Goal: Task Accomplishment & Management: Manage account settings

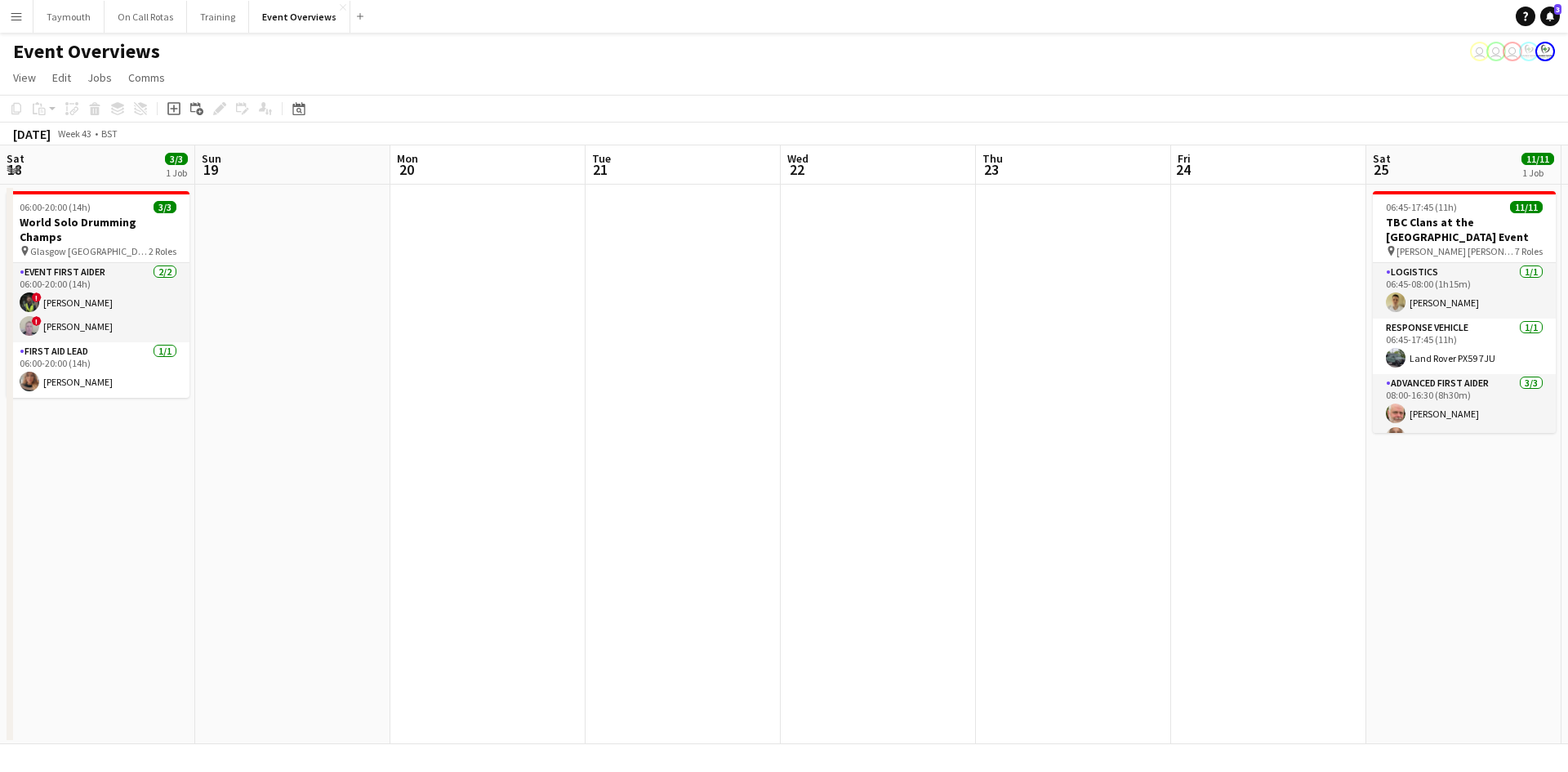
scroll to position [0, 483]
drag, startPoint x: 927, startPoint y: 523, endPoint x: 1641, endPoint y: 523, distance: 714.0
click at [1567, 523] on html "Menu Boards Boards Boards All jobs Status Workforce Workforce My Workforce Recr…" at bounding box center [784, 386] width 1568 height 772
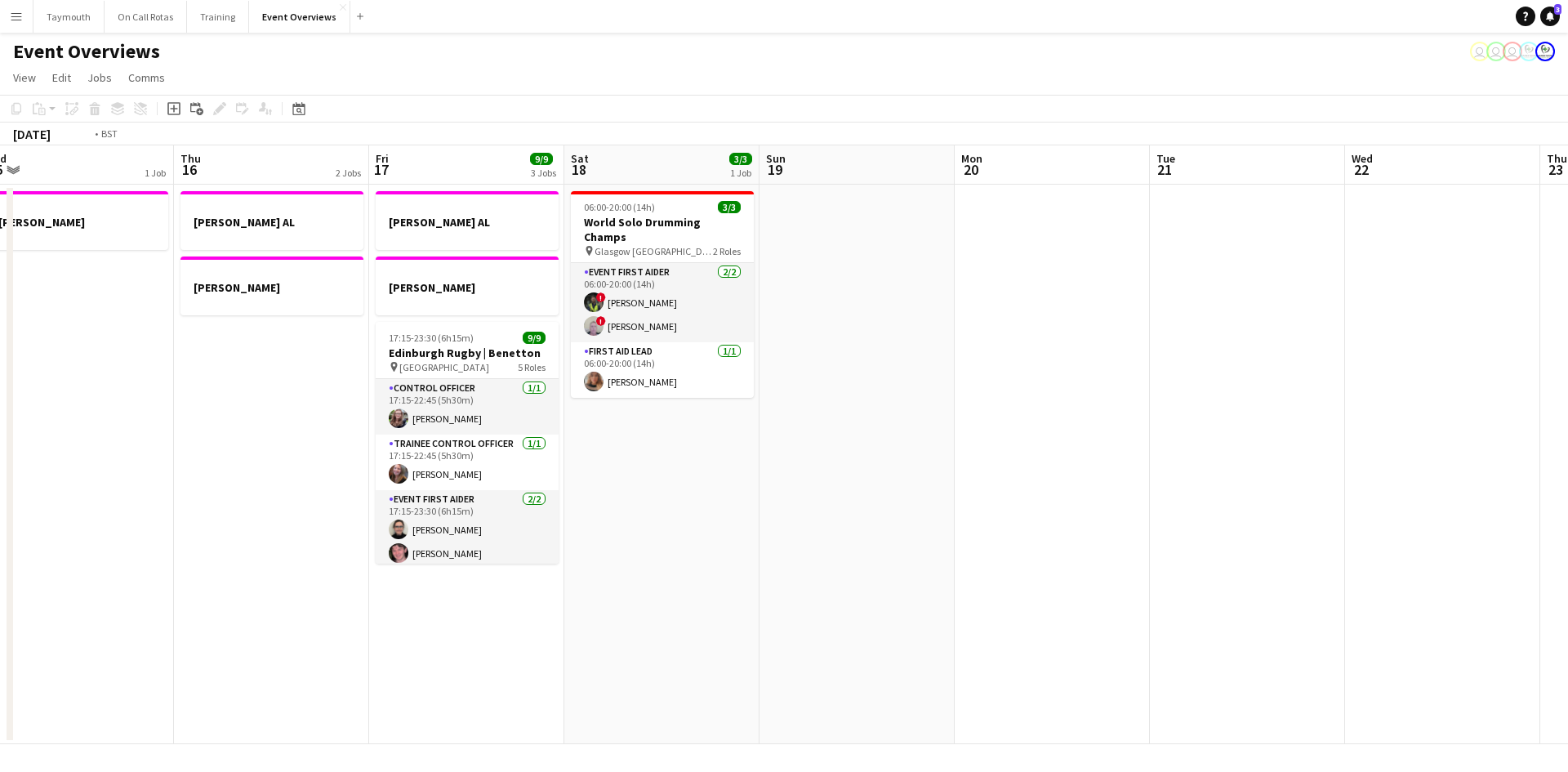
drag, startPoint x: 887, startPoint y: 549, endPoint x: 1600, endPoint y: 544, distance: 713.0
click at [1567, 544] on html "Menu Boards Boards Boards All jobs Status Workforce Workforce My Workforce Recr…" at bounding box center [784, 386] width 1568 height 772
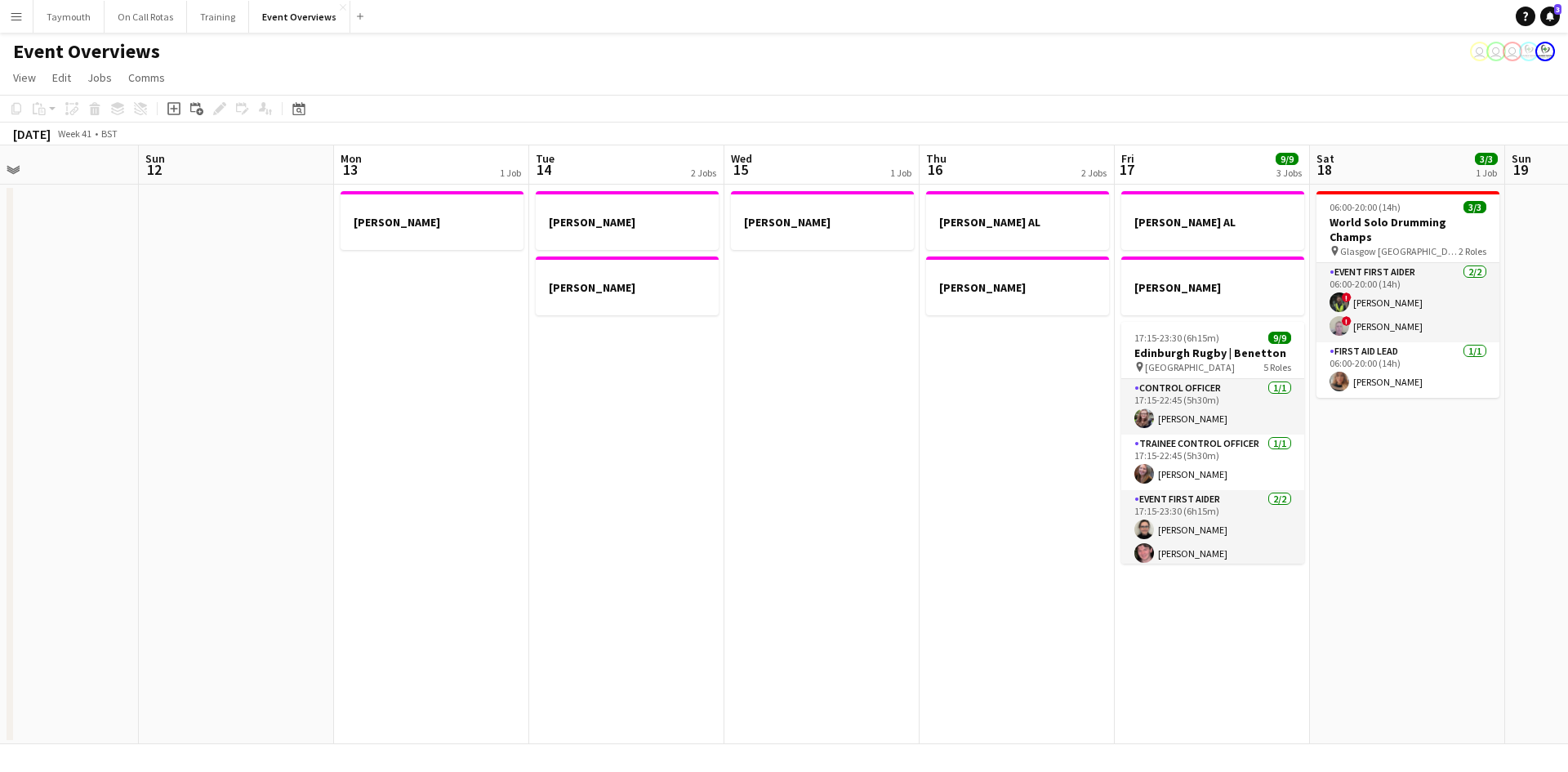
drag, startPoint x: 702, startPoint y: 549, endPoint x: 1474, endPoint y: 547, distance: 772.0
click at [1474, 547] on app-calendar-viewport "Thu 9 3/3 1 Job Fri 10 Sat 11 Sun 12 Mon 13 1 Job Tue 14 2 Jobs Wed 15 1 Job Th…" at bounding box center [784, 444] width 1568 height 599
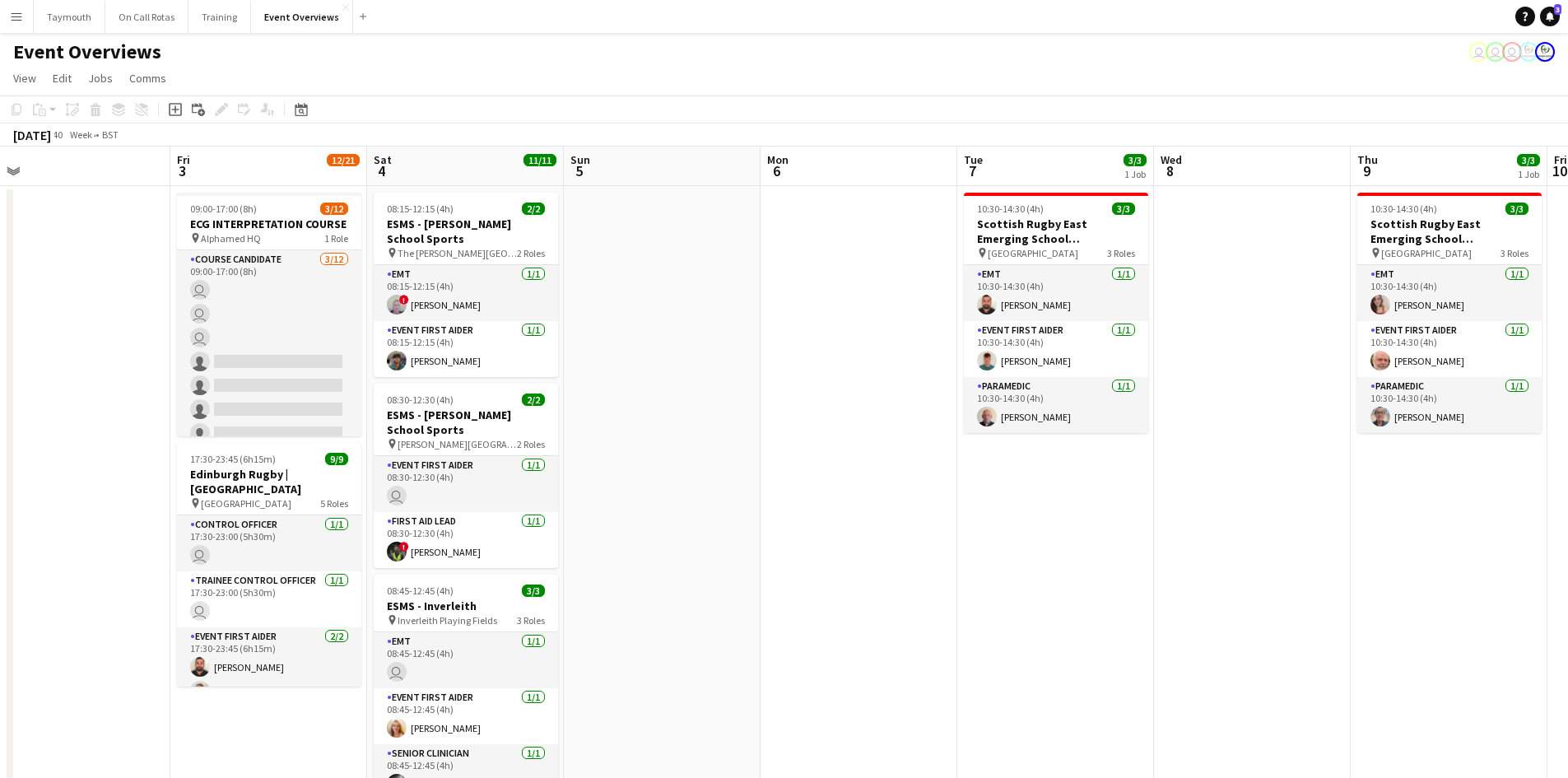
scroll to position [0, 414]
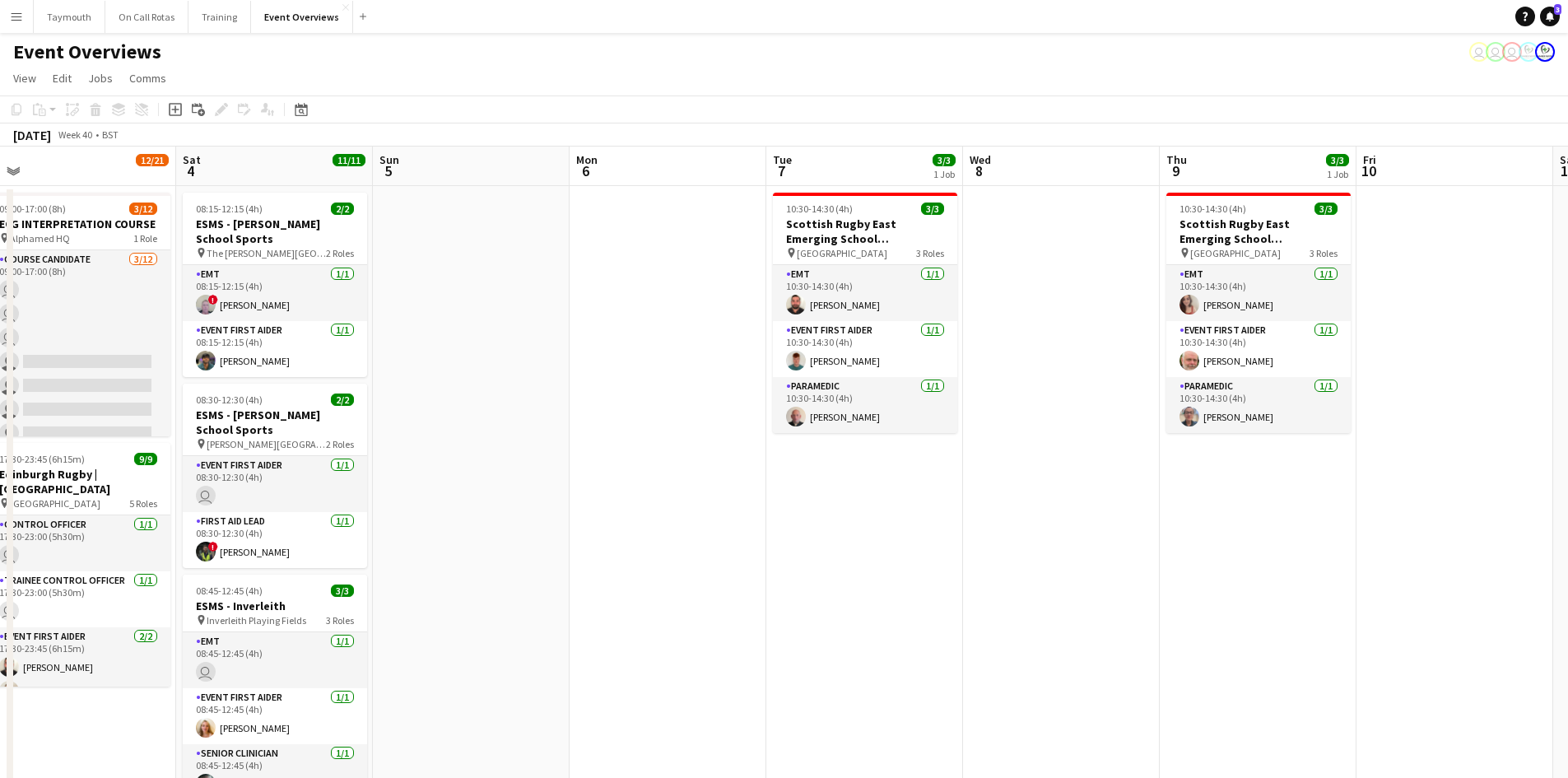
drag, startPoint x: 921, startPoint y: 469, endPoint x: 1464, endPoint y: 469, distance: 543.0
click at [1464, 469] on app-calendar-viewport "Wed 1 Thu 2 Fri 3 12/21 2 Jobs Sat 4 11/11 5 Jobs Sun 5 Mon 6 Tue 7 3/3 1 Job W…" at bounding box center [784, 684] width 1568 height 1076
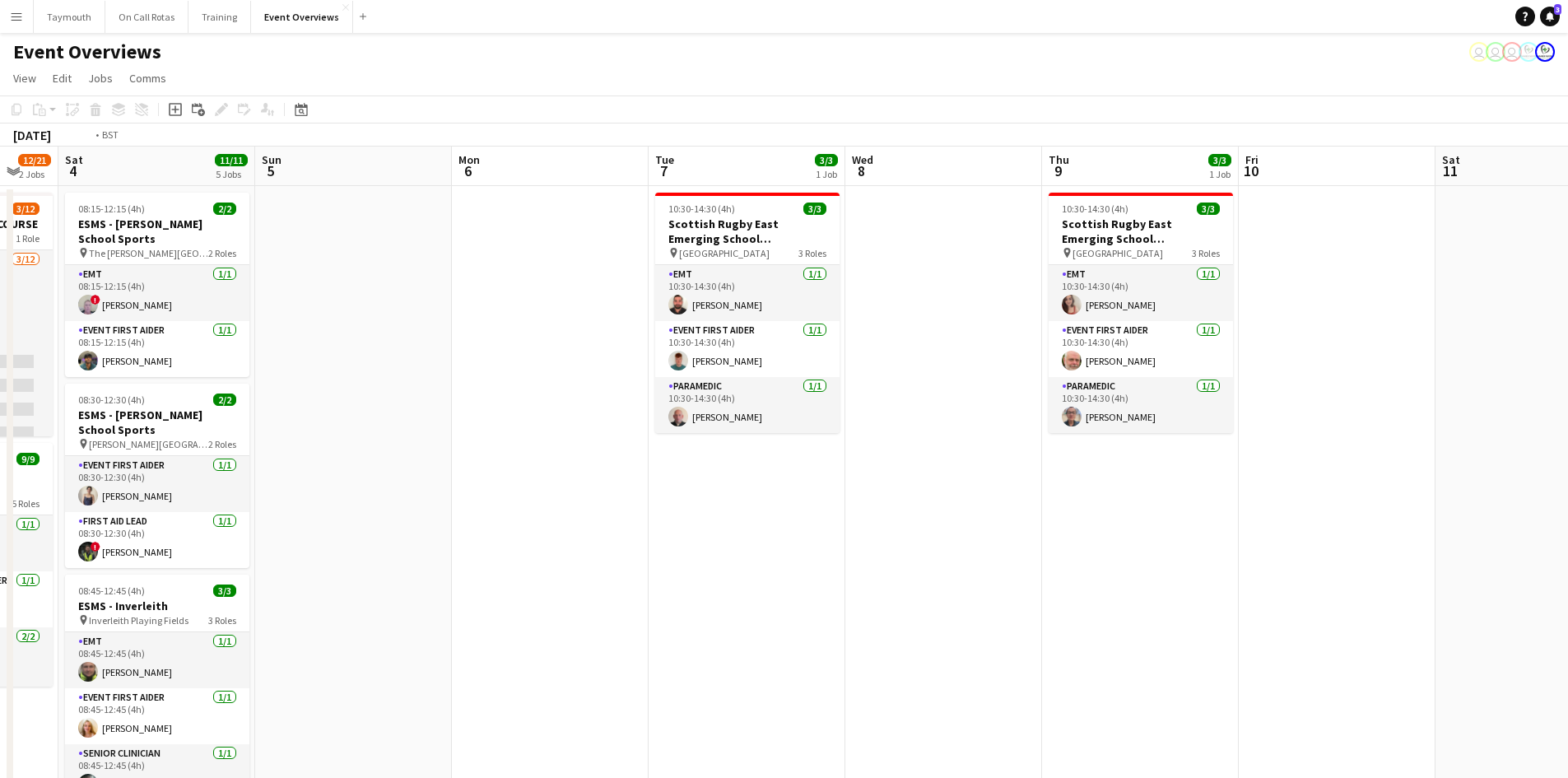
drag, startPoint x: 1274, startPoint y: 565, endPoint x: 373, endPoint y: 557, distance: 901.0
click at [373, 557] on app-calendar-viewport "Wed 1 Thu 2 Fri 3 12/21 2 Jobs Sat 4 11/11 5 Jobs Sun 5 Mon 6 Tue 7 3/3 1 Job W…" at bounding box center [784, 684] width 1568 height 1076
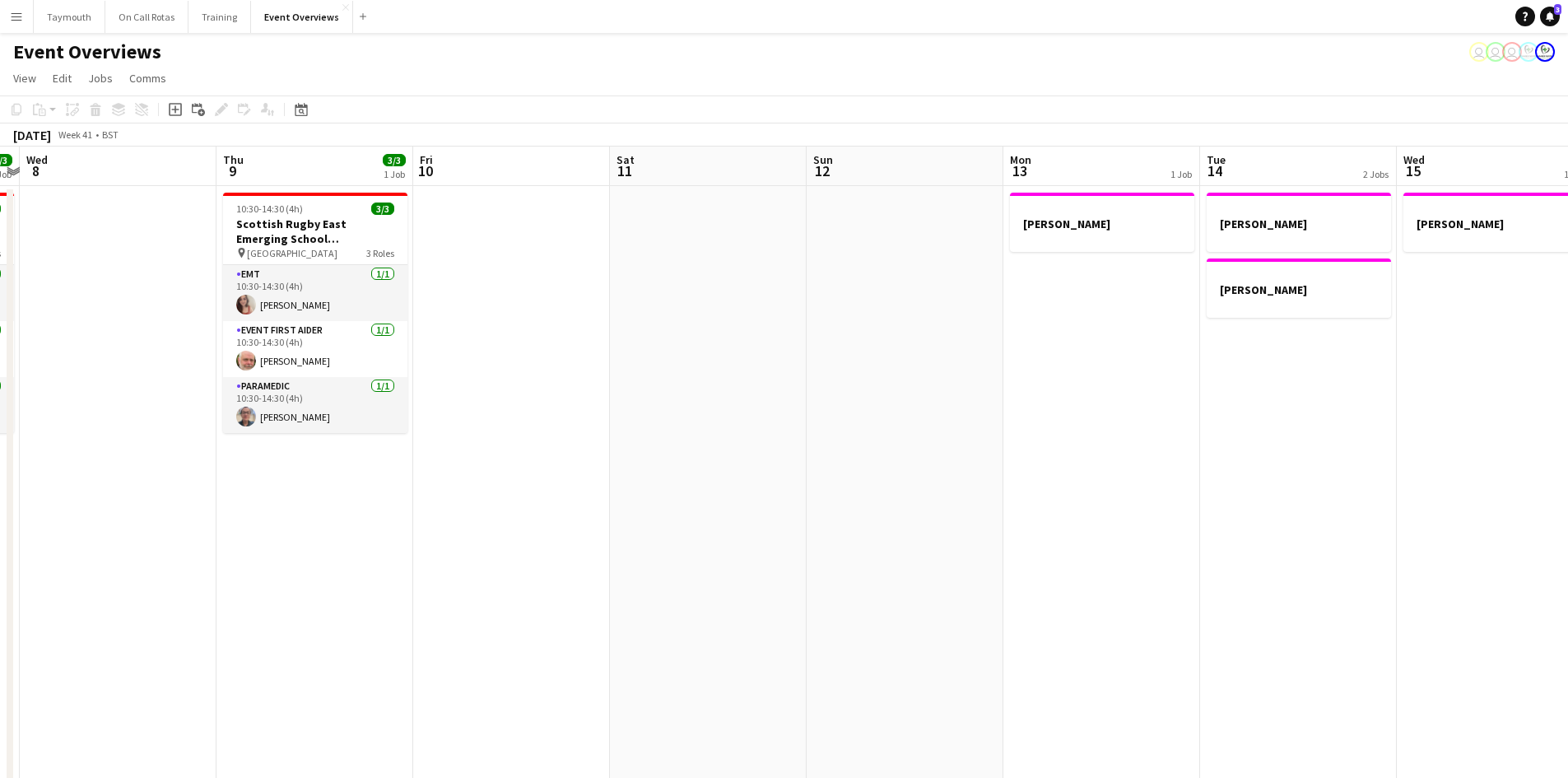
drag, startPoint x: 805, startPoint y: 568, endPoint x: 278, endPoint y: 525, distance: 528.8
click at [280, 526] on app-calendar-viewport "Sun 5 Mon 6 Tue 7 3/3 1 Job Wed 8 Thu 9 3/3 1 Job Fri 10 Sat 11 Sun 12 Mon 13 1…" at bounding box center [784, 684] width 1568 height 1076
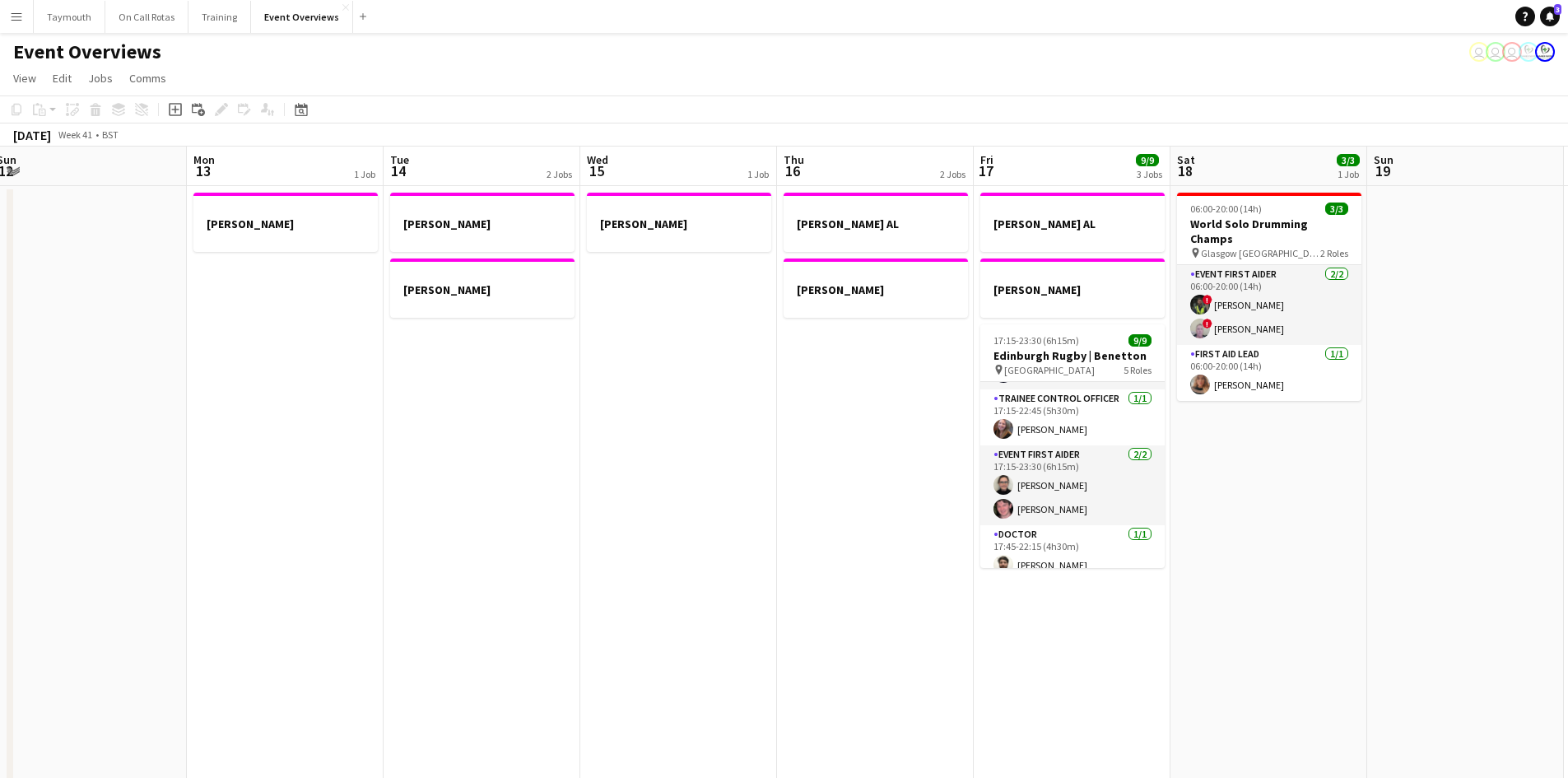
scroll to position [163, 0]
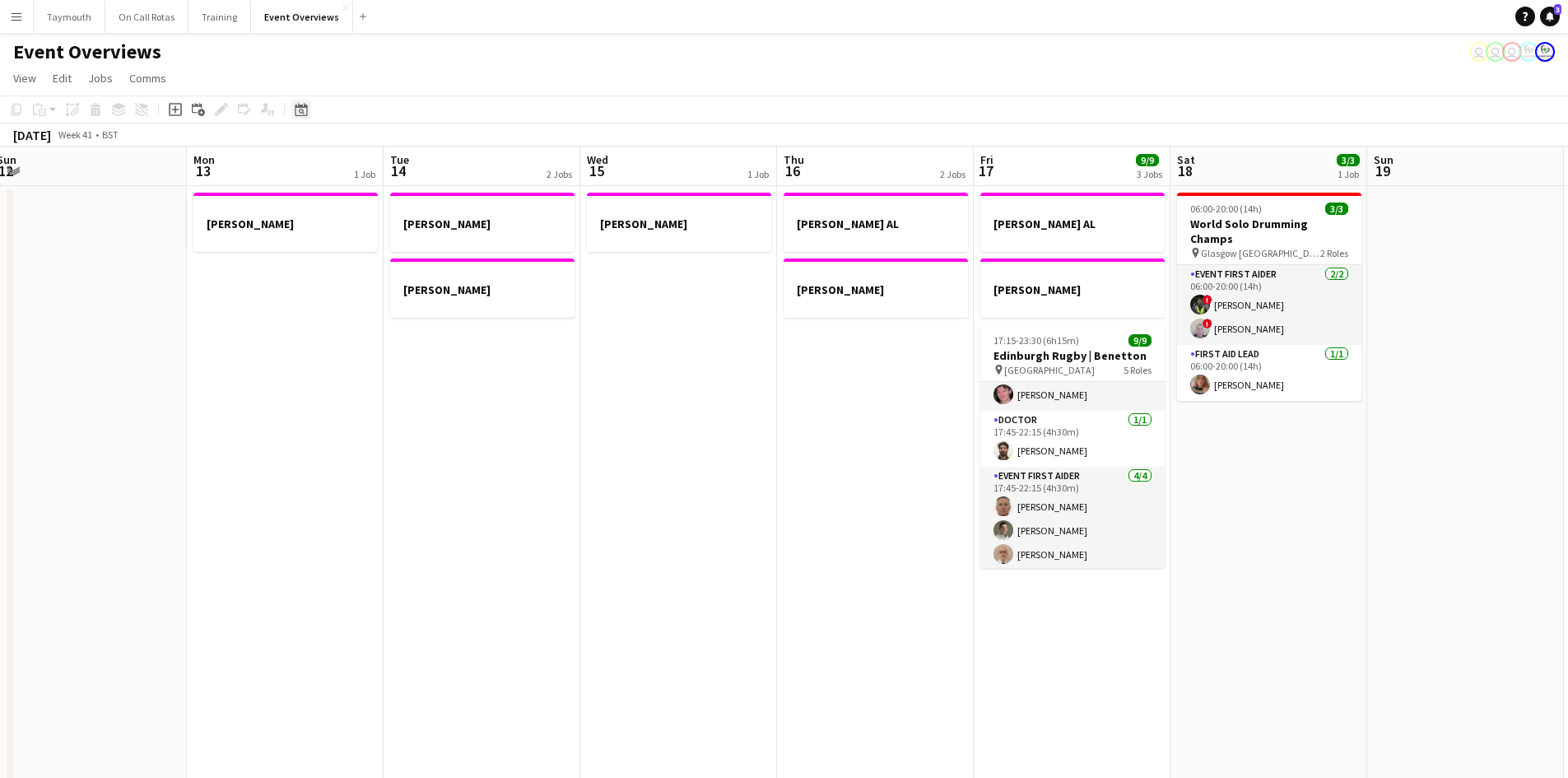
click at [300, 114] on icon "Date picker" at bounding box center [301, 109] width 13 height 13
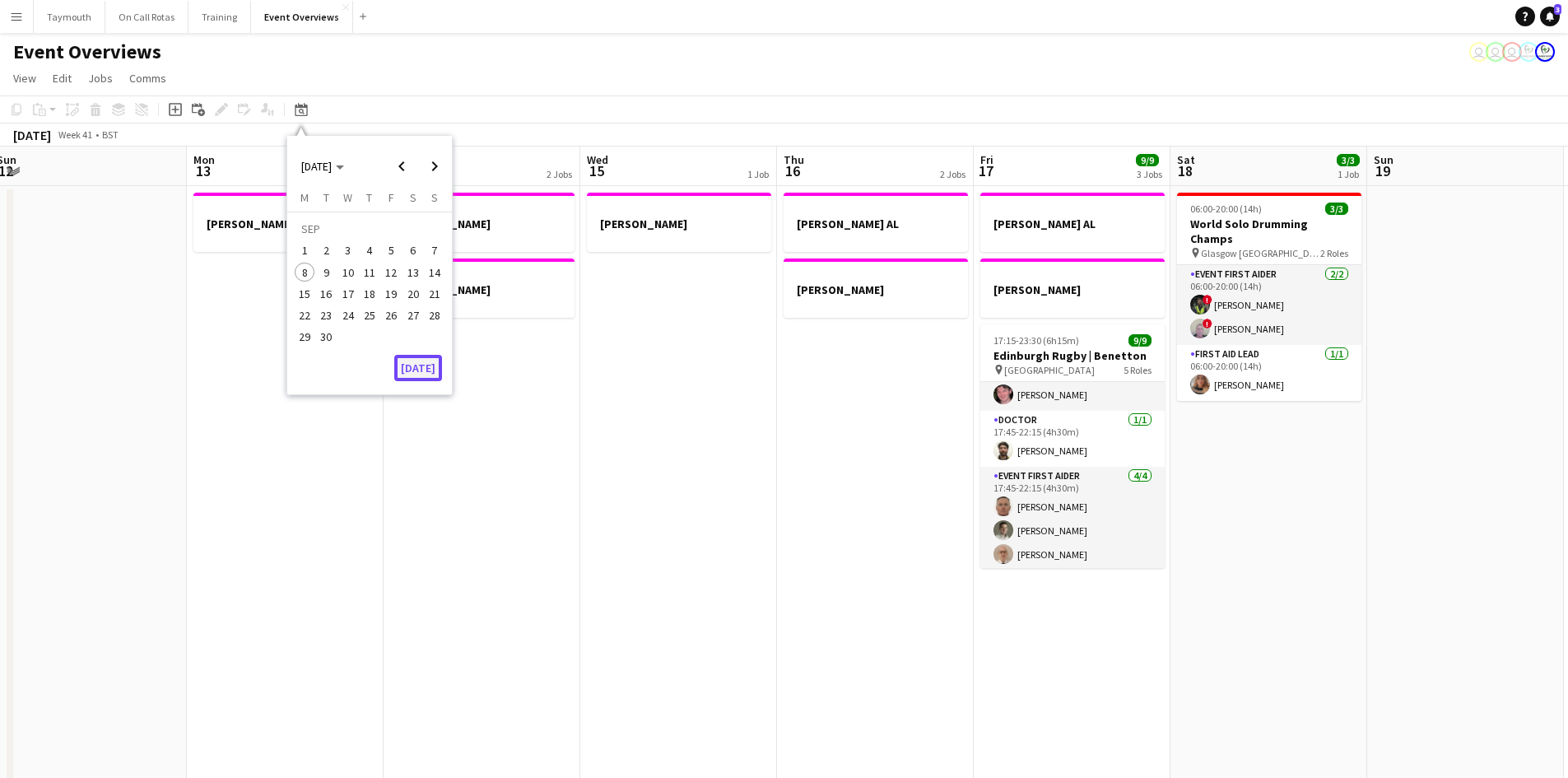
click at [437, 377] on button "[DATE]" at bounding box center [418, 367] width 48 height 27
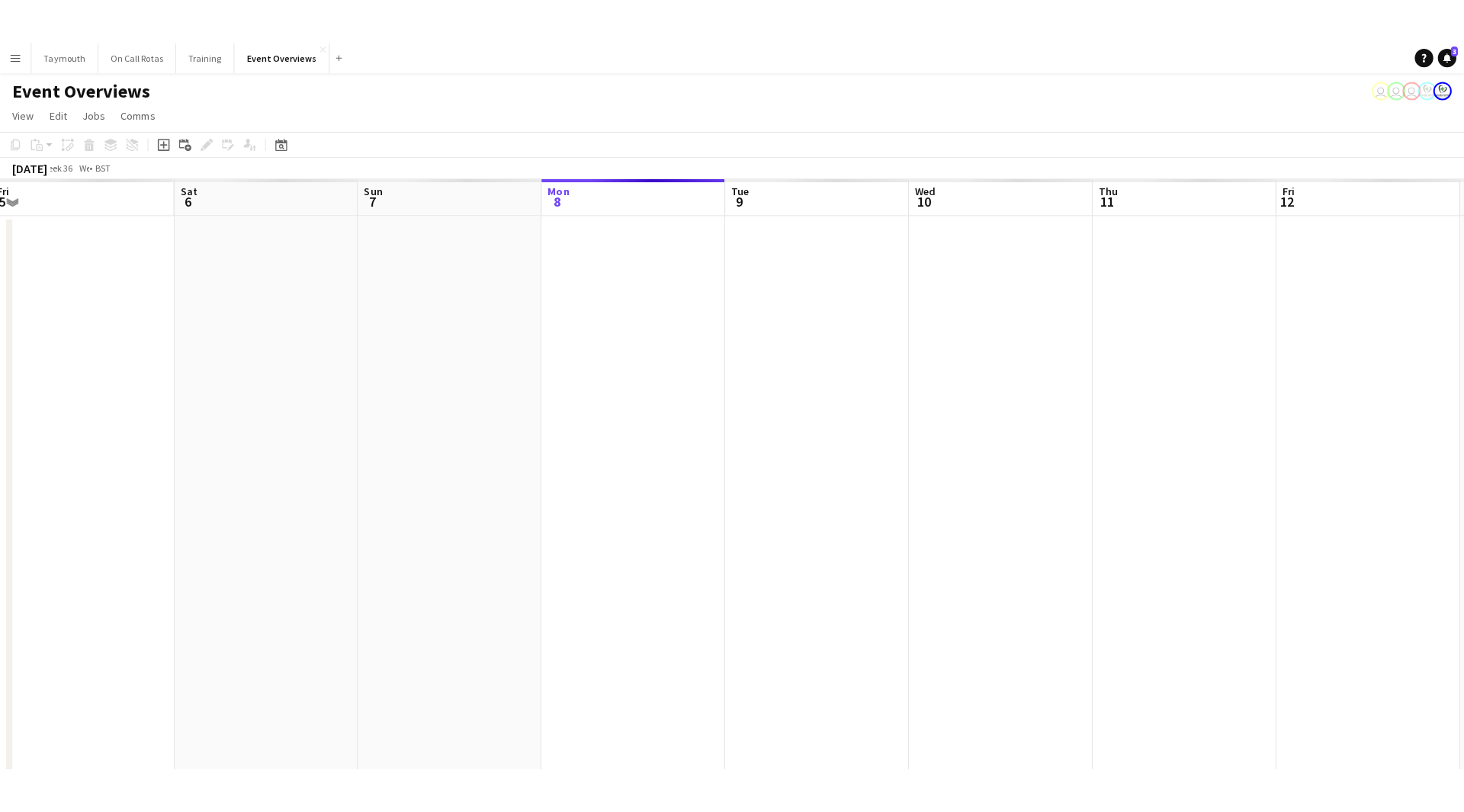
scroll to position [0, 524]
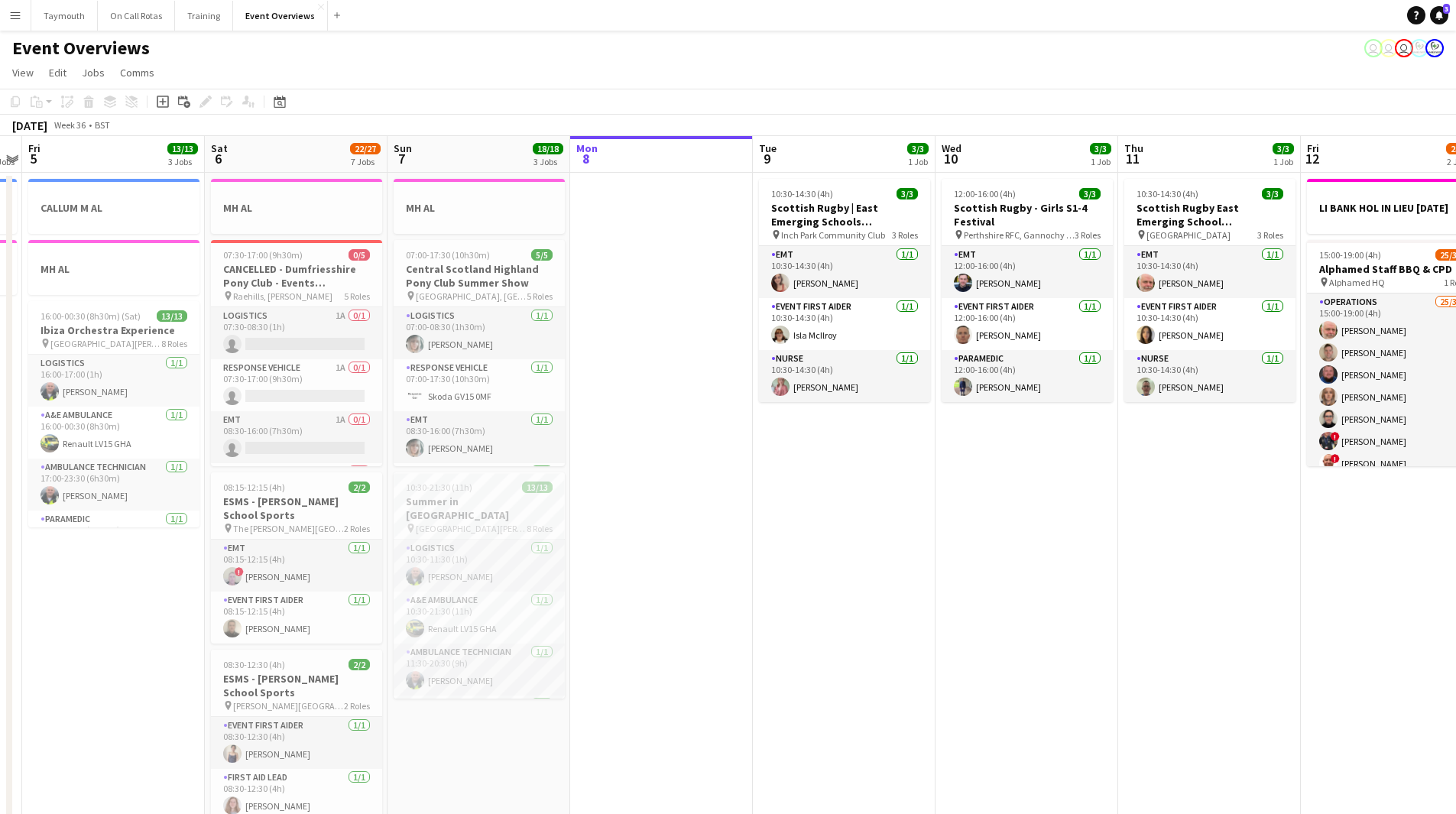
click at [19, 19] on app-icon "Menu" at bounding box center [14, 14] width 12 height 12
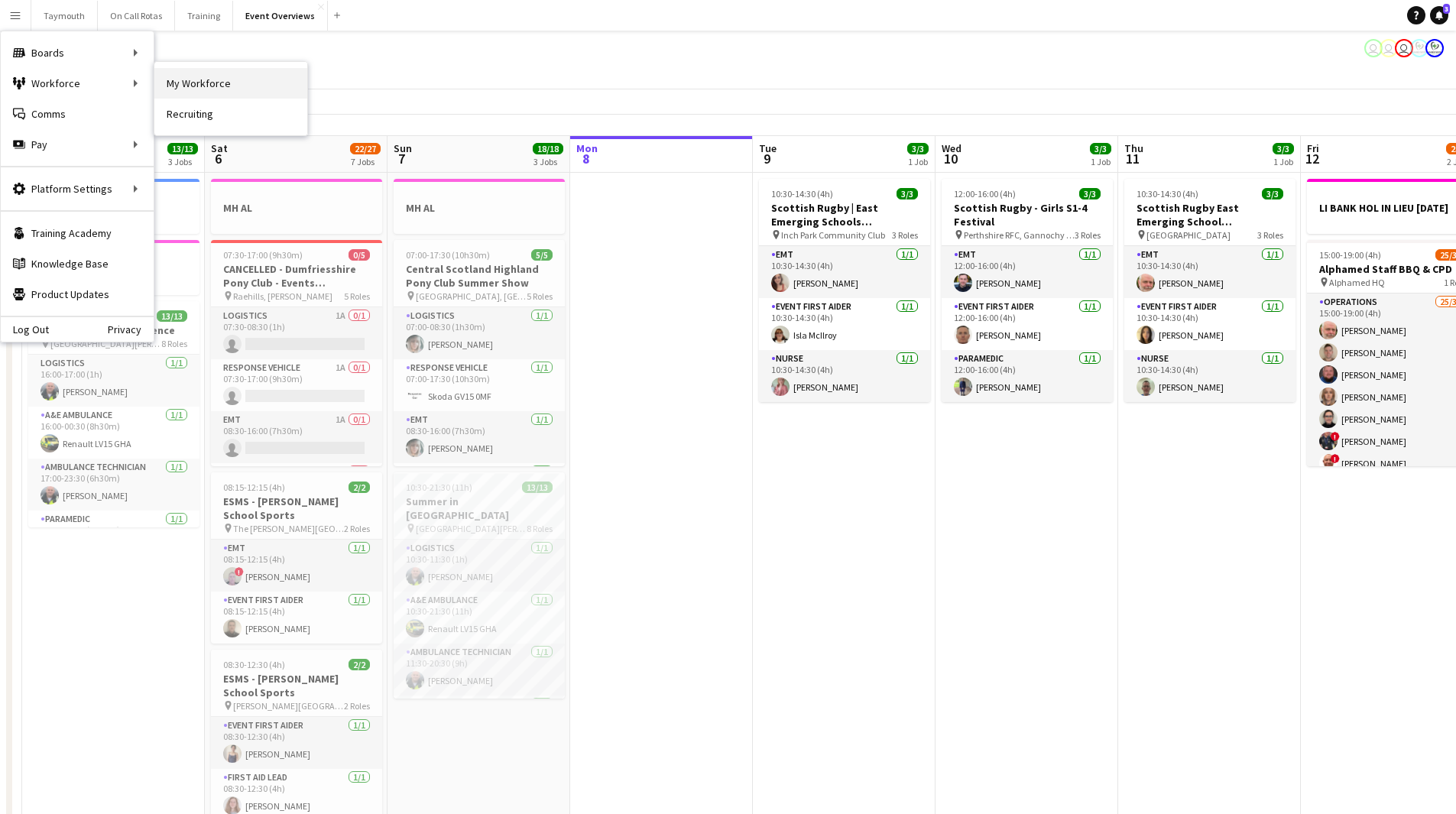
click at [204, 90] on link "My Workforce" at bounding box center [230, 83] width 153 height 30
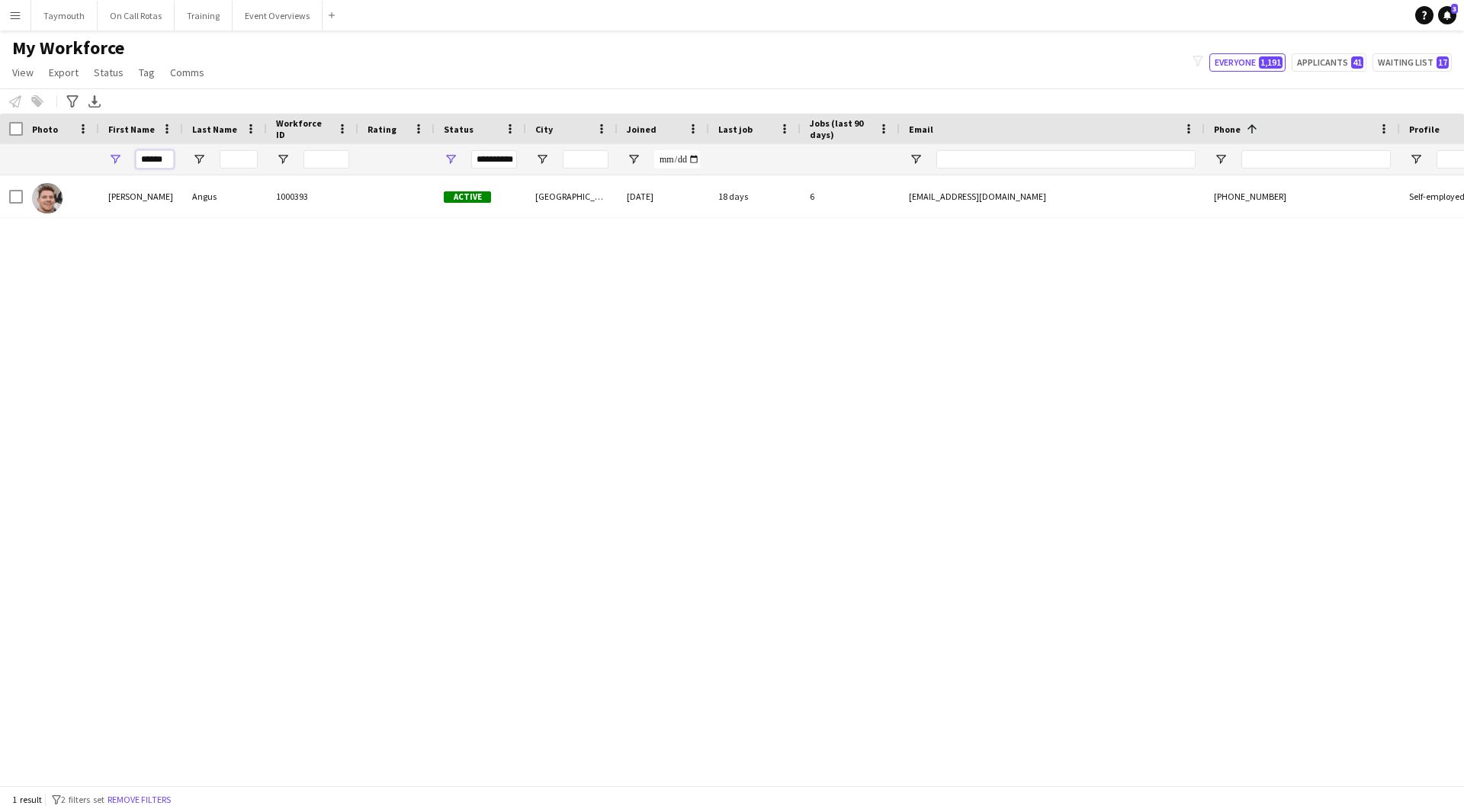
drag, startPoint x: 168, startPoint y: 159, endPoint x: -222, endPoint y: 142, distance: 390.4
click at [0, 142] on html "Menu Boards Boards Boards All jobs Status Workforce Workforce My Workforce Recr…" at bounding box center [732, 406] width 1464 height 812
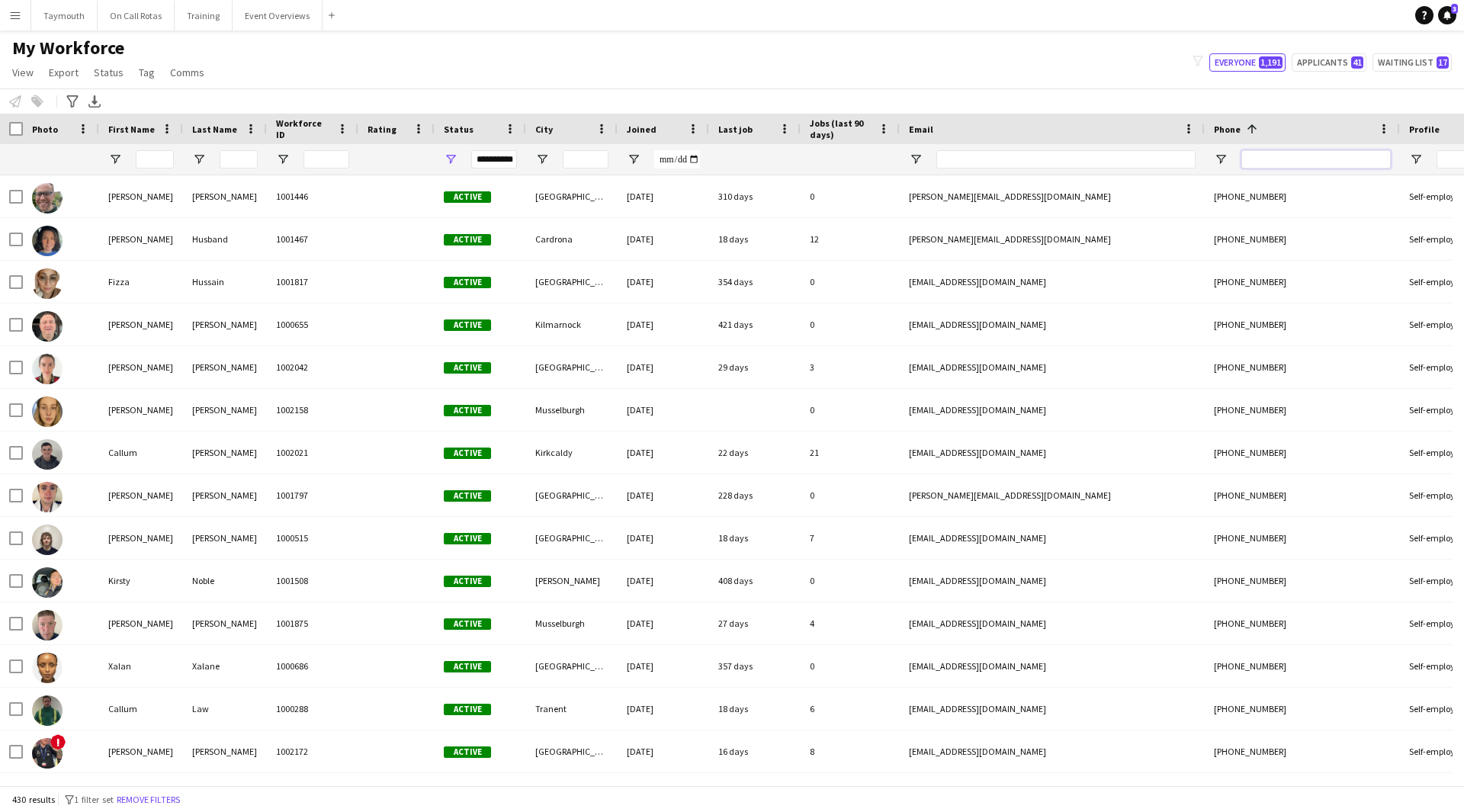
click at [1267, 161] on input "Phone Filter Input" at bounding box center [1317, 159] width 150 height 18
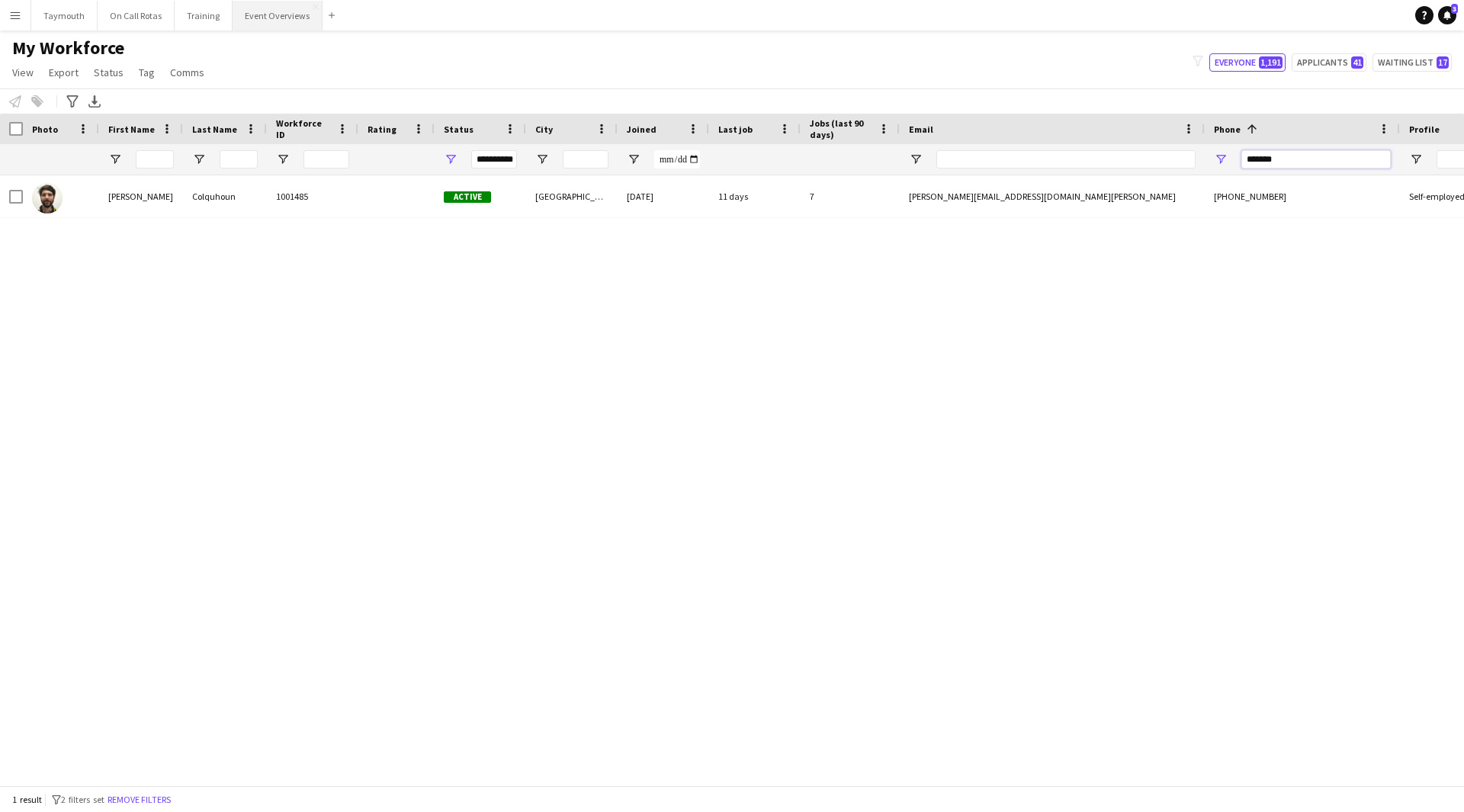
type input "*******"
click at [252, 25] on button "Event Overviews Close" at bounding box center [277, 15] width 90 height 29
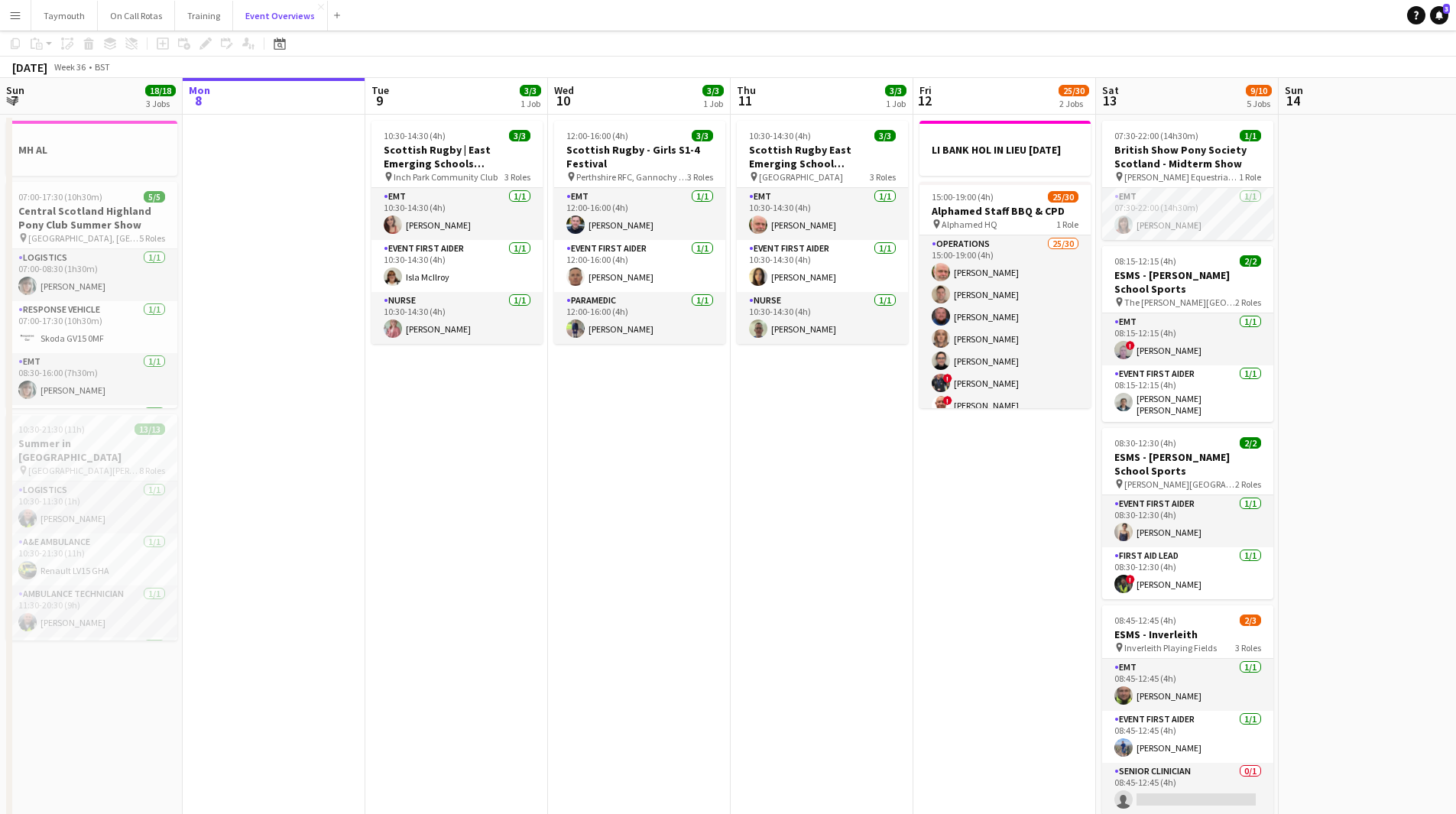
scroll to position [77, 0]
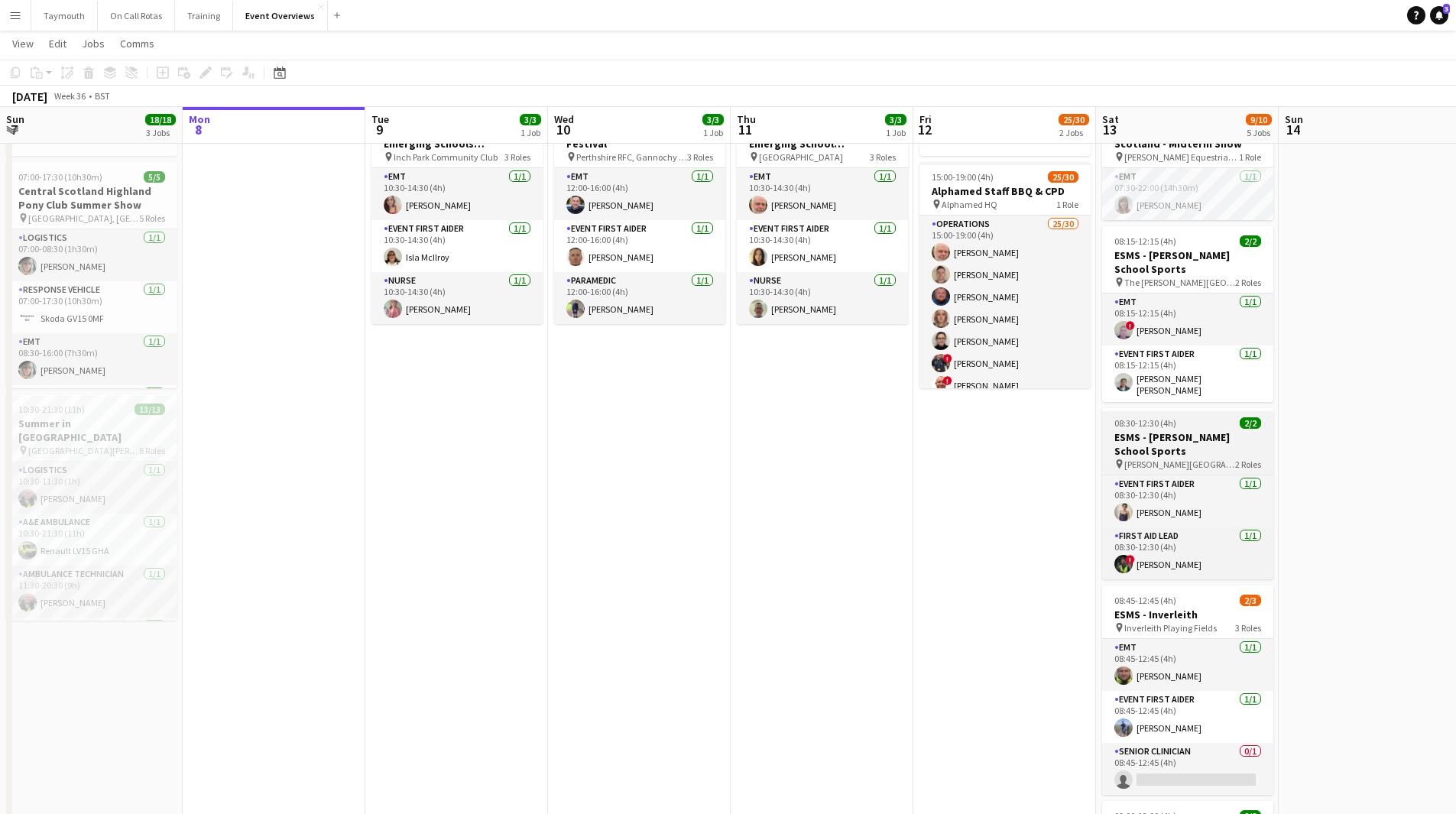
click at [1166, 453] on h3 "ESMS - [PERSON_NAME] School Sports" at bounding box center [1188, 444] width 171 height 27
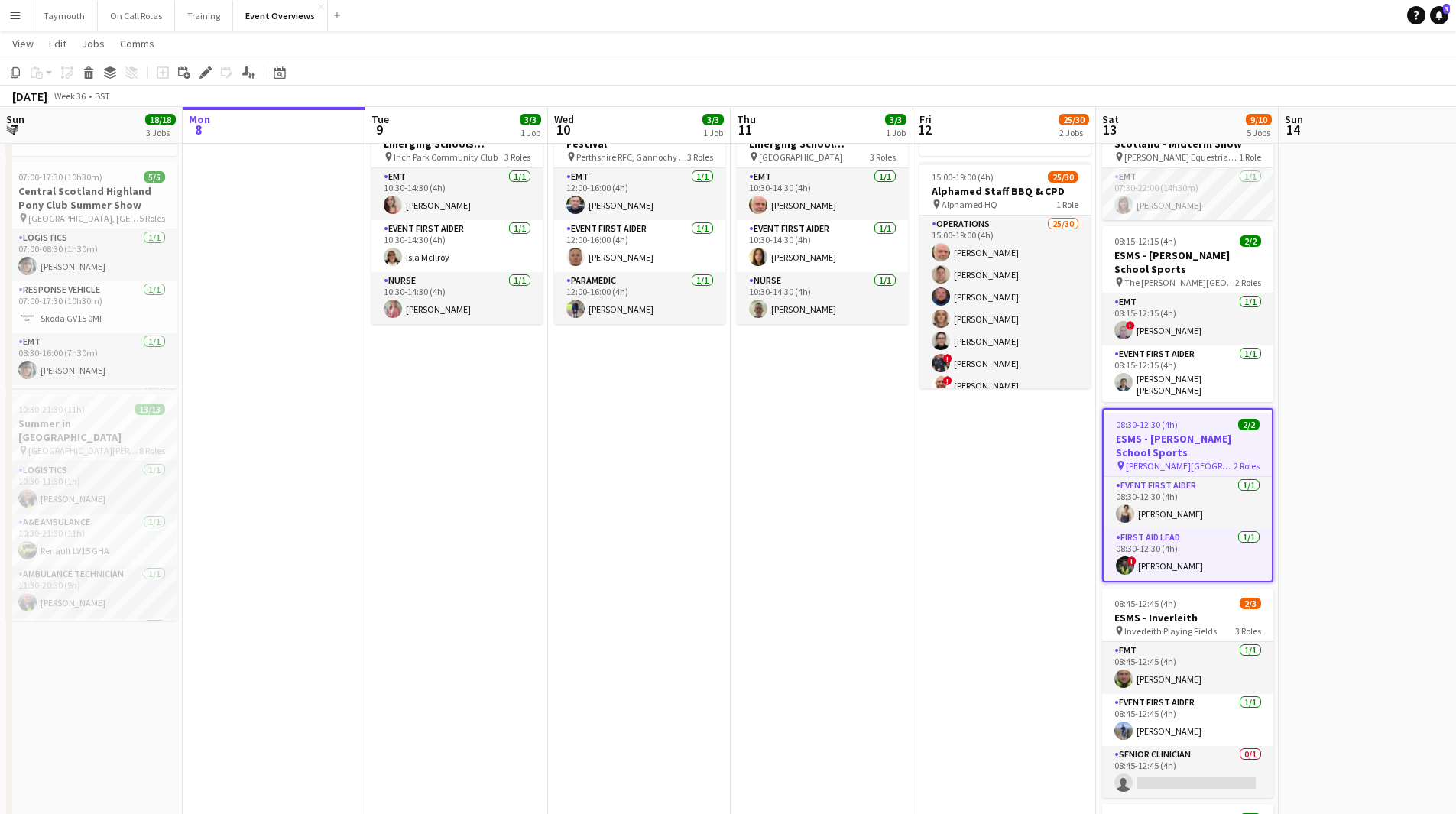
click at [409, 373] on app-date-cell "10:30-14:30 (4h) 3/3 Scottish Rugby | East Emerging Schools Championships | Inc…" at bounding box center [456, 749] width 183 height 1308
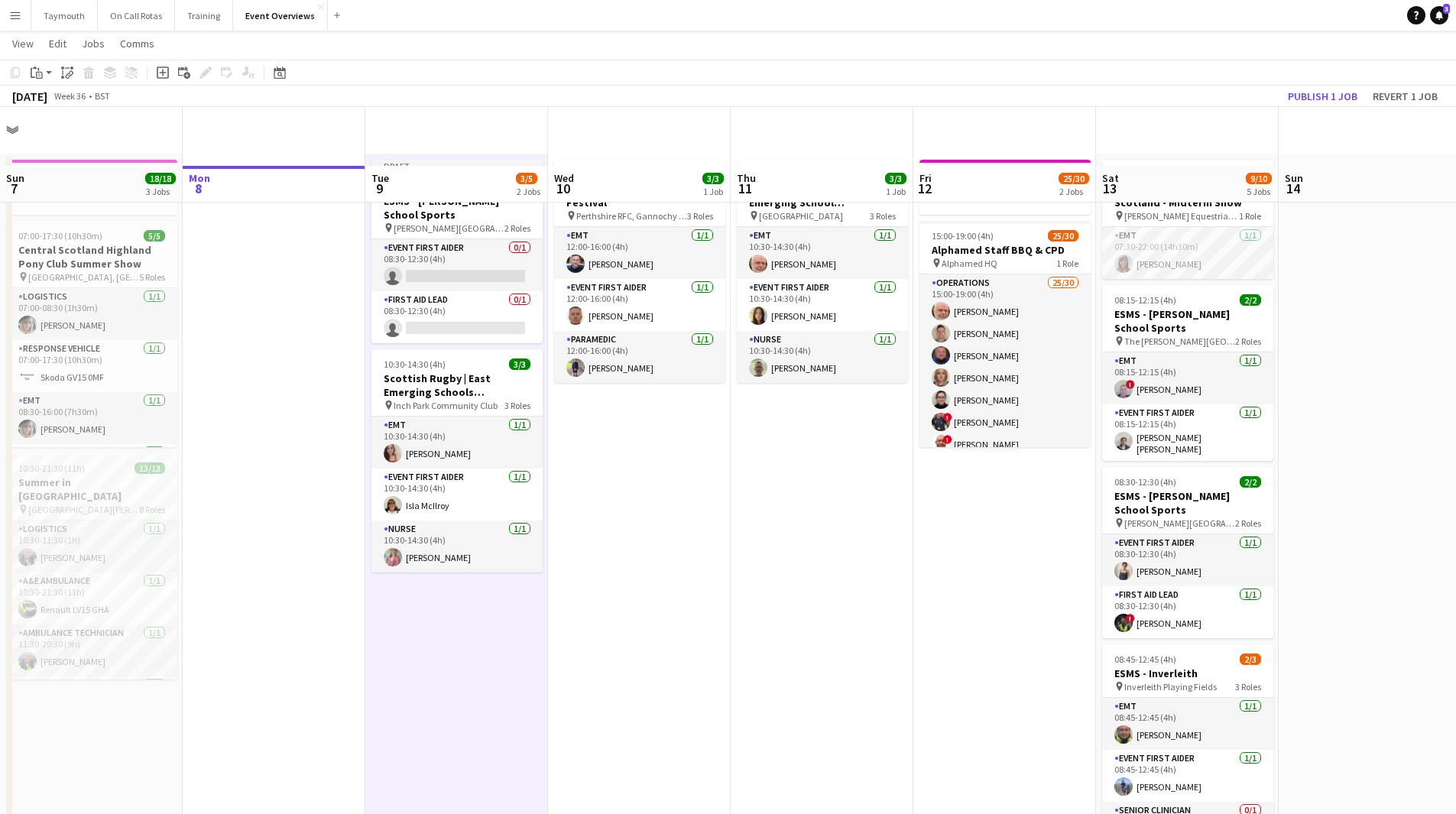
scroll to position [0, 0]
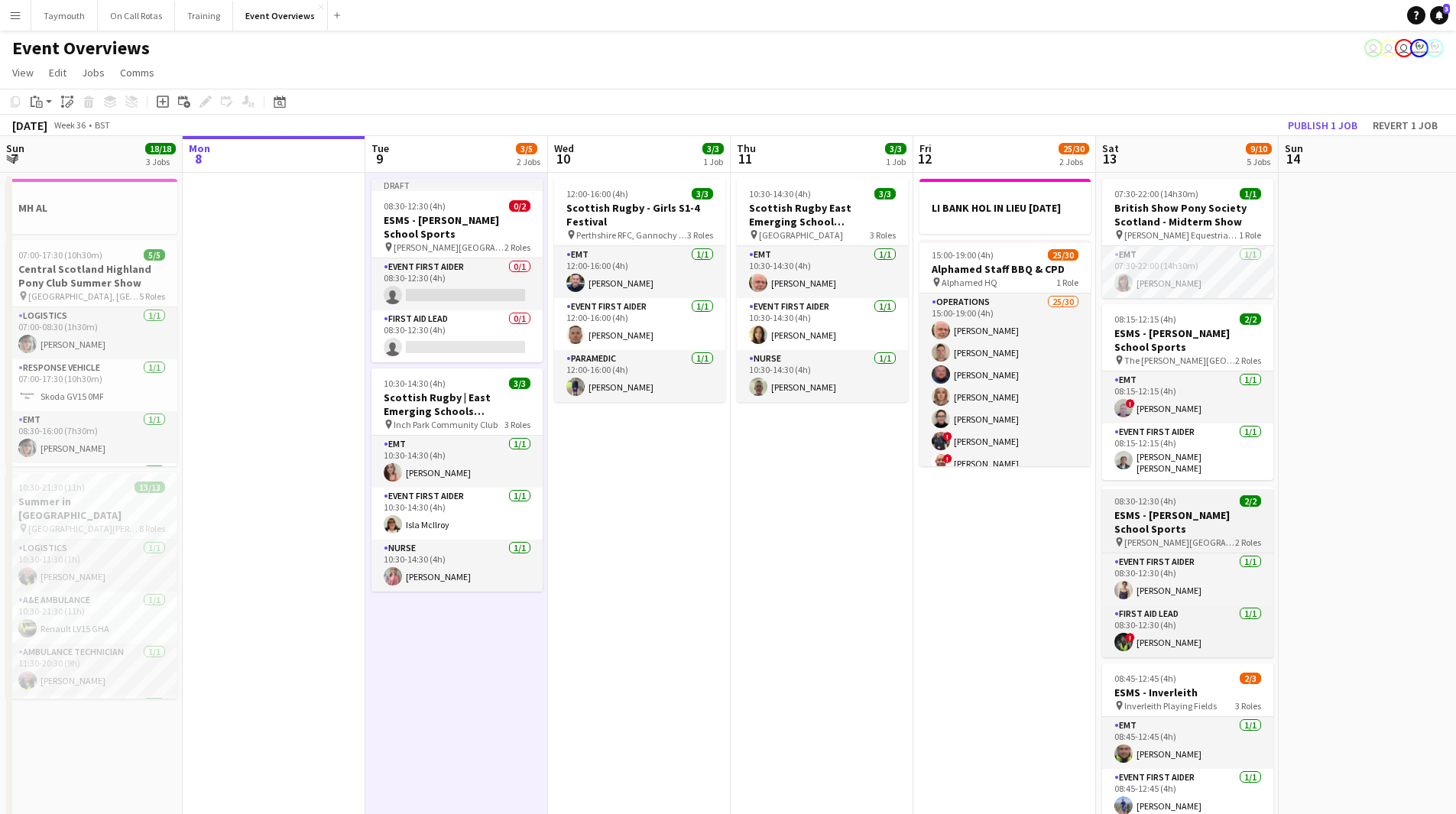
click at [1181, 524] on h3 "ESMS - [PERSON_NAME] School Sports" at bounding box center [1188, 522] width 171 height 27
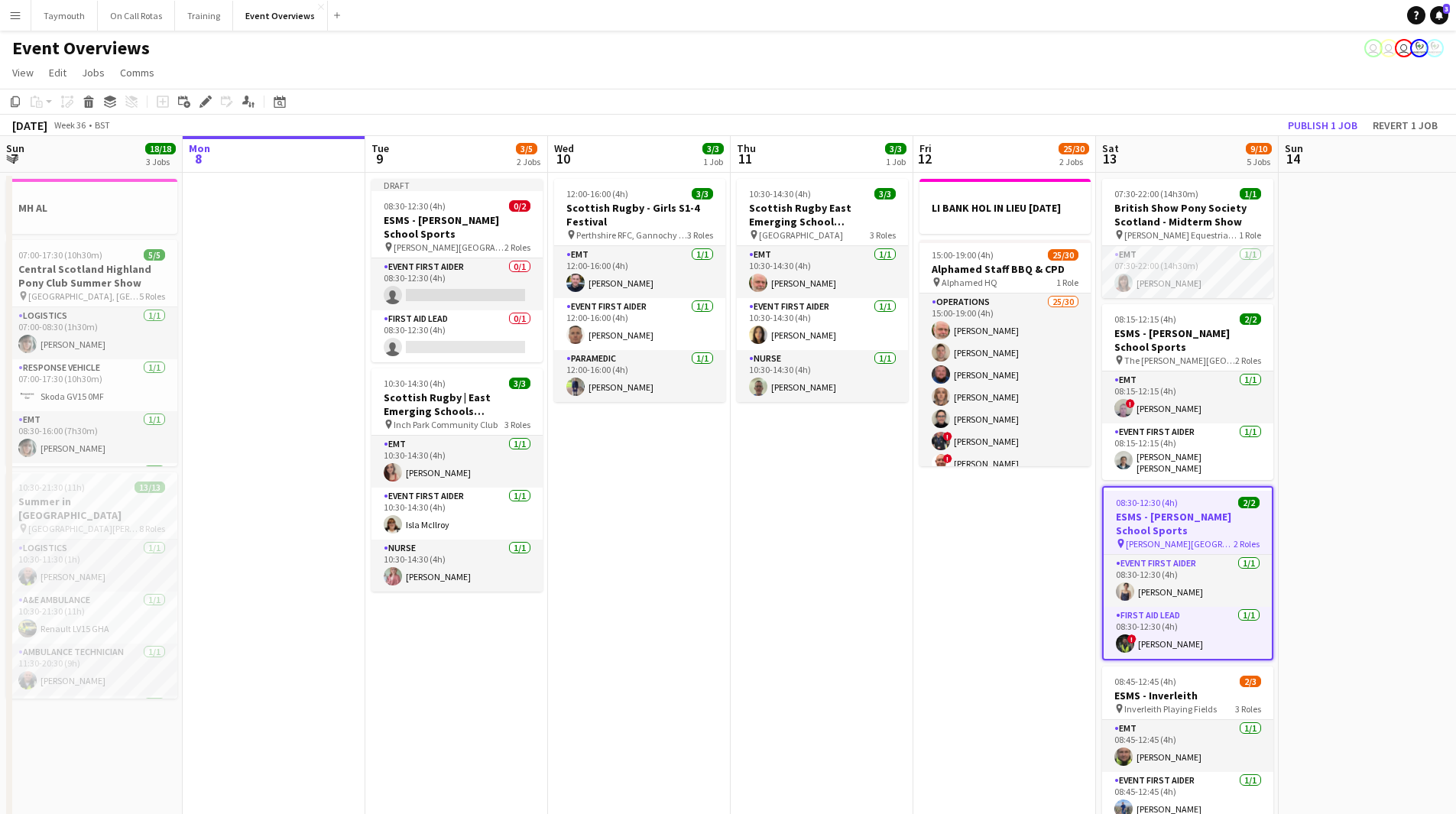
click at [446, 652] on app-date-cell "Draft 08:30-12:30 (4h) 0/2 ESMS - Stewart's Melville School Sports pin Stewart'…" at bounding box center [456, 827] width 183 height 1308
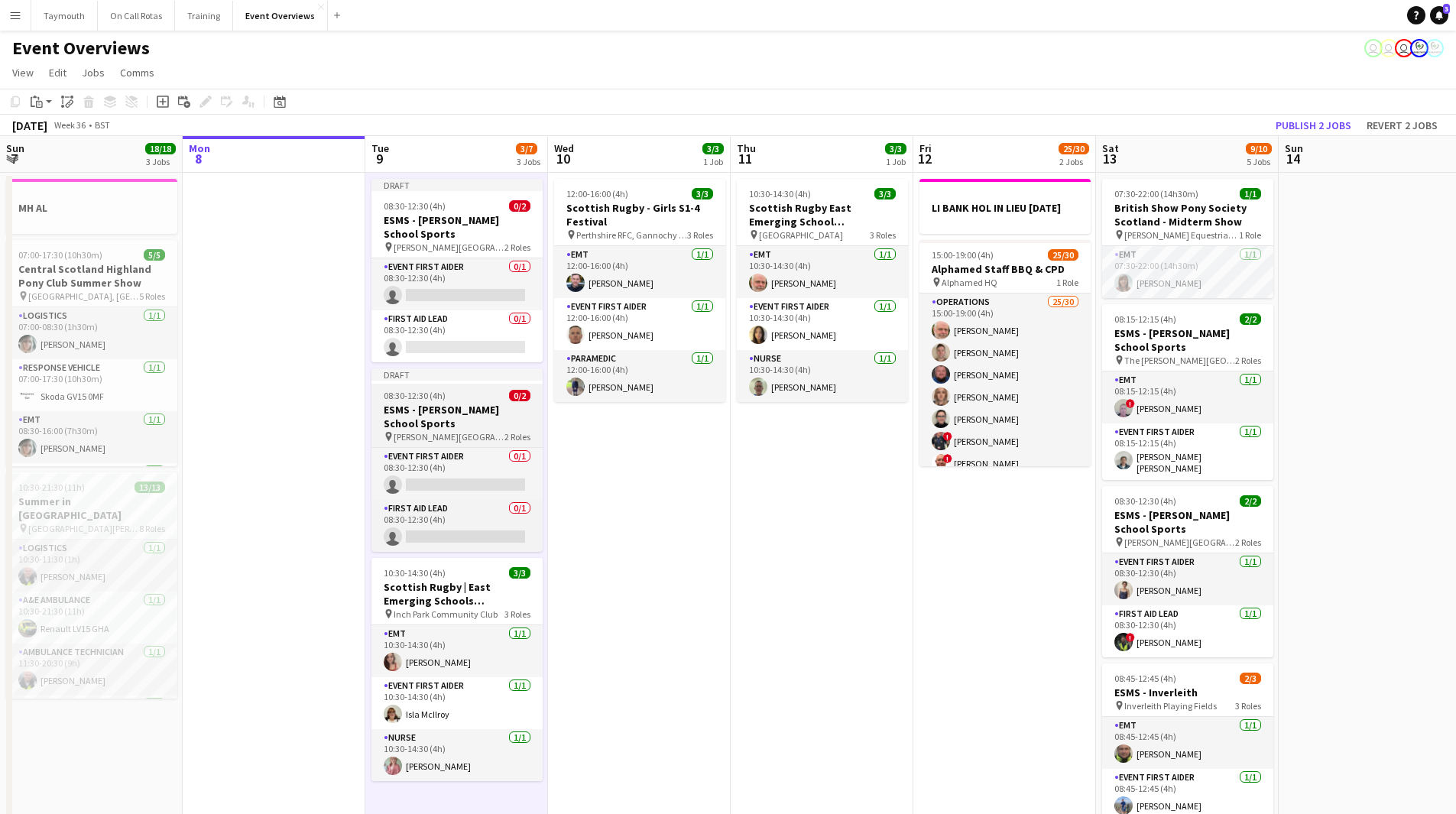
click at [450, 428] on h3 "ESMS - [PERSON_NAME] School Sports" at bounding box center [457, 416] width 171 height 27
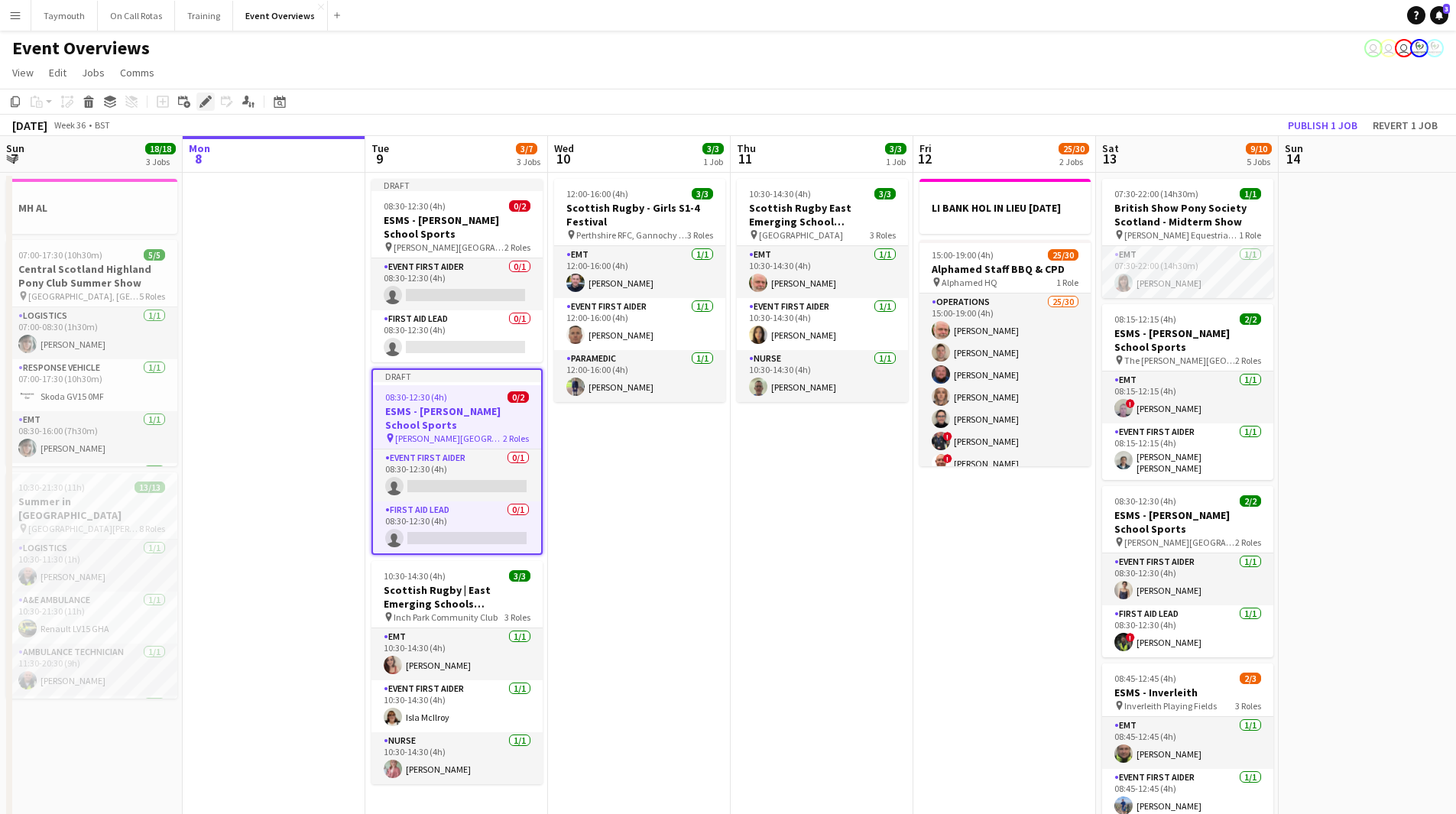
click at [201, 101] on icon "Edit" at bounding box center [205, 101] width 12 height 12
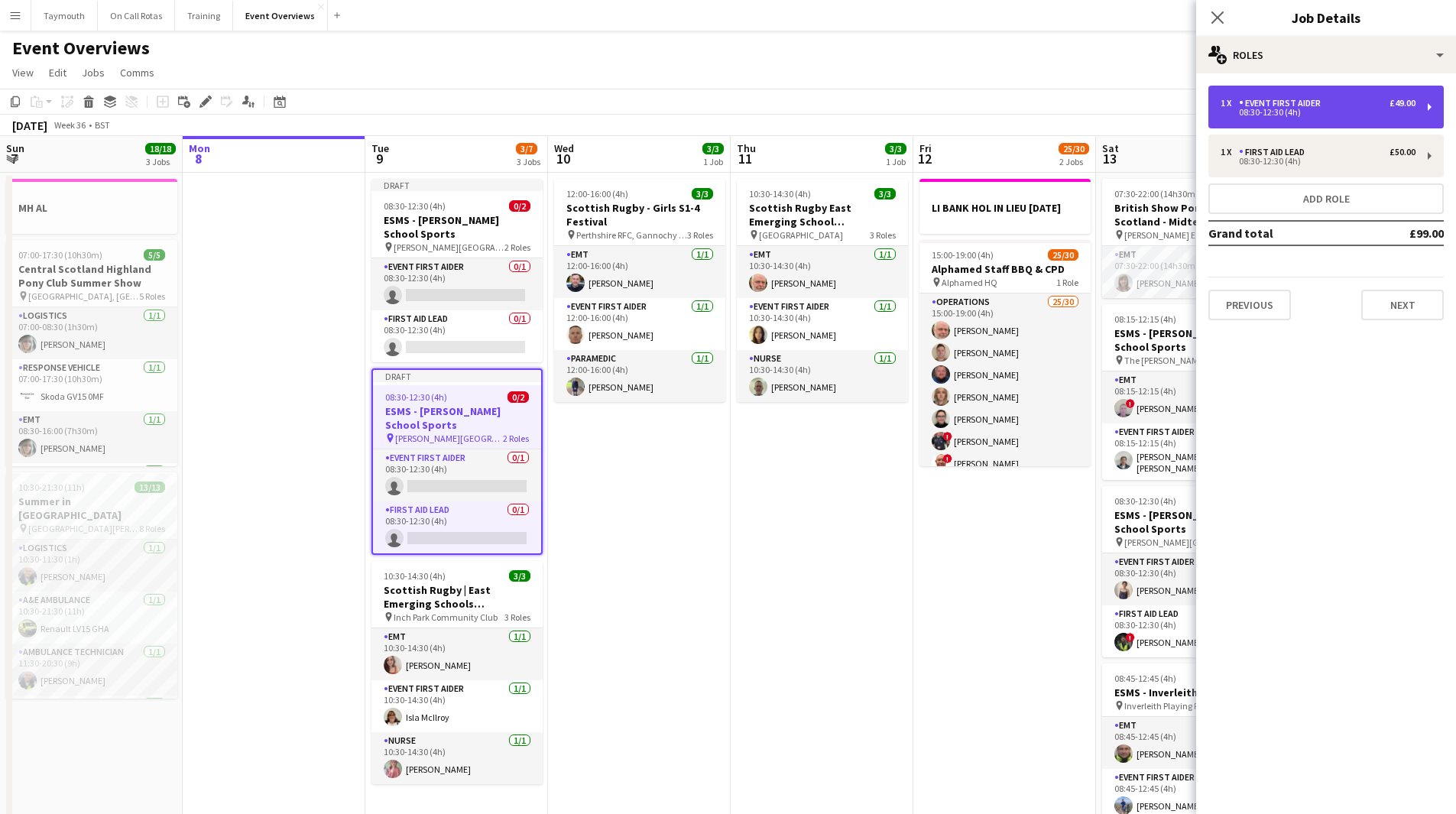
click at [1379, 101] on div "1 x Event First Aider £49.00" at bounding box center [1318, 102] width 195 height 10
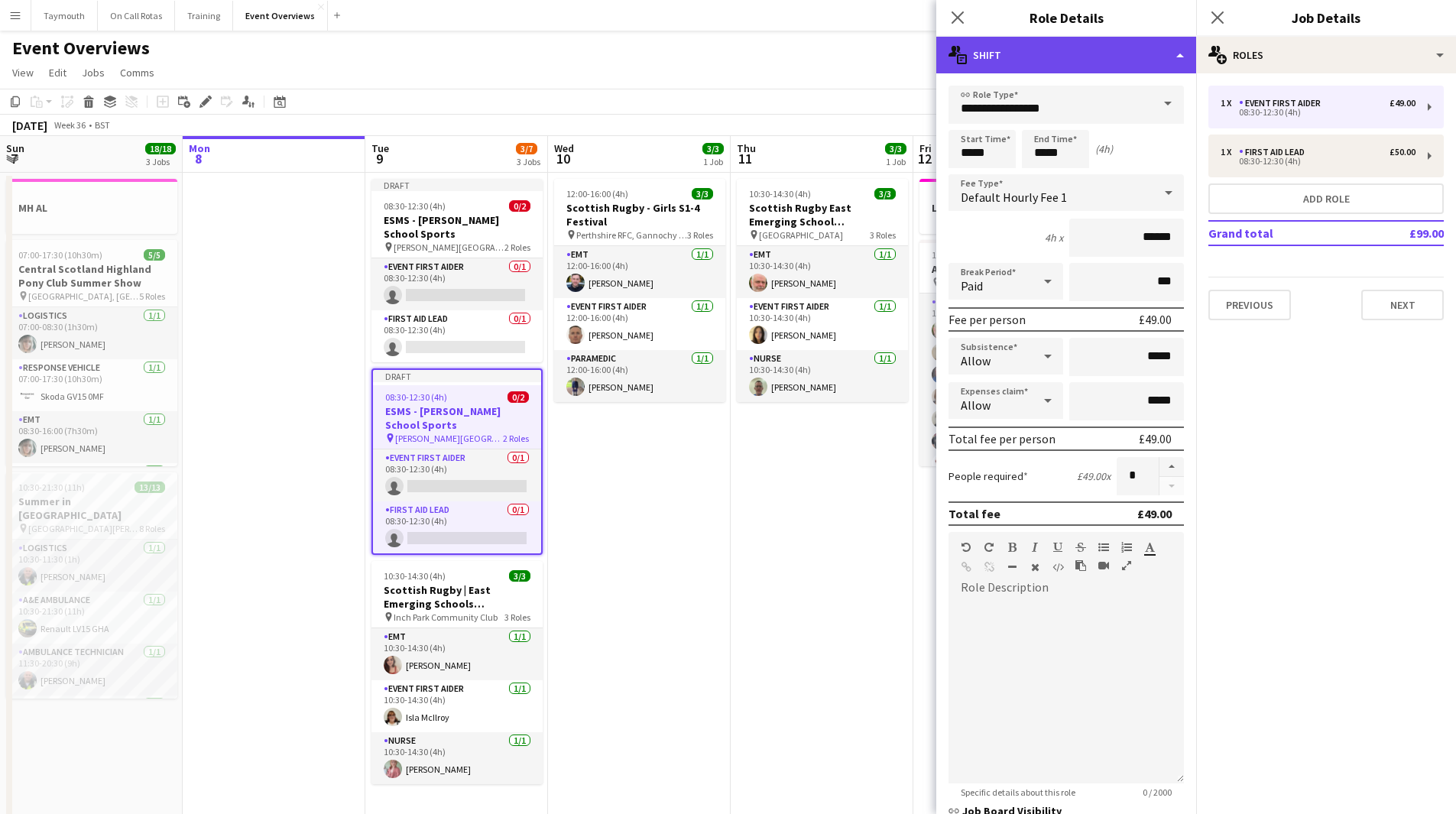
click at [1162, 67] on div "multiple-actions-text Shift" at bounding box center [1065, 55] width 260 height 37
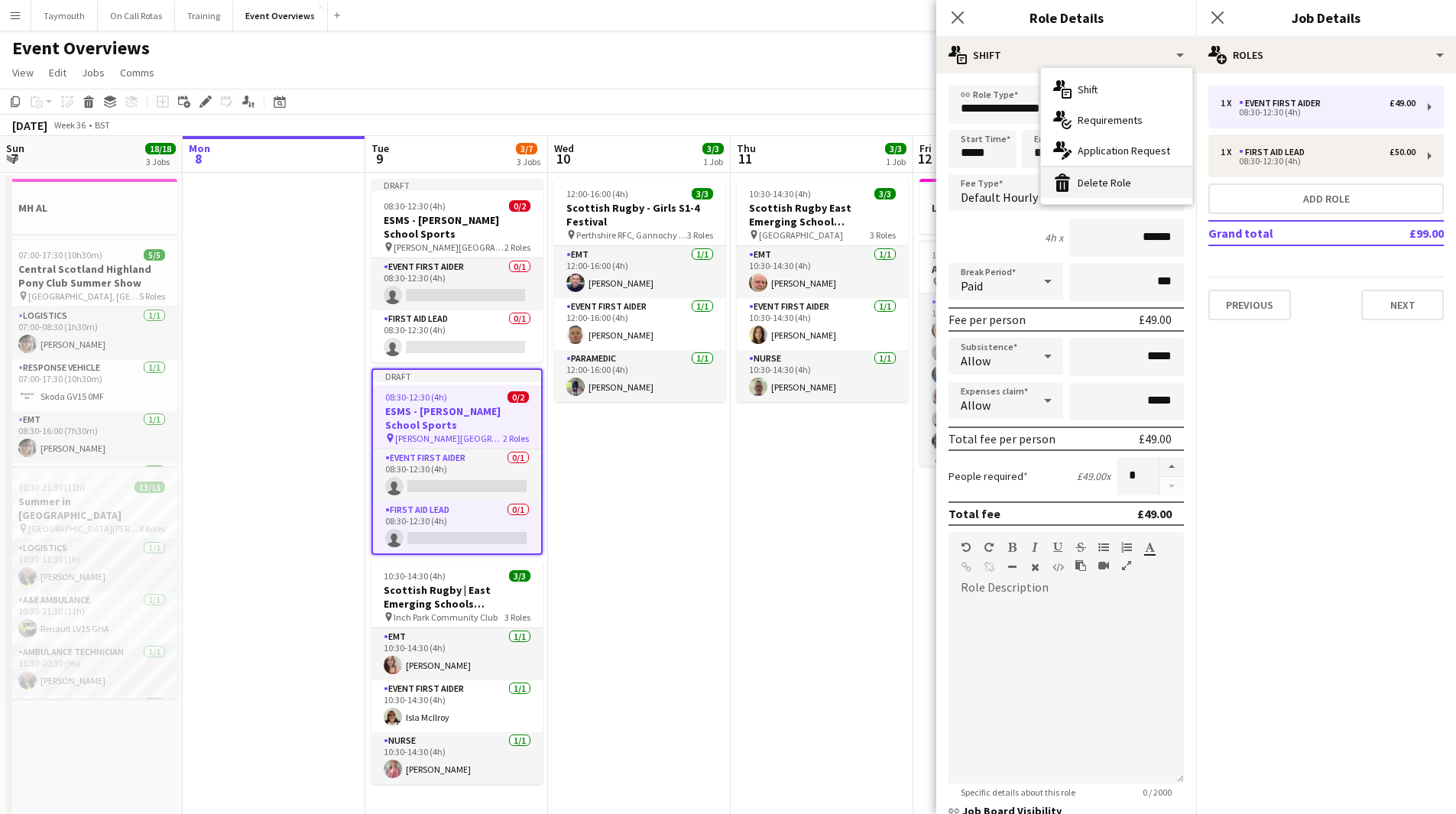
click at [1138, 183] on div "bin-2 Delete Role" at bounding box center [1116, 183] width 151 height 30
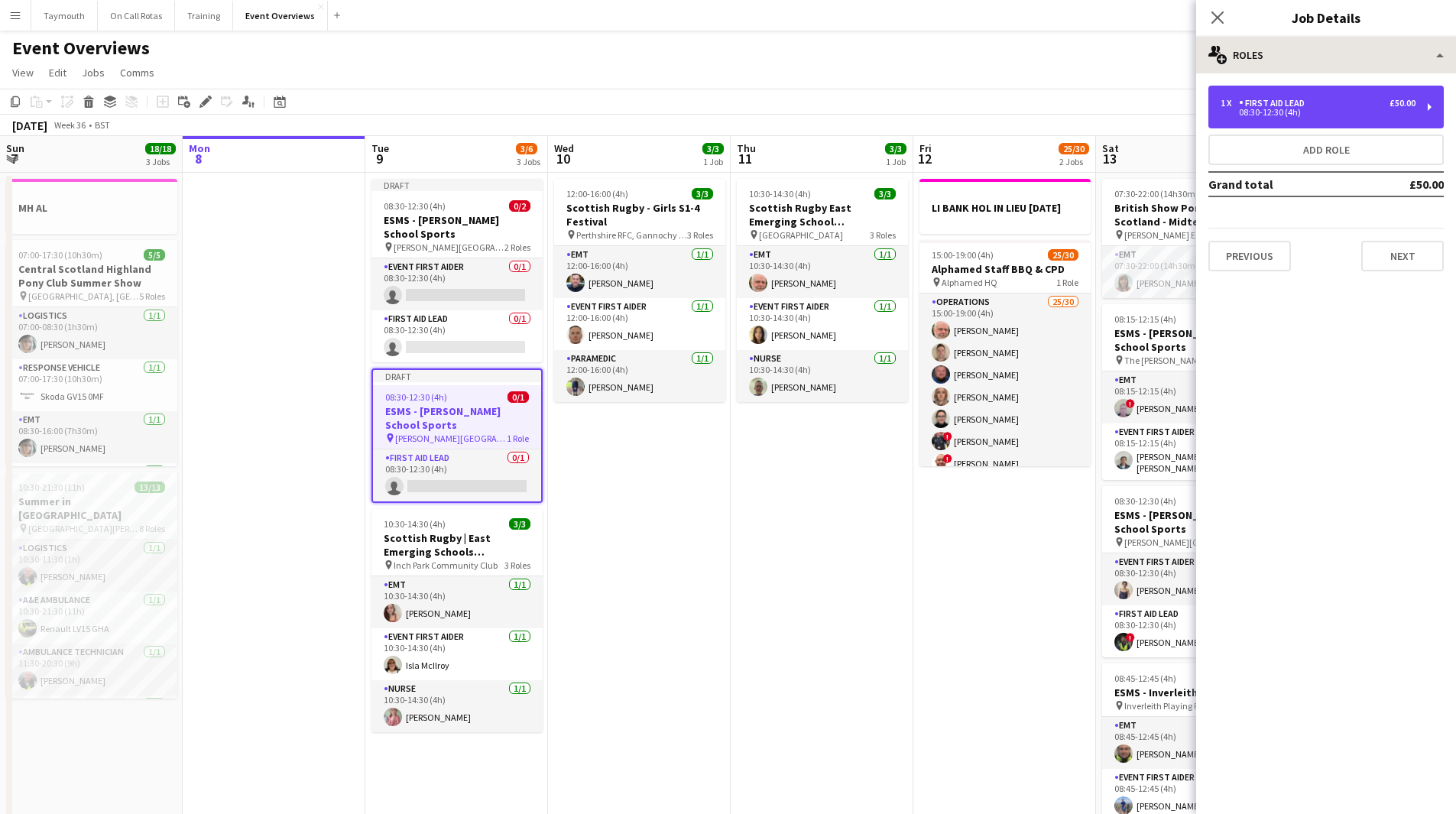
drag, startPoint x: 1352, startPoint y: 106, endPoint x: 1216, endPoint y: 55, distance: 145.2
click at [1350, 106] on div "1 x First Aid Lead £50.00" at bounding box center [1318, 102] width 195 height 10
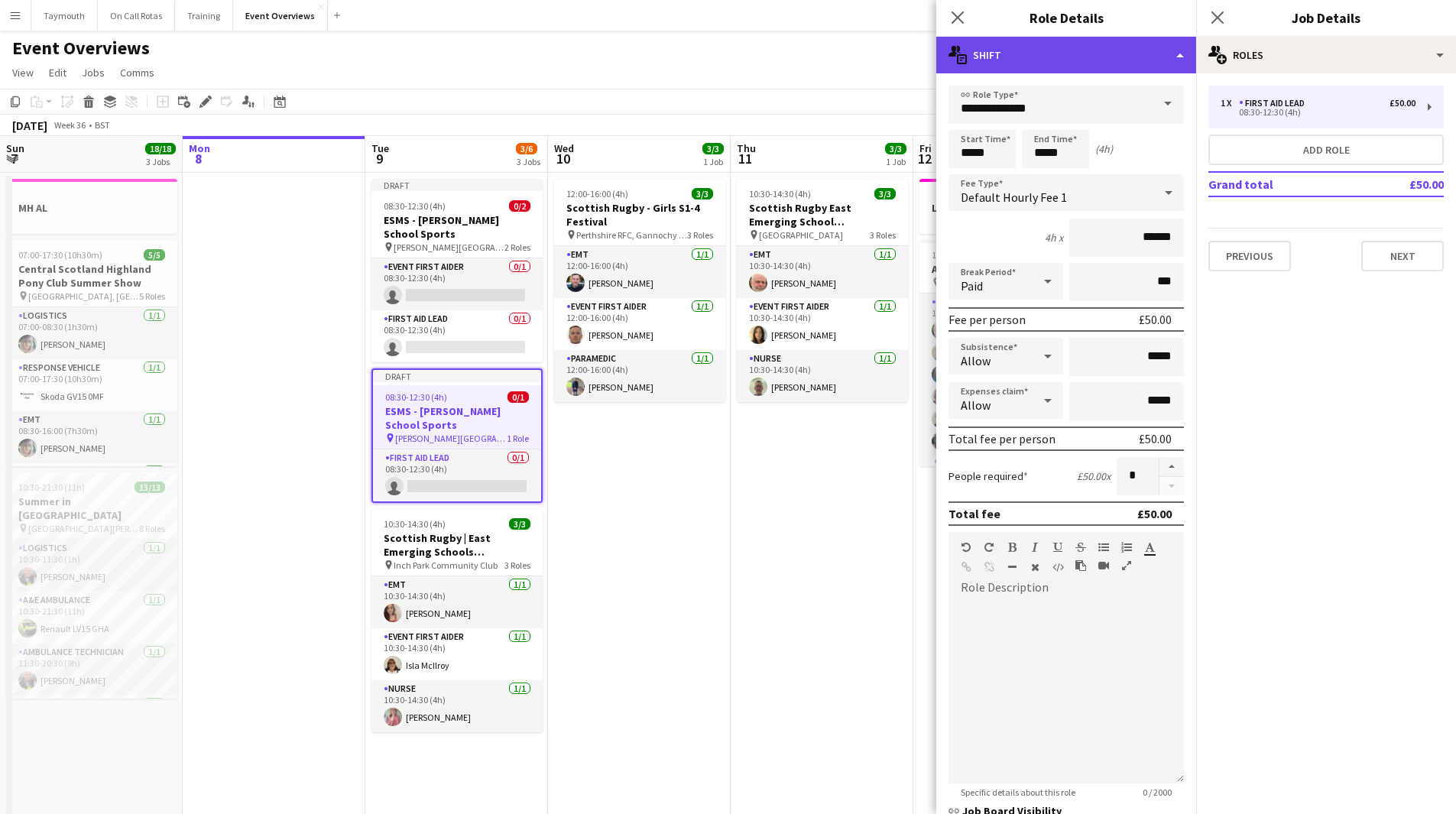
click at [1149, 45] on div "multiple-actions-text Shift" at bounding box center [1065, 55] width 260 height 37
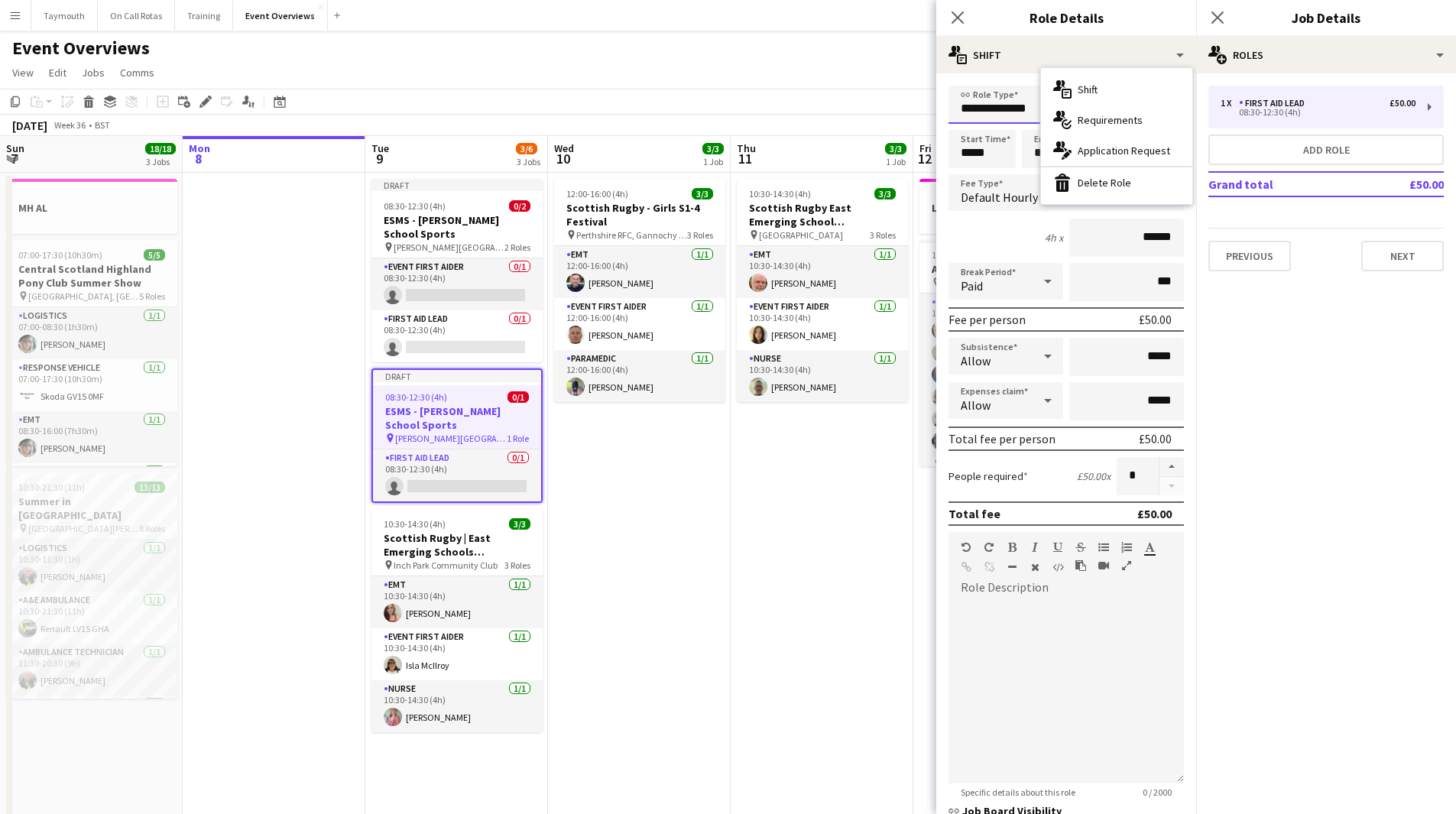
click at [965, 109] on input "**********" at bounding box center [1066, 105] width 236 height 38
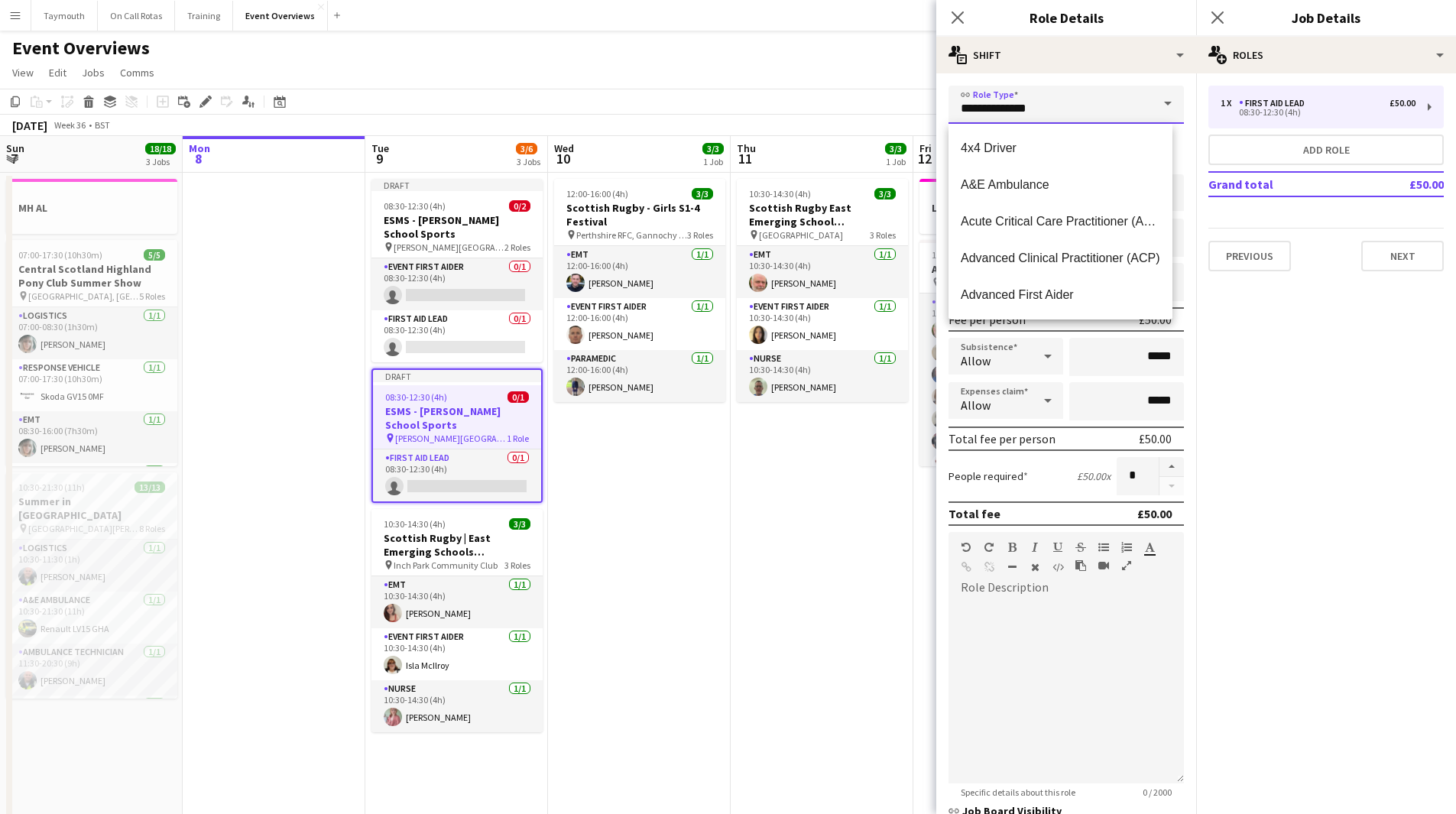
drag, startPoint x: 619, startPoint y: 105, endPoint x: 507, endPoint y: 84, distance: 114.0
click at [515, 89] on body "Menu Boards Boards Boards All jobs Status Workforce Workforce My Workforce Recr…" at bounding box center [728, 741] width 1456 height 1482
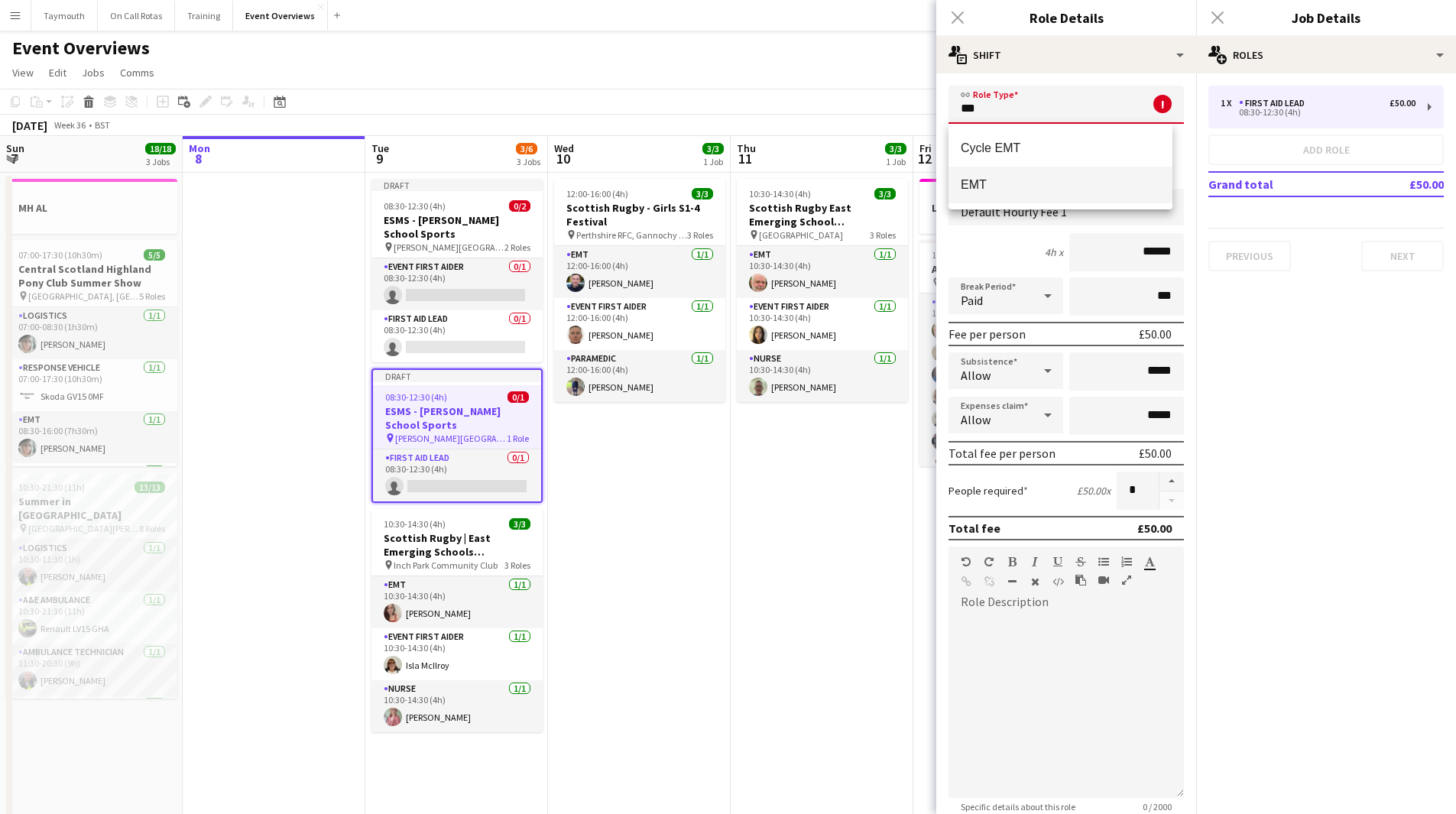
click at [995, 199] on mat-option "EMT" at bounding box center [1061, 185] width 224 height 37
type input "***"
type input "******"
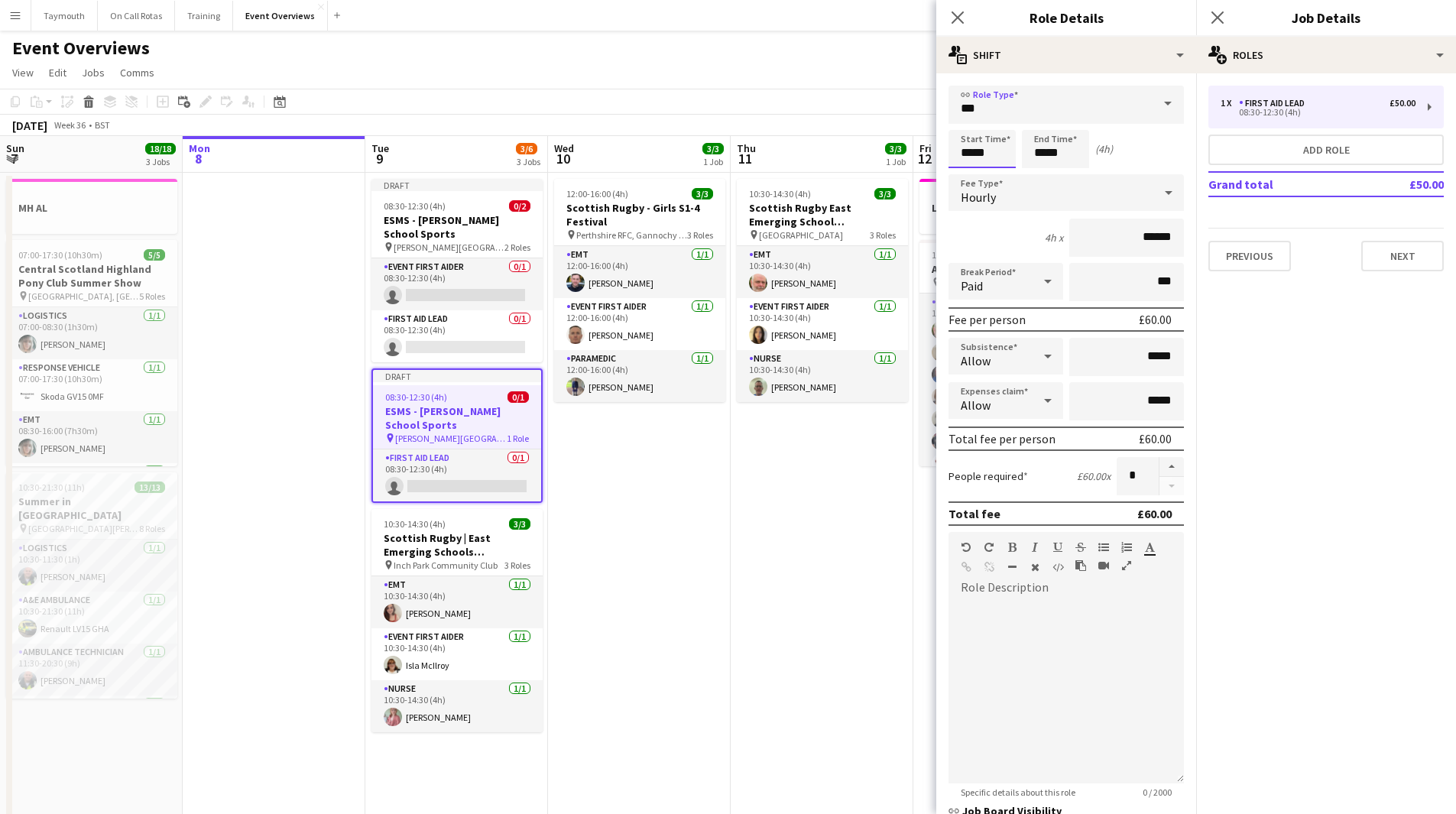
drag, startPoint x: 997, startPoint y: 153, endPoint x: 545, endPoint y: 39, distance: 466.2
click at [591, 80] on body "Menu Boards Boards Boards All jobs Status Workforce Workforce My Workforce Recr…" at bounding box center [728, 741] width 1456 height 1482
type input "*****"
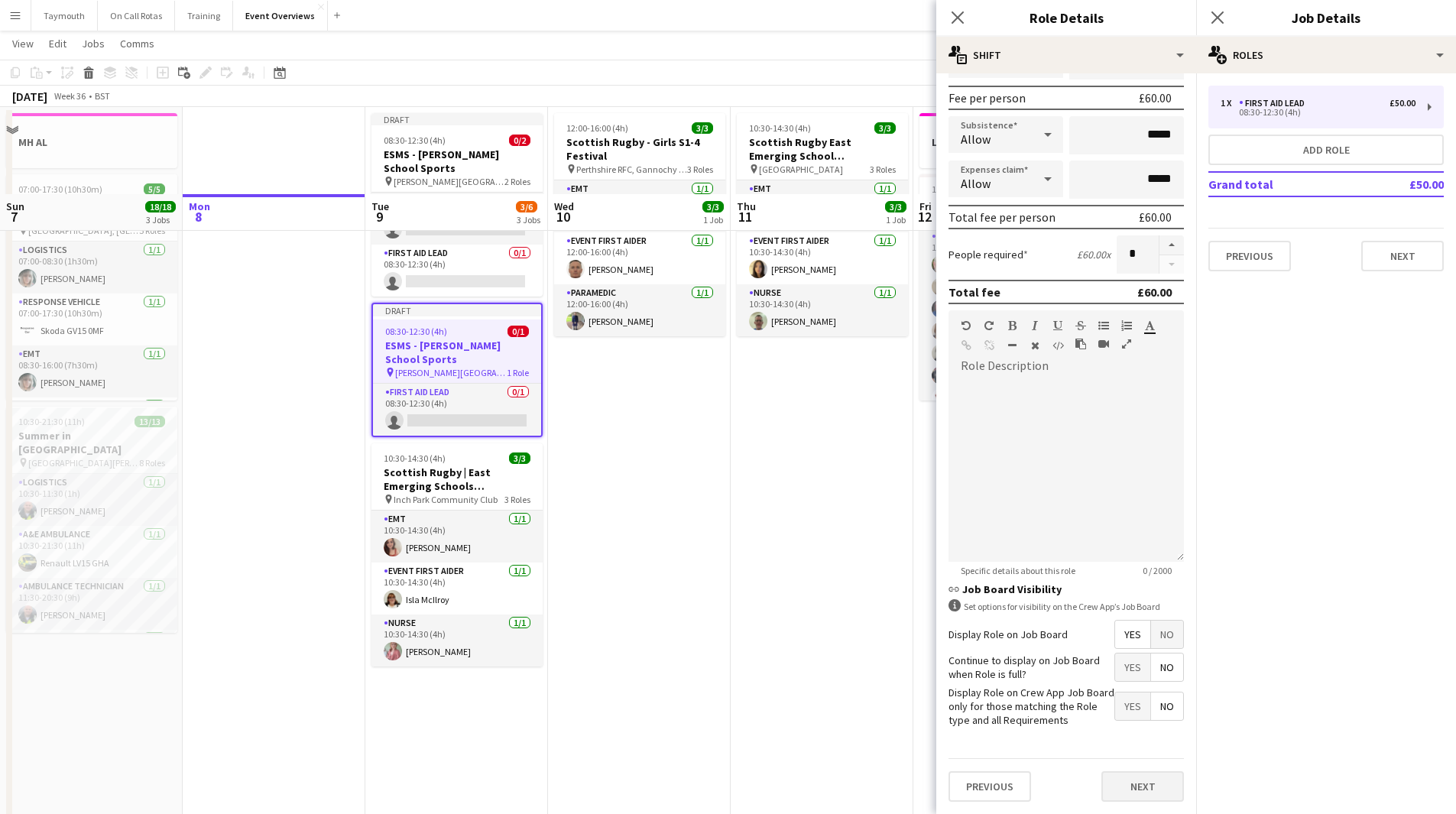
scroll to position [153, 0]
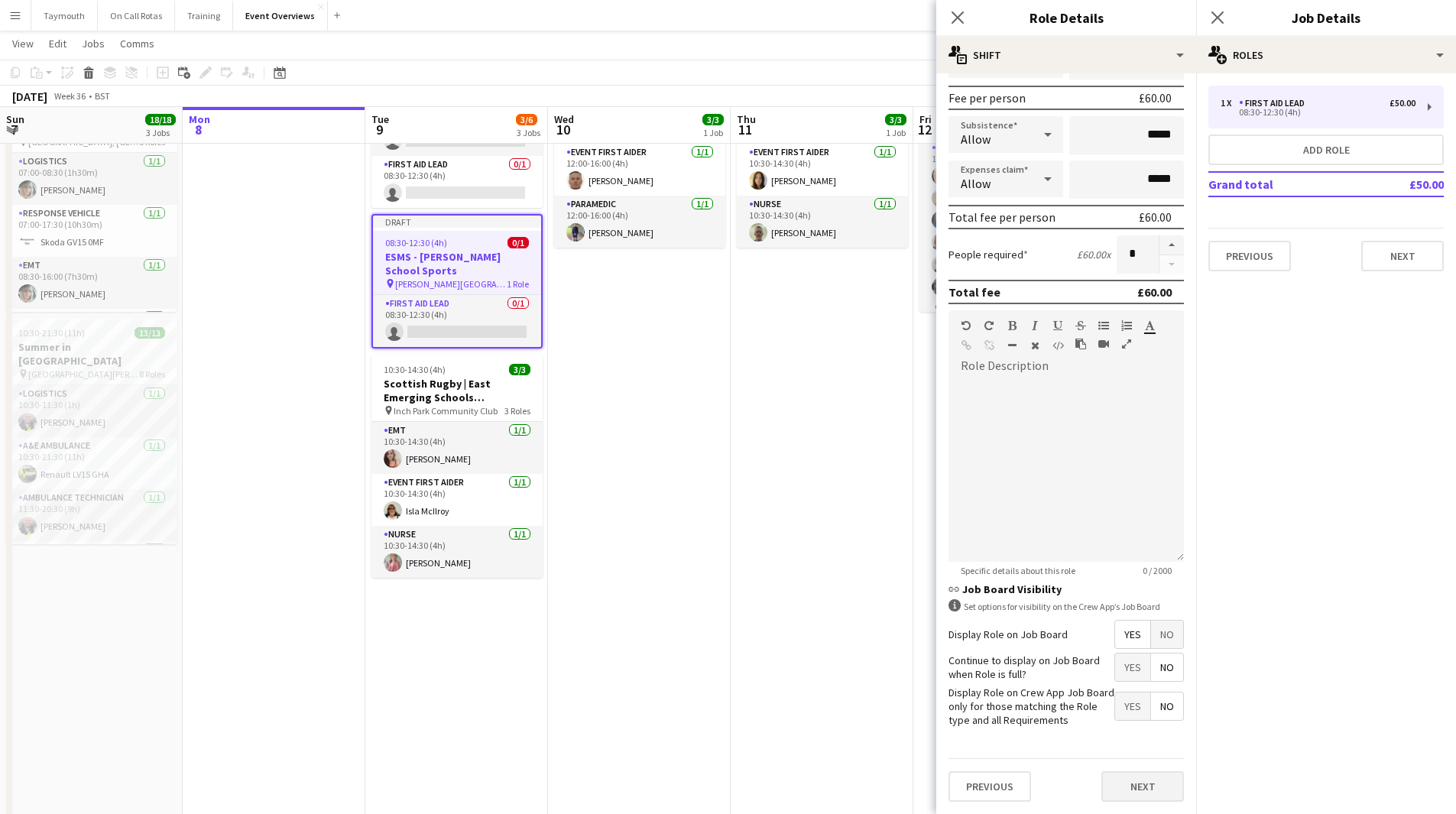
type input "*****"
click at [1127, 721] on button "Next" at bounding box center [1142, 787] width 82 height 30
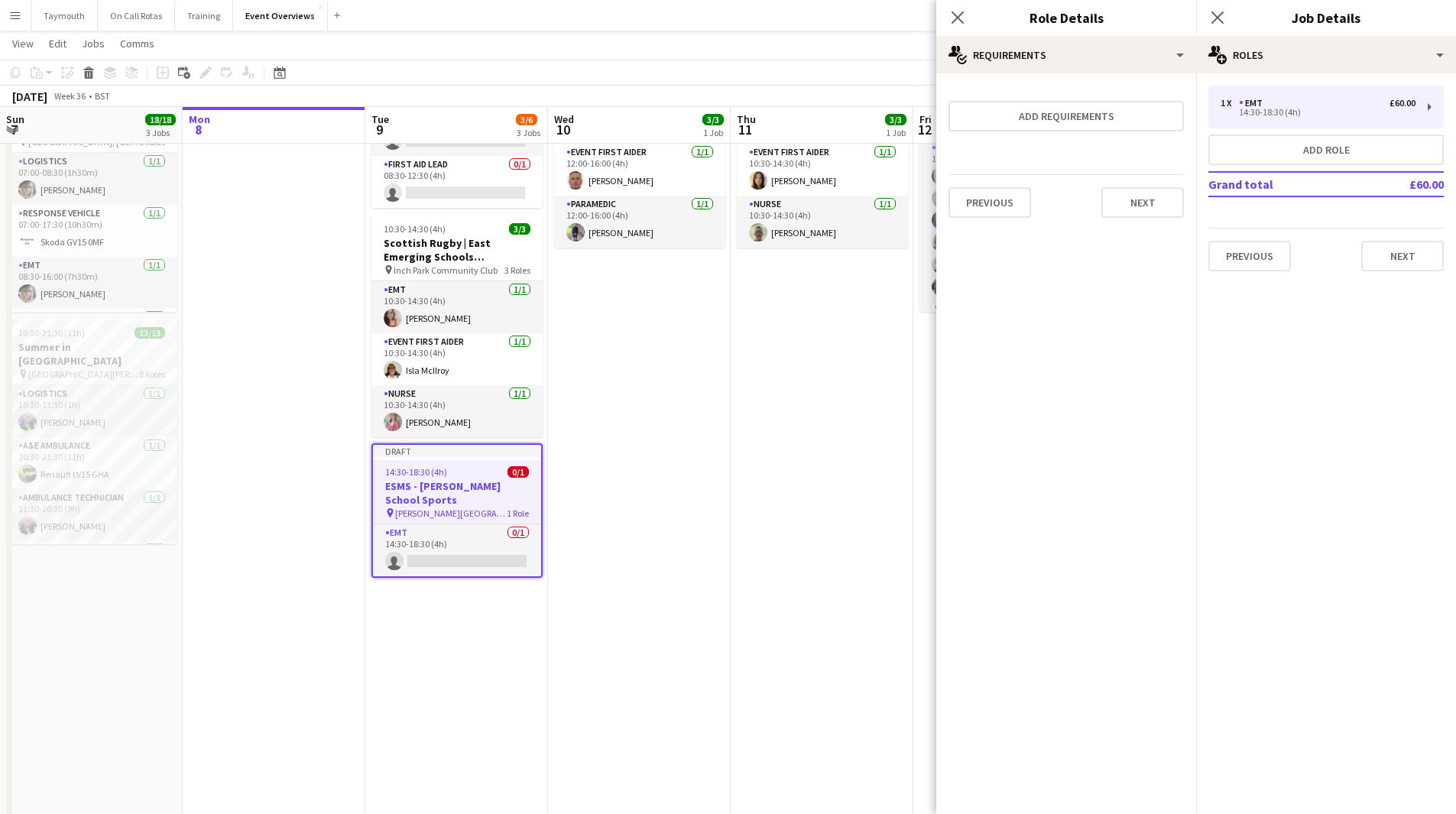
scroll to position [0, 0]
click at [1135, 204] on button "Next" at bounding box center [1142, 202] width 82 height 30
click at [1058, 210] on button "Next" at bounding box center [1050, 204] width 51 height 30
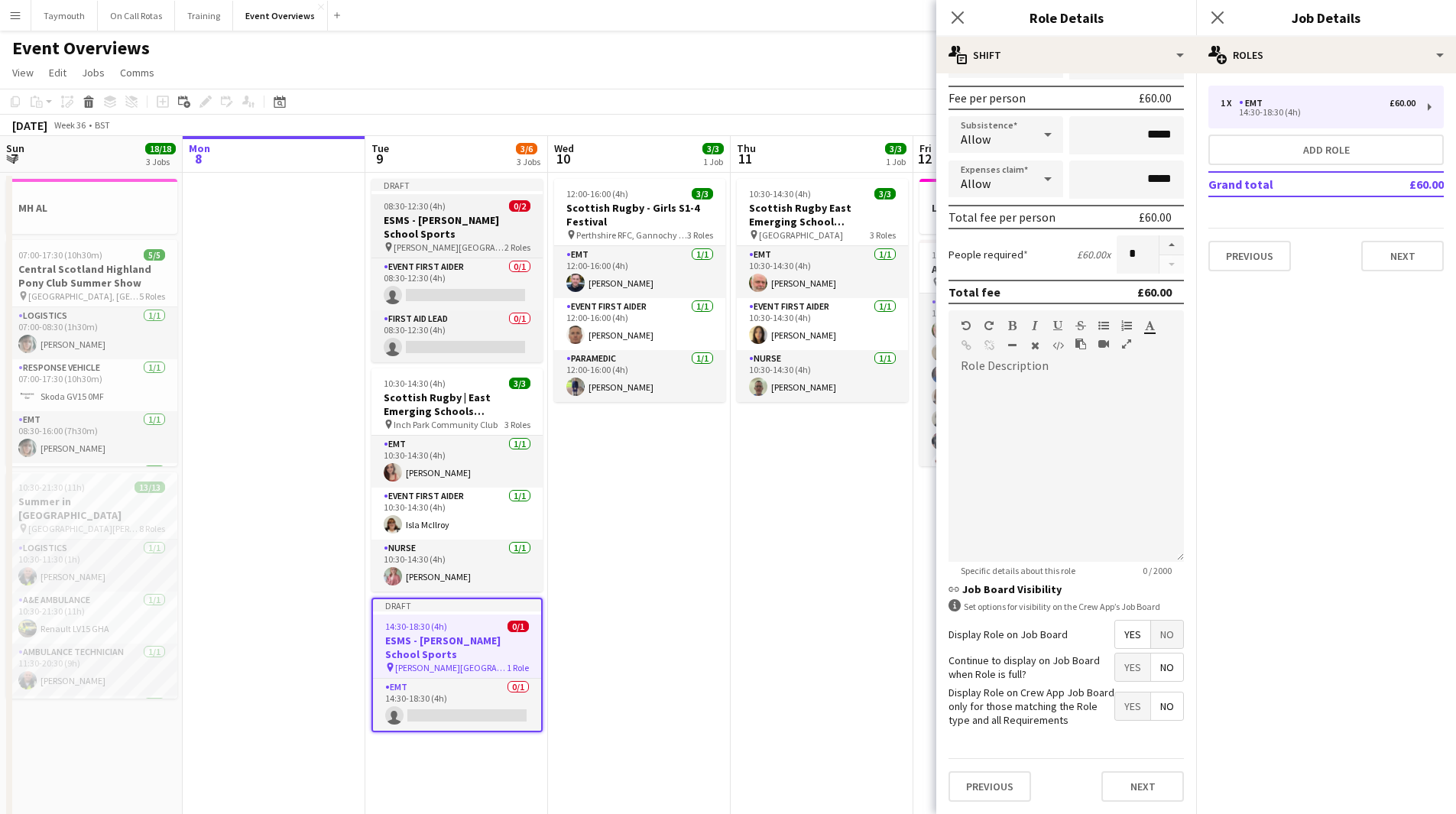
click at [482, 229] on h3 "ESMS - [PERSON_NAME] School Sports" at bounding box center [457, 227] width 171 height 27
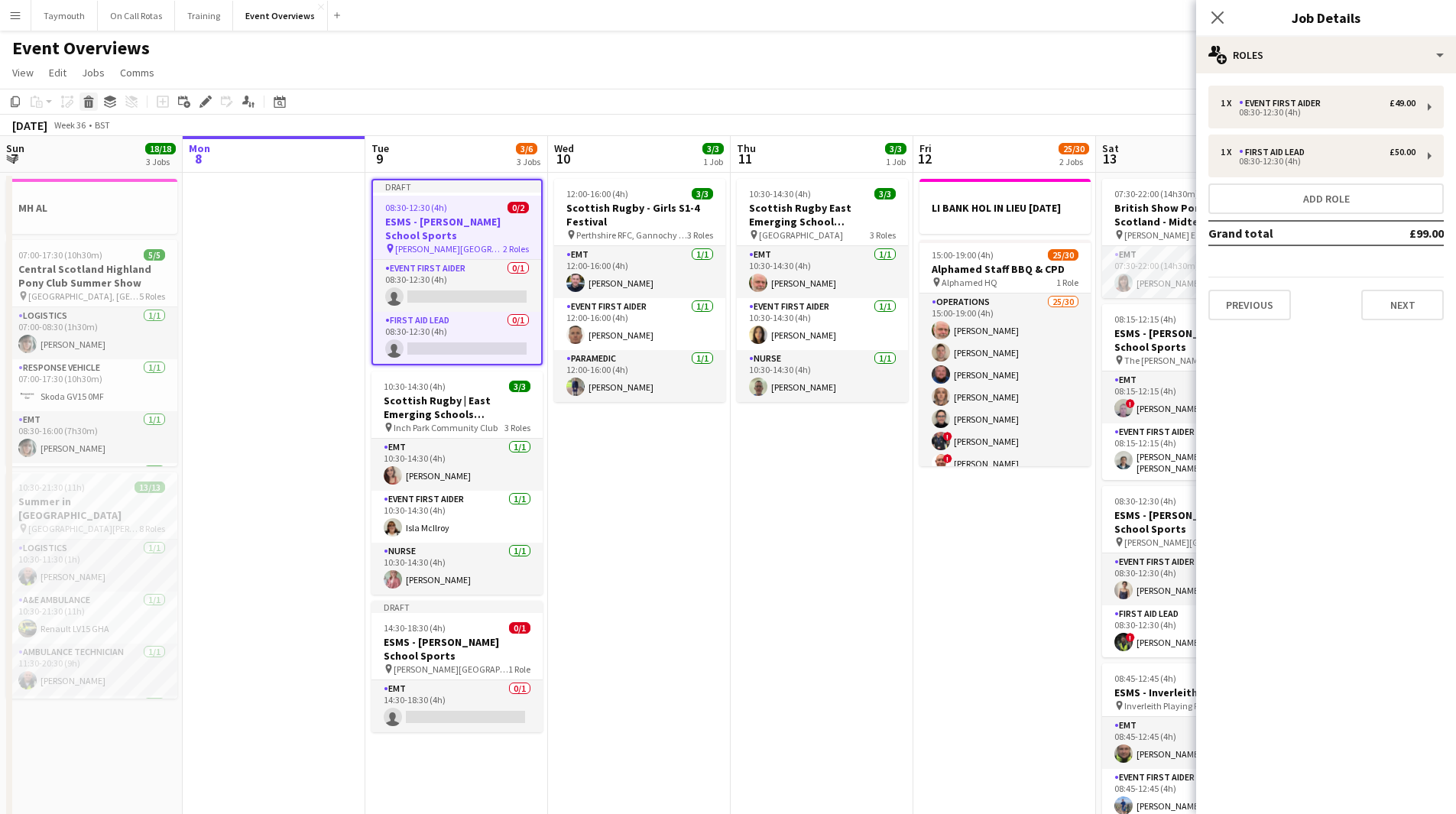
click at [95, 107] on div "Delete" at bounding box center [89, 101] width 18 height 18
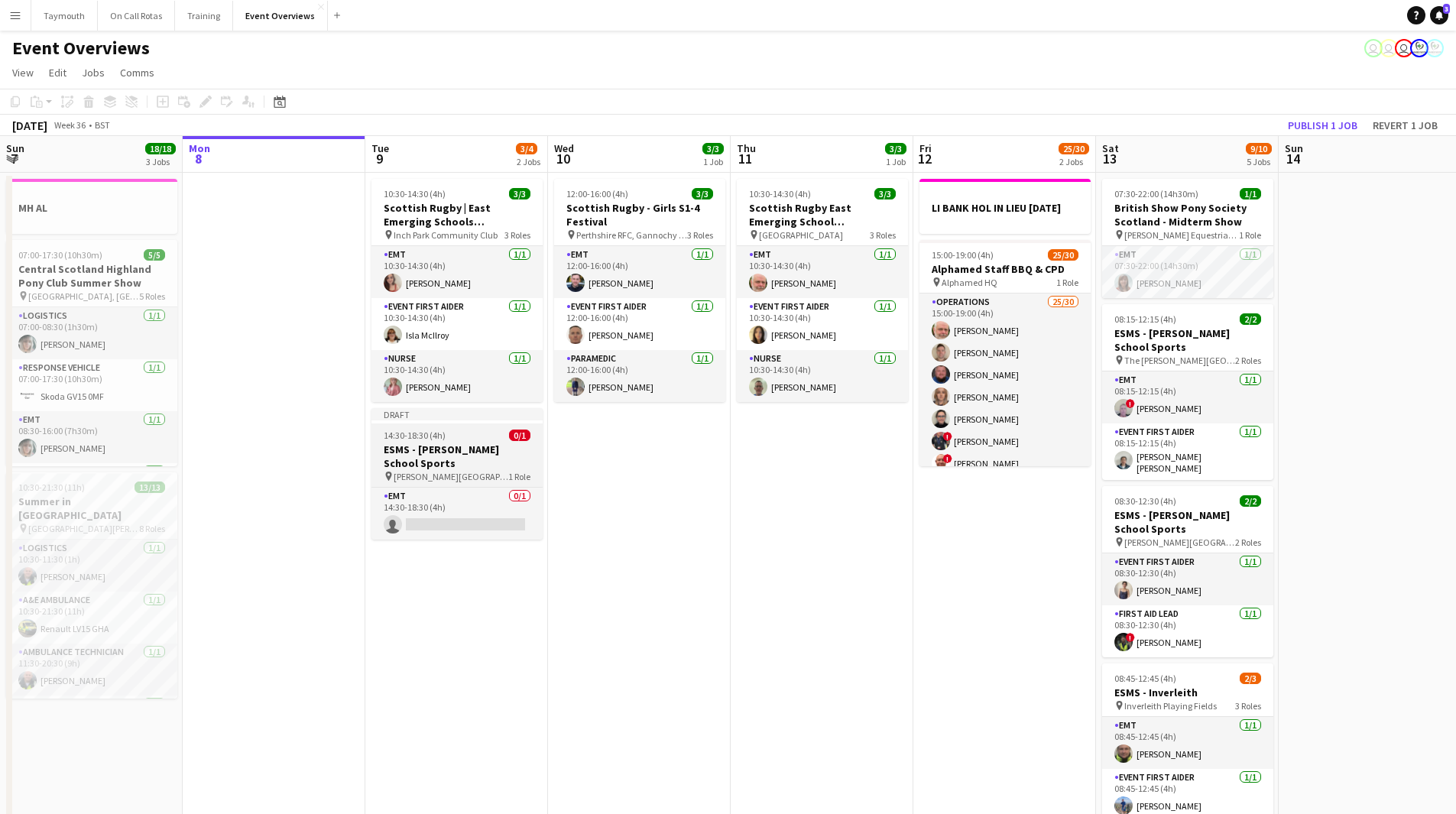
click at [435, 458] on h3 "ESMS - [PERSON_NAME] School Sports" at bounding box center [457, 456] width 171 height 27
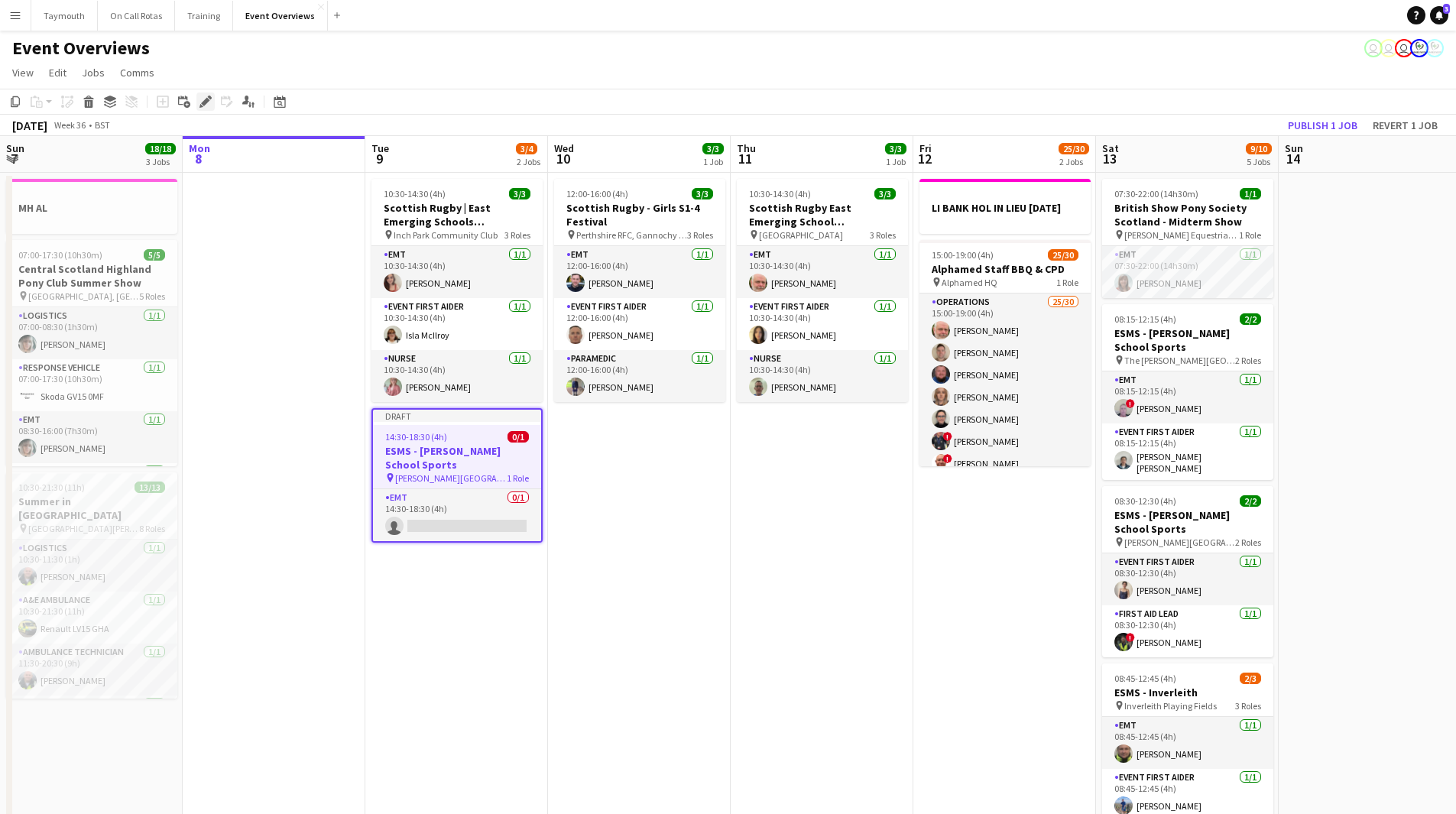
click at [207, 105] on icon "Edit" at bounding box center [205, 101] width 12 height 12
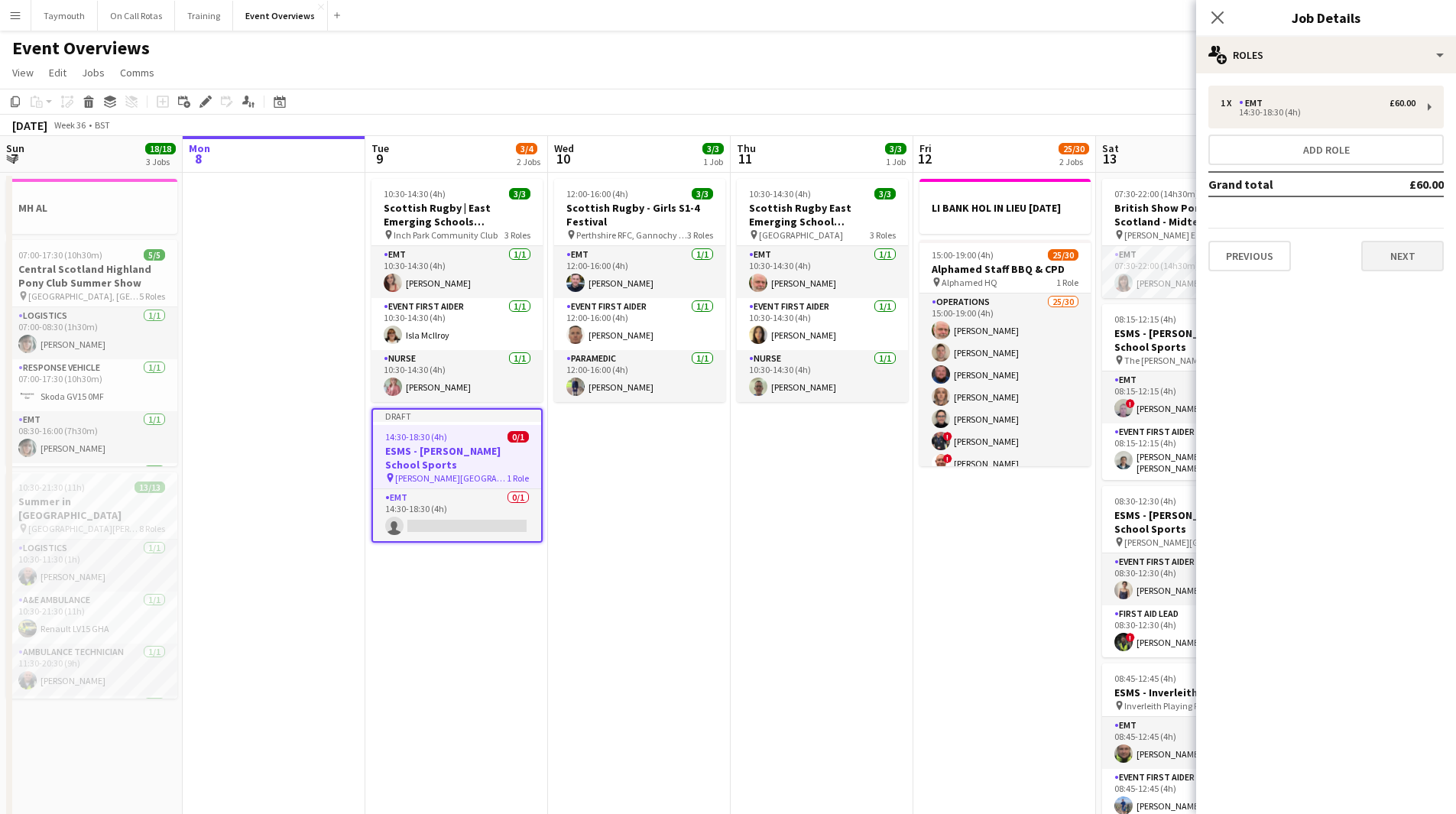
drag, startPoint x: 1389, startPoint y: 286, endPoint x: 1393, endPoint y: 257, distance: 29.3
click at [1388, 285] on mat-expansion-panel "pencil3 General details 1 x EMT £60.00 14:30-18:30 (4h) Add role Grand total £6…" at bounding box center [1326, 443] width 260 height 741
click at [1393, 257] on button "Next" at bounding box center [1402, 256] width 82 height 30
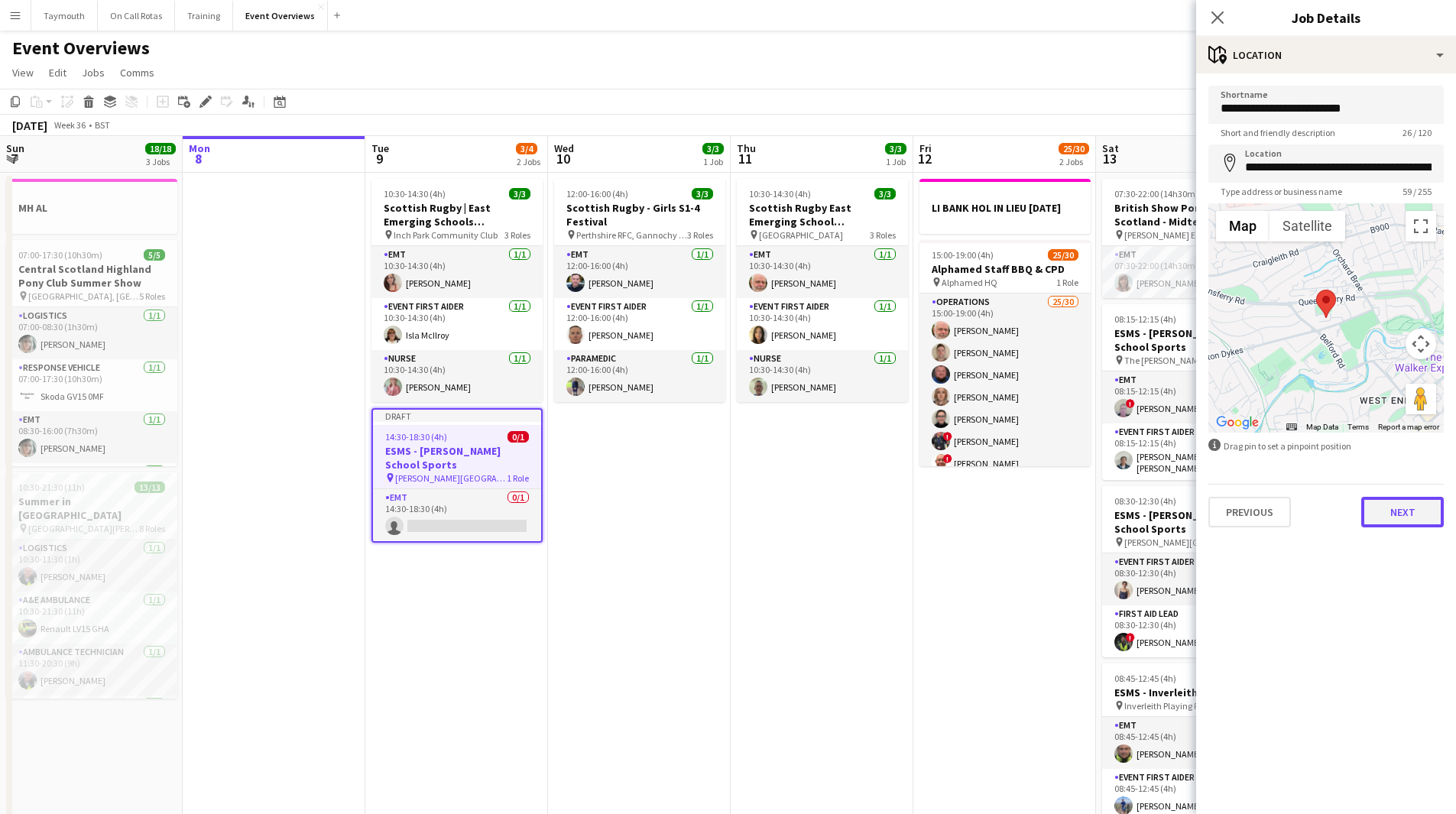
click at [1400, 516] on button "Next" at bounding box center [1402, 512] width 82 height 30
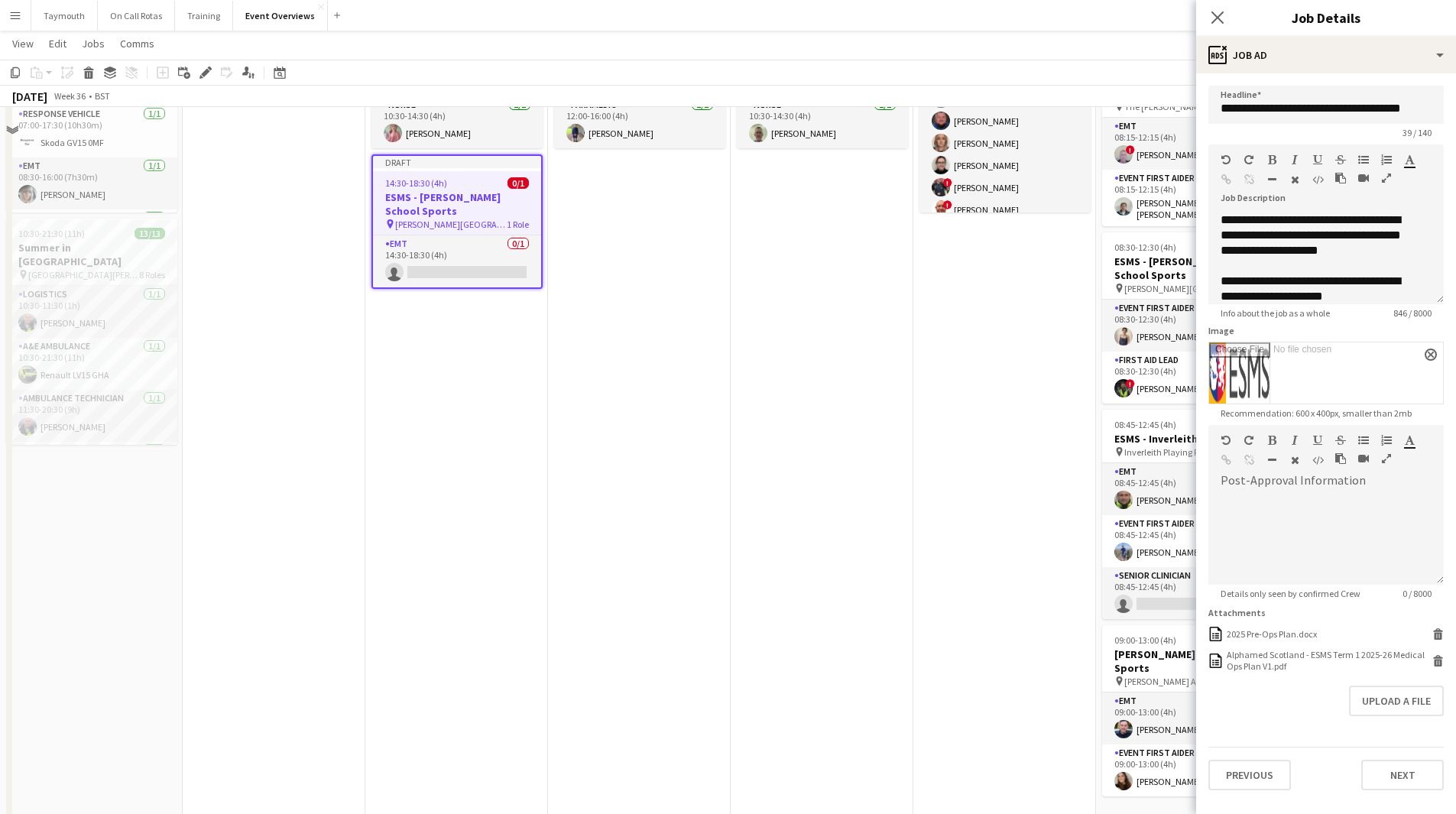
scroll to position [306, 0]
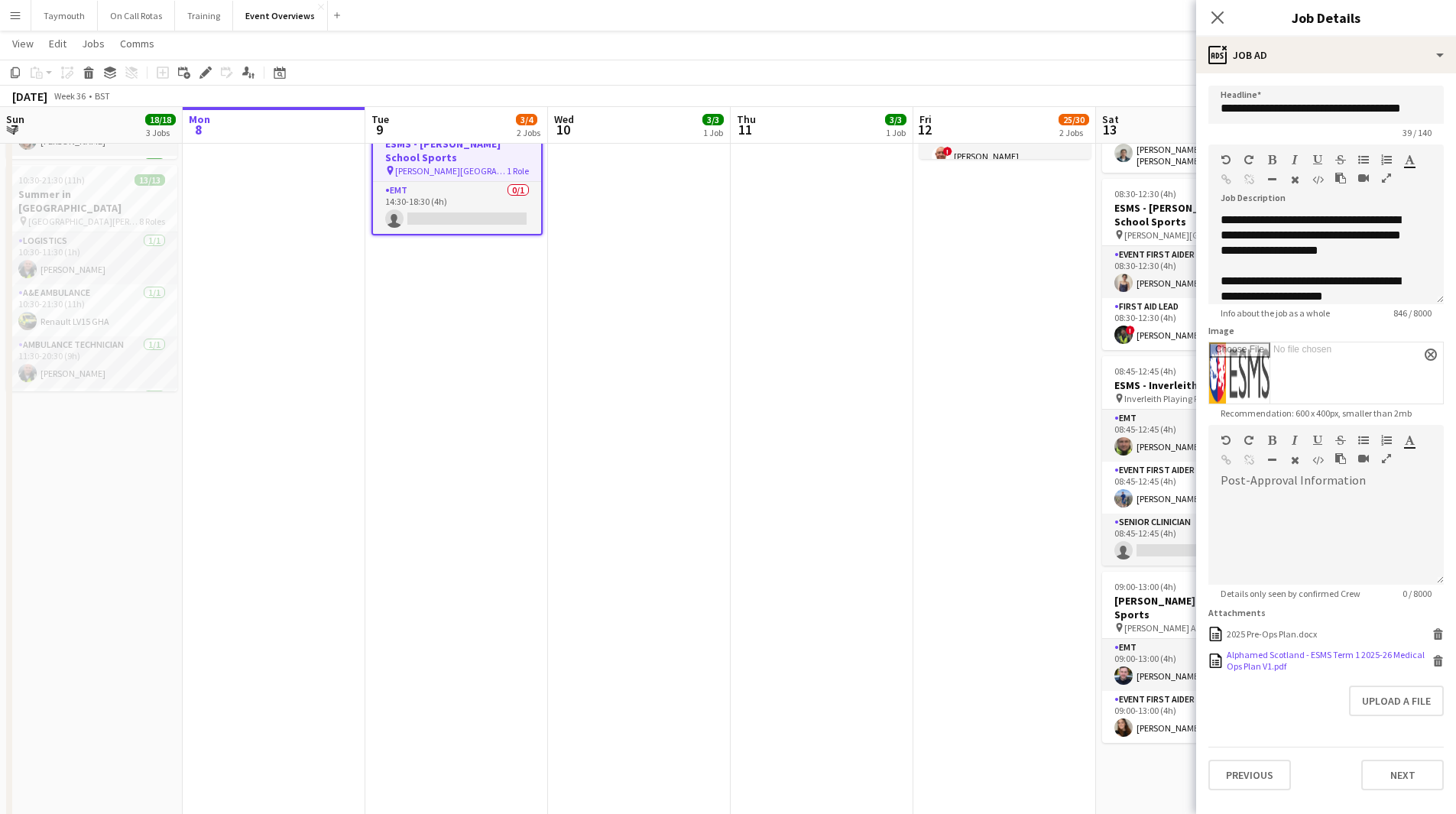
click at [1436, 663] on icon at bounding box center [1438, 662] width 8 height 7
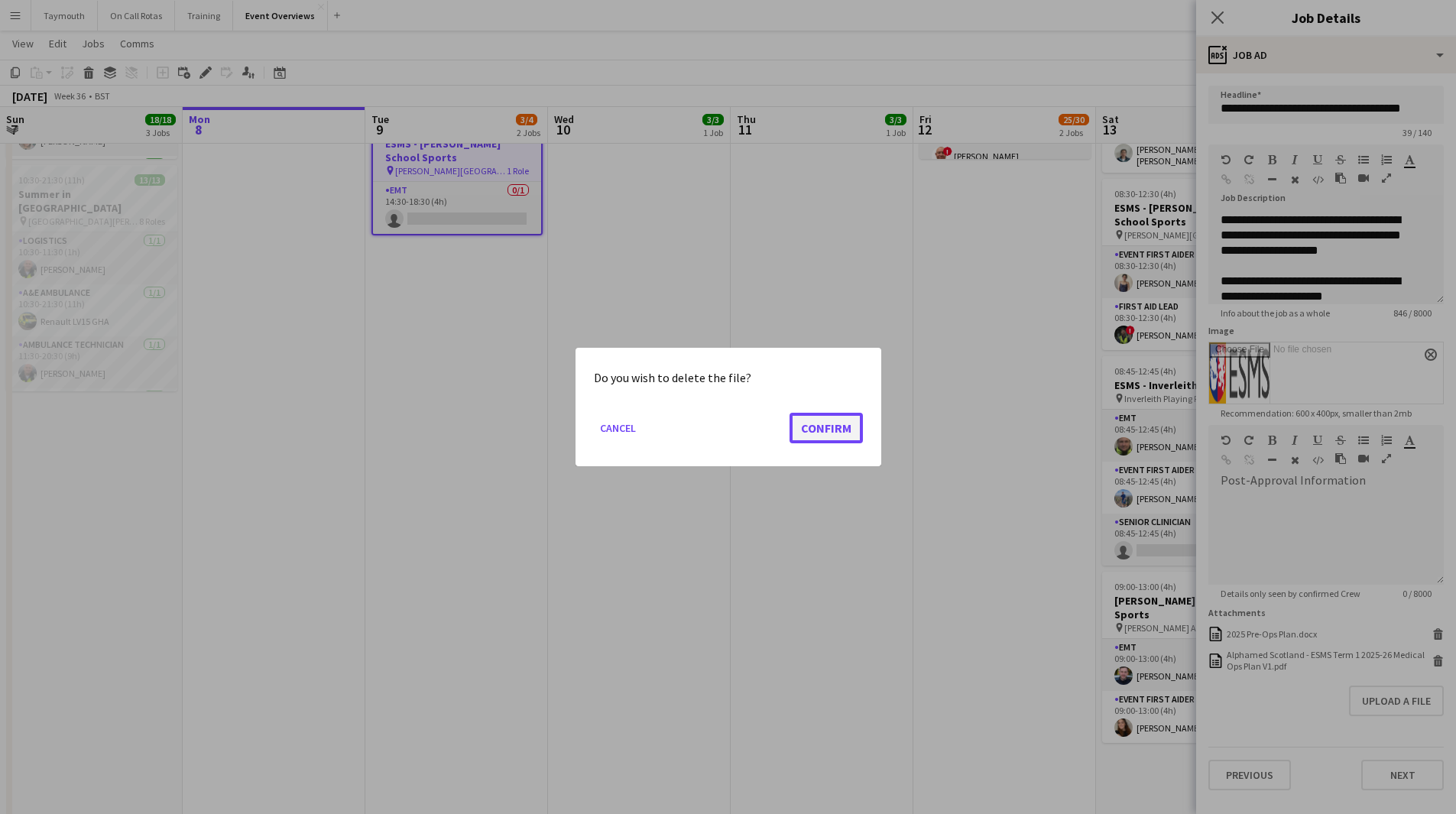
click at [847, 430] on button "Confirm" at bounding box center [827, 428] width 73 height 30
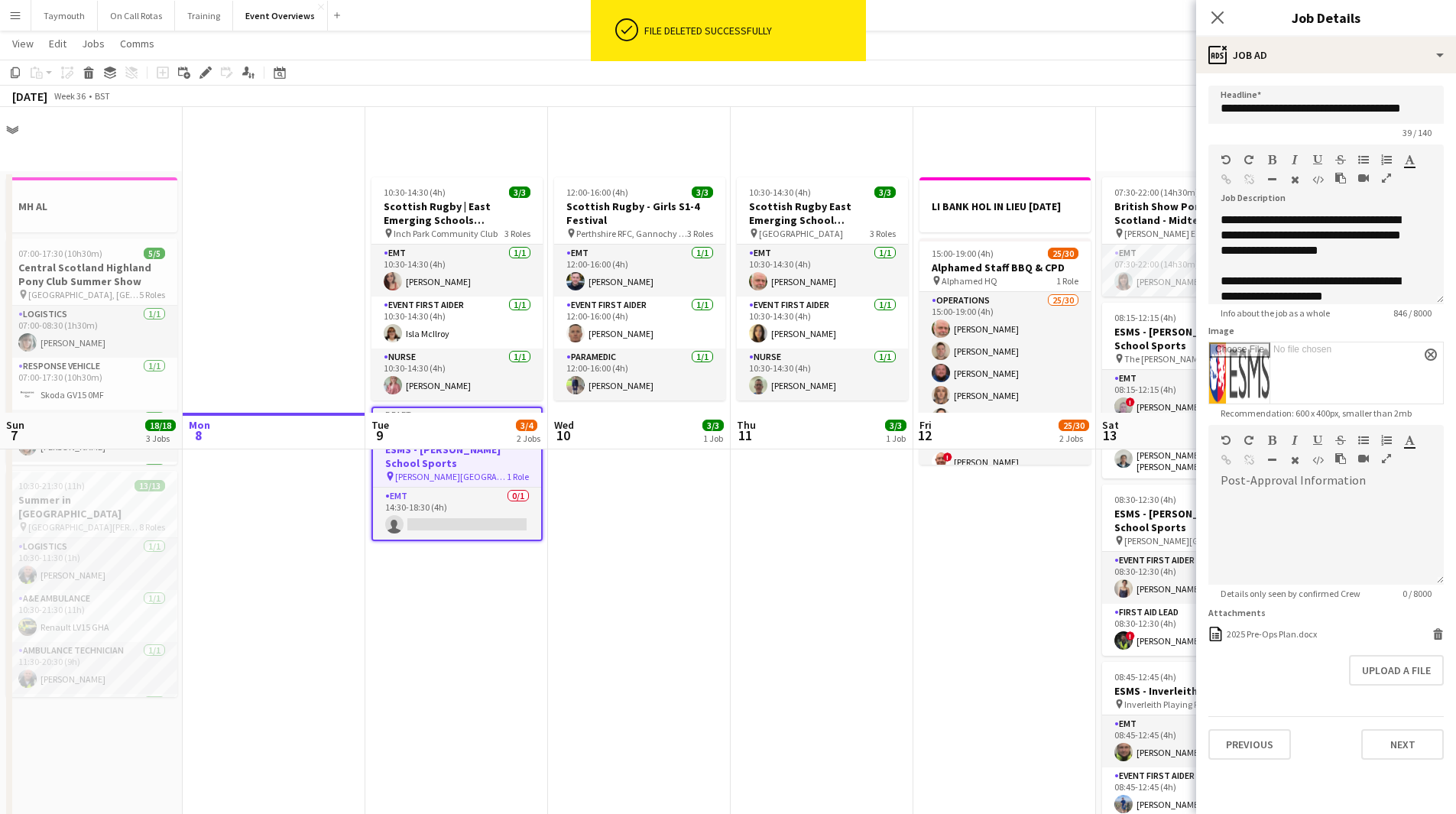
scroll to position [306, 0]
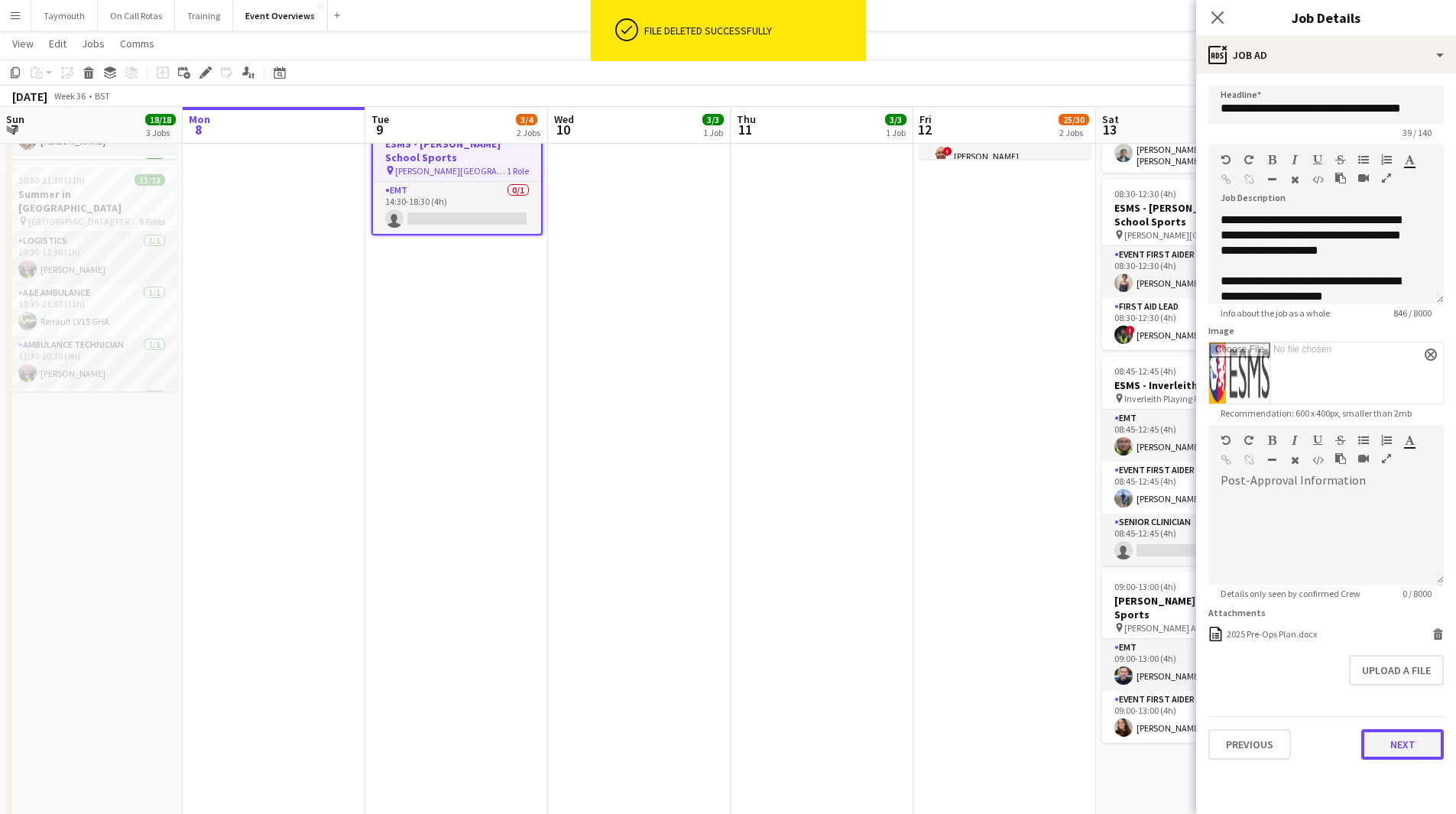
click at [1394, 721] on button "Next" at bounding box center [1402, 745] width 82 height 30
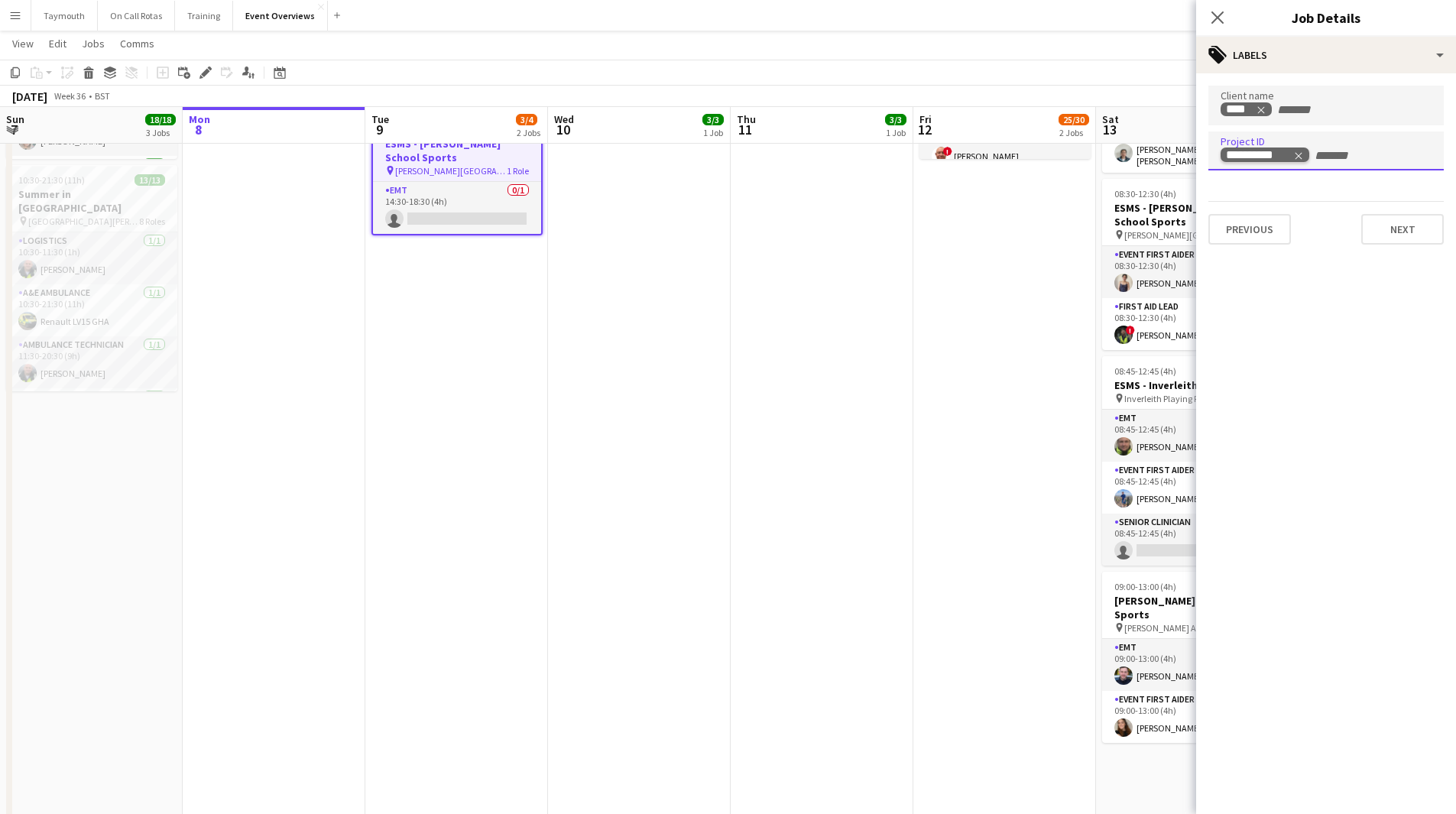
click at [1299, 158] on icon "Remove tag" at bounding box center [1298, 156] width 10 height 10
click at [1403, 223] on button "Next" at bounding box center [1402, 229] width 82 height 30
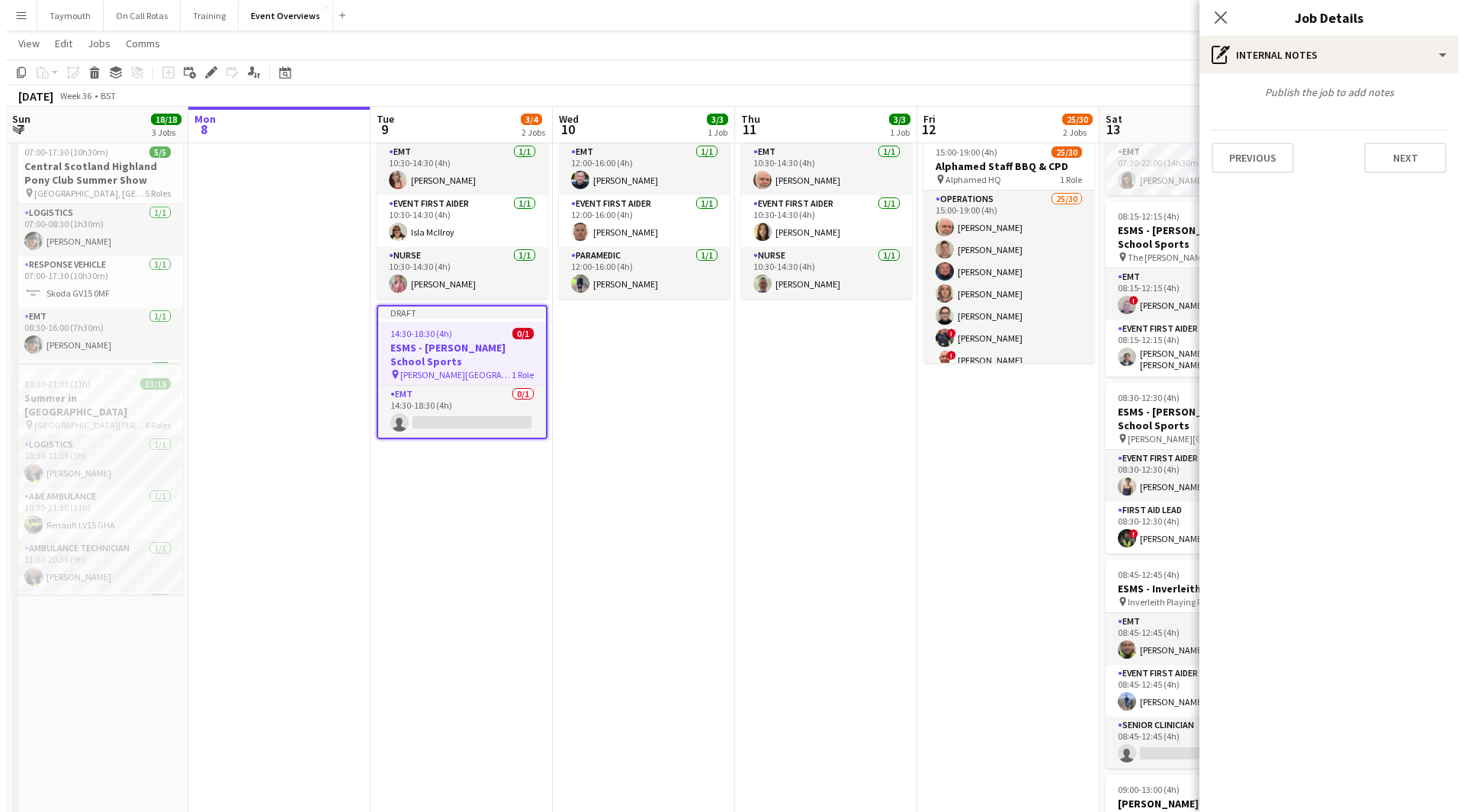
scroll to position [0, 0]
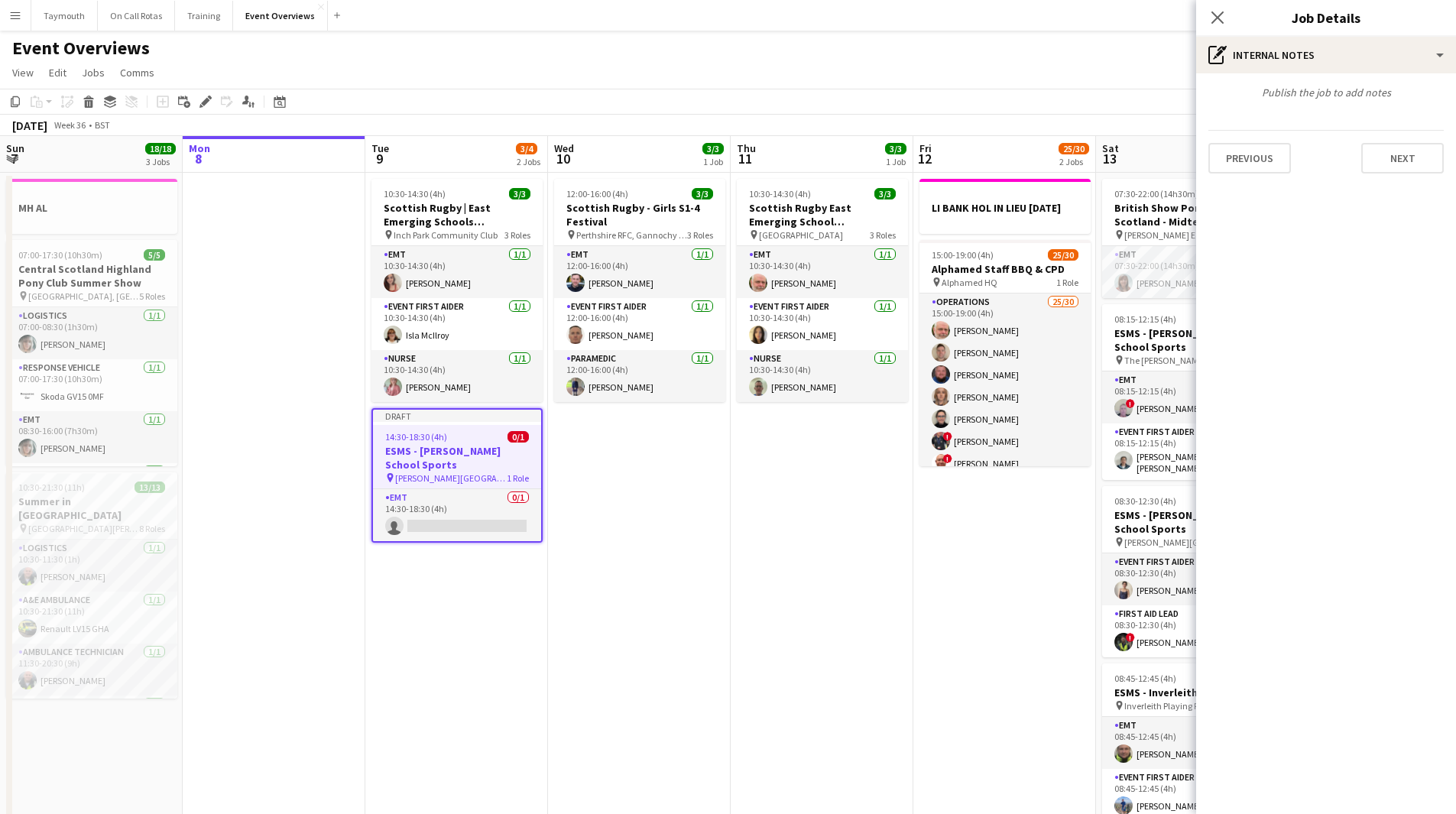
click at [696, 649] on app-date-cell "12:00-16:00 (4h) 3/3 Scottish Rugby - Girls S1-4 Festival pin Perthshire RFC, G…" at bounding box center [639, 827] width 183 height 1308
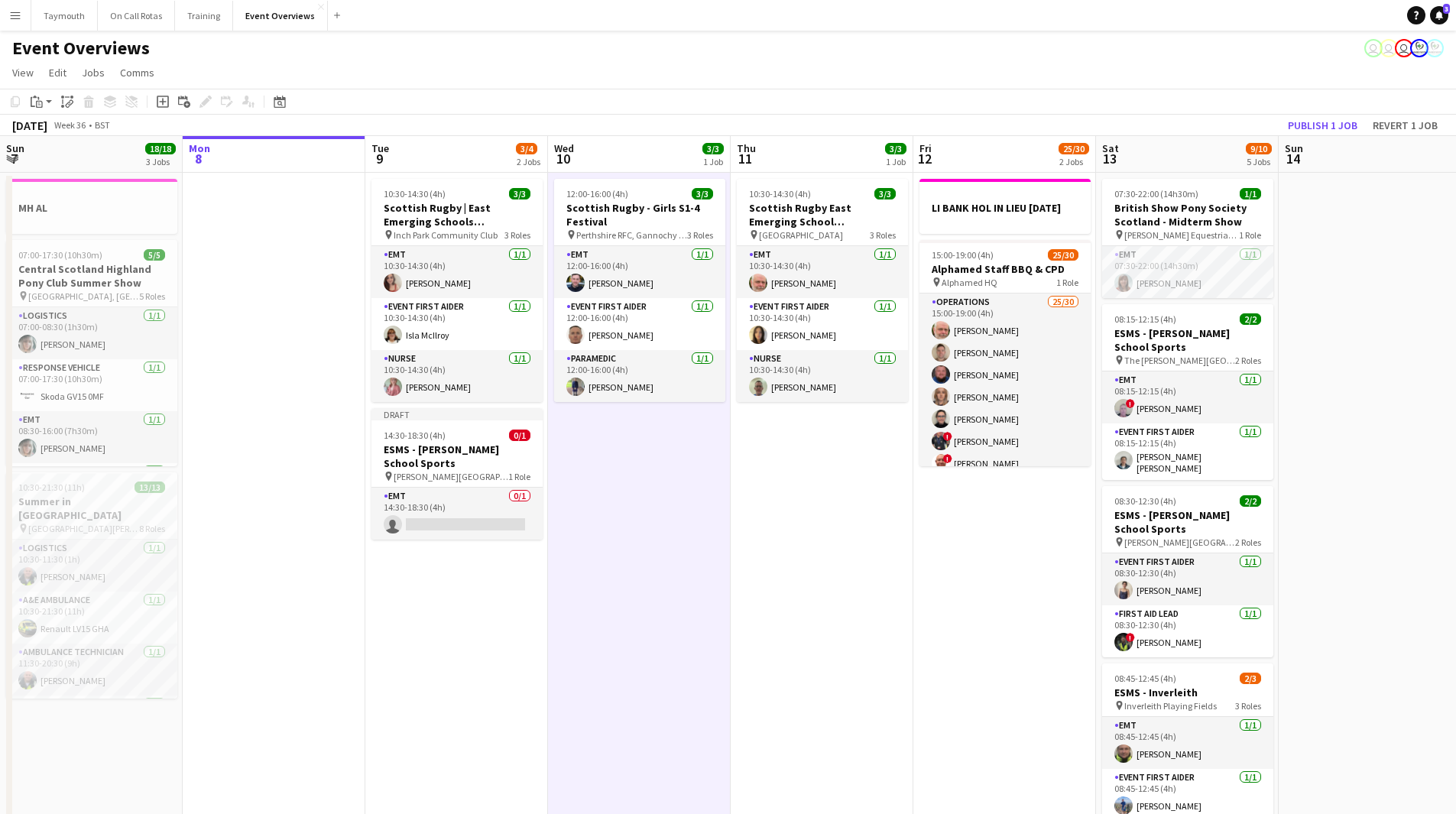
click at [18, 12] on app-icon "Menu" at bounding box center [14, 14] width 12 height 12
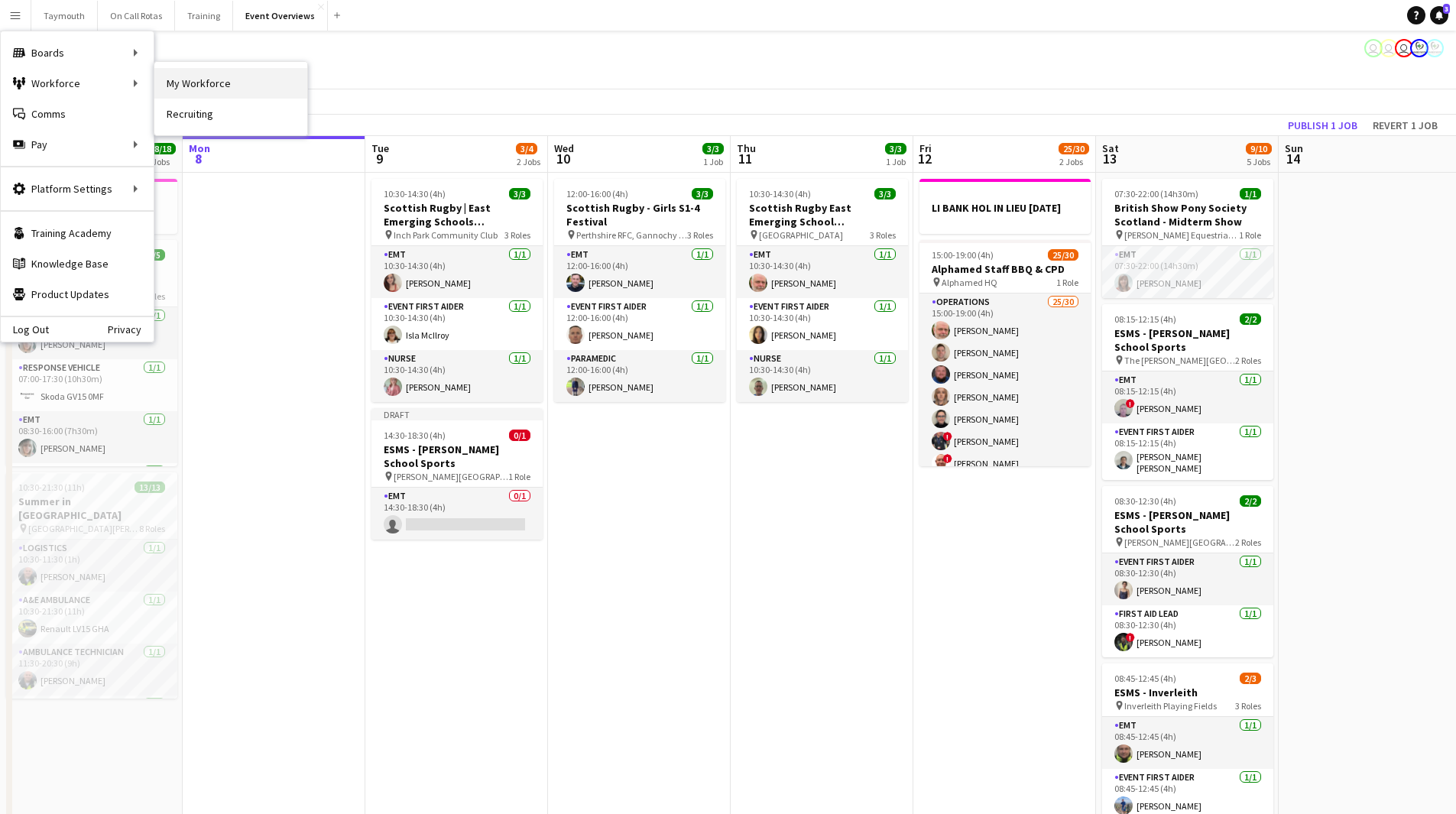
click at [228, 84] on link "My Workforce" at bounding box center [230, 83] width 153 height 30
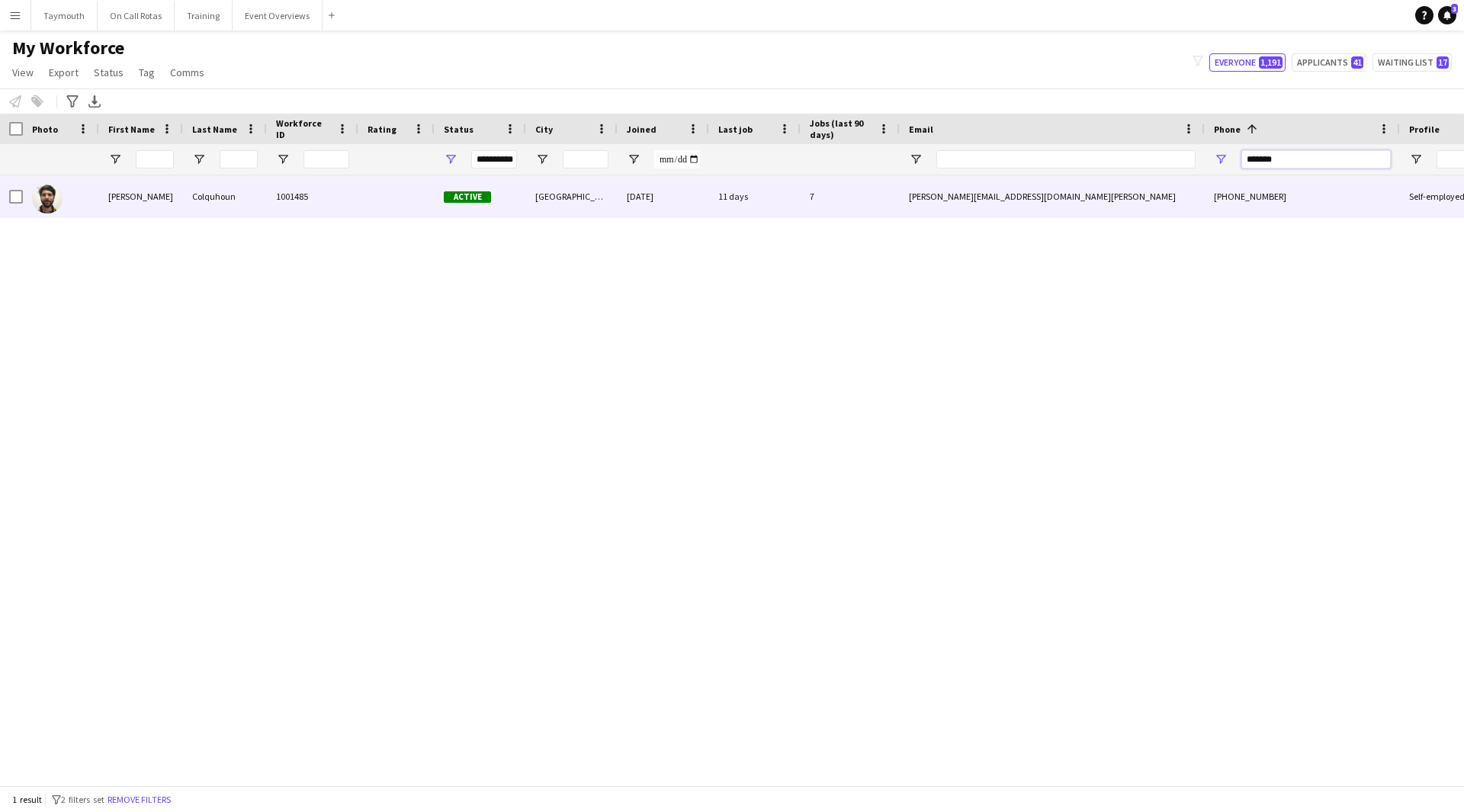
drag, startPoint x: 1311, startPoint y: 164, endPoint x: 1057, endPoint y: 191, distance: 255.4
click at [1061, 210] on div "Workforce Details Photo First Name" at bounding box center [732, 449] width 1464 height 672
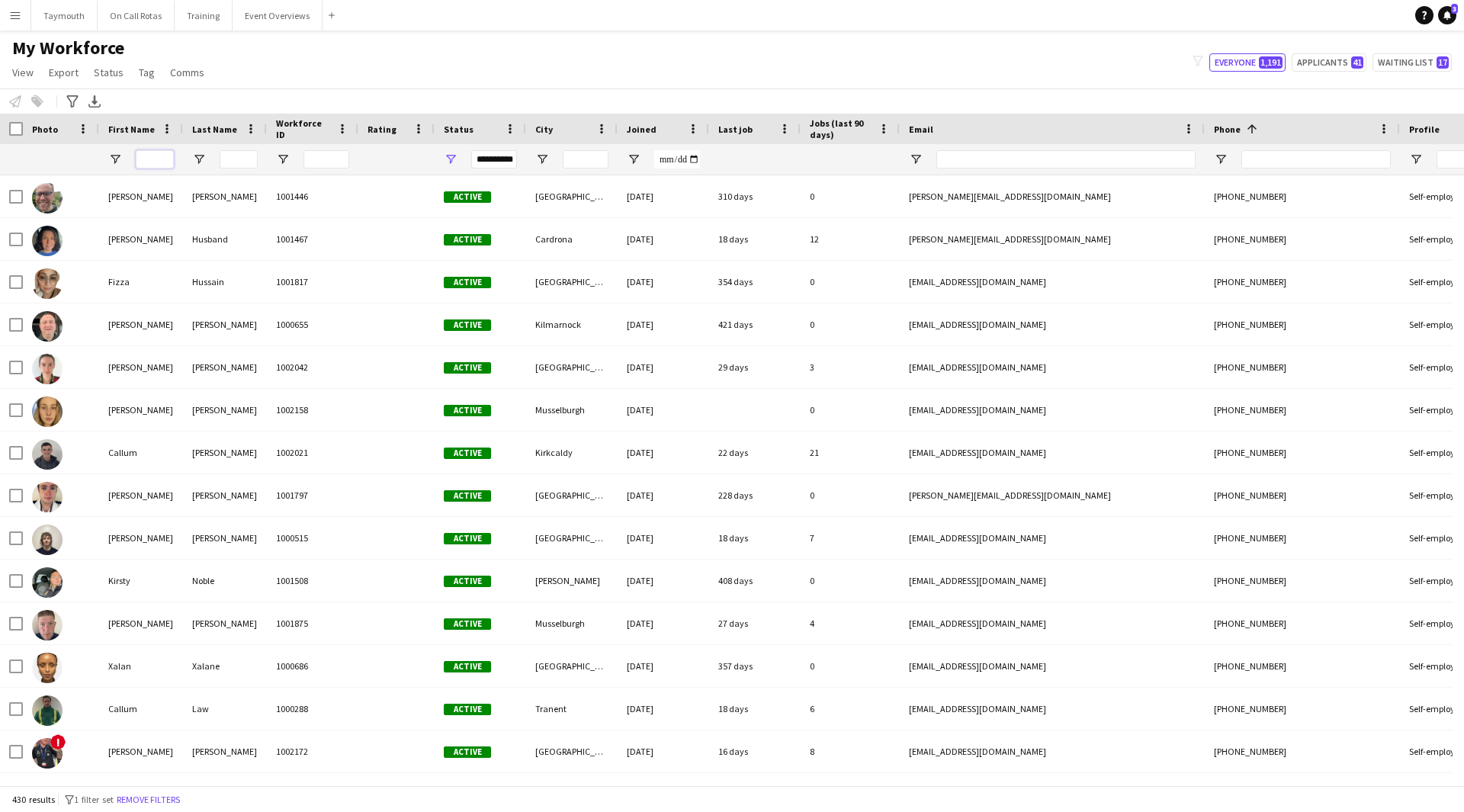
click at [151, 163] on input "First Name Filter Input" at bounding box center [155, 159] width 38 height 18
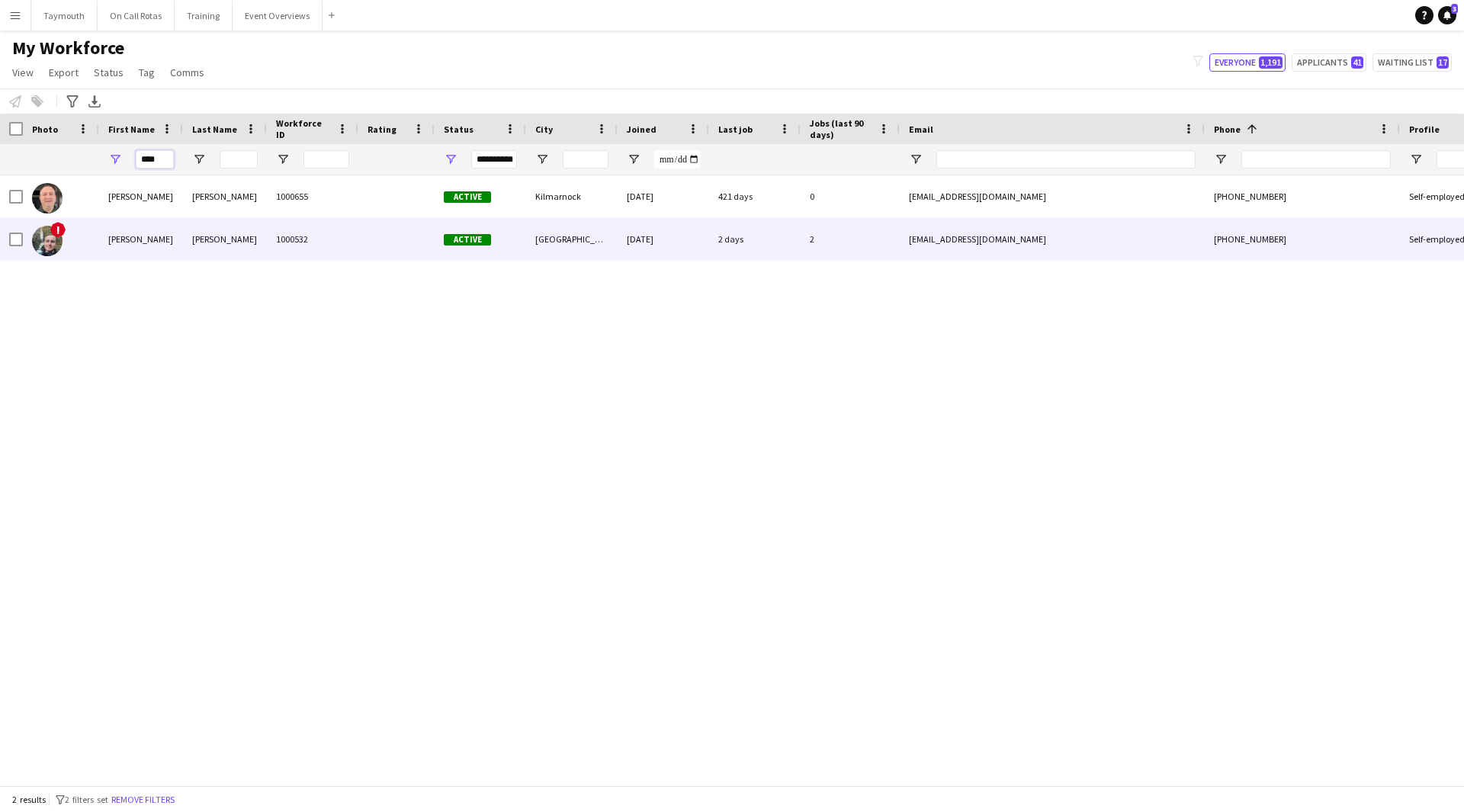
type input "****"
click at [249, 226] on div "Murray" at bounding box center [225, 239] width 84 height 42
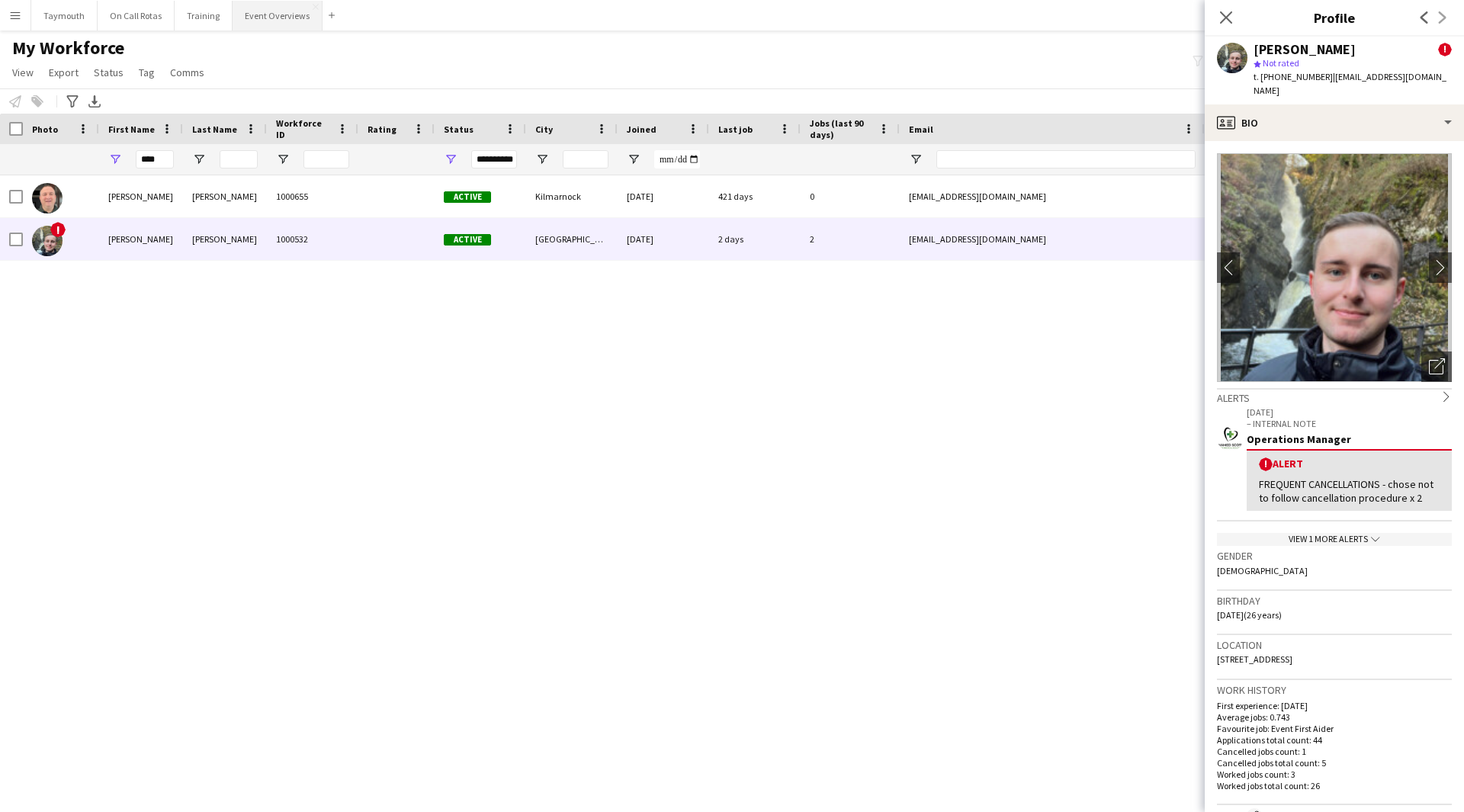
click at [276, 11] on button "Event Overviews Close" at bounding box center [277, 15] width 90 height 29
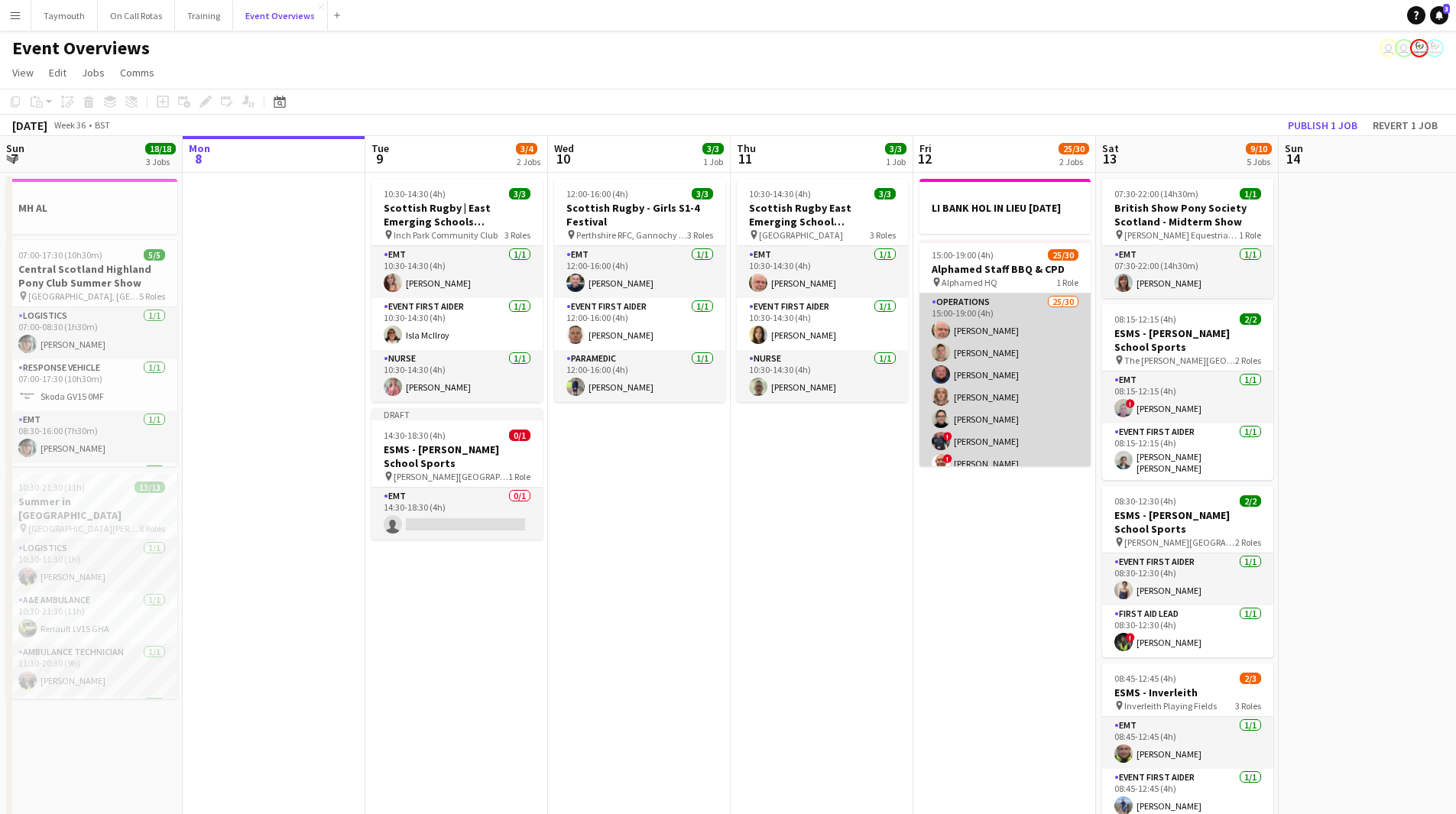
scroll to position [229, 0]
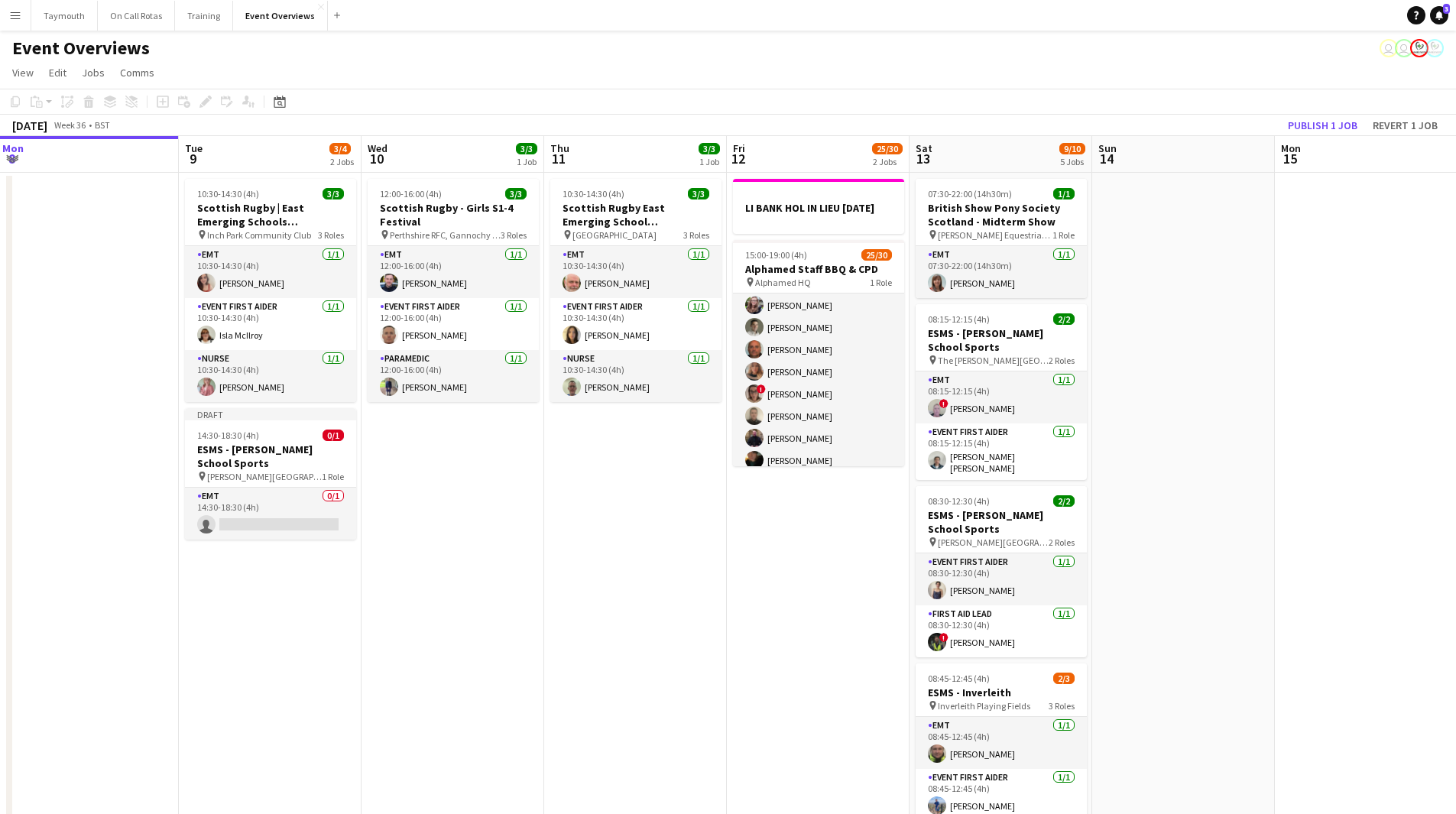
drag, startPoint x: 993, startPoint y: 629, endPoint x: 592, endPoint y: 615, distance: 401.2
click at [593, 617] on app-calendar-viewport "Fri 5 13/13 3 Jobs Sat 6 22/27 7 Jobs Sun 7 18/18 3 Jobs Mon 8 Tue 9 3/4 2 Jobs…" at bounding box center [728, 808] width 1456 height 1345
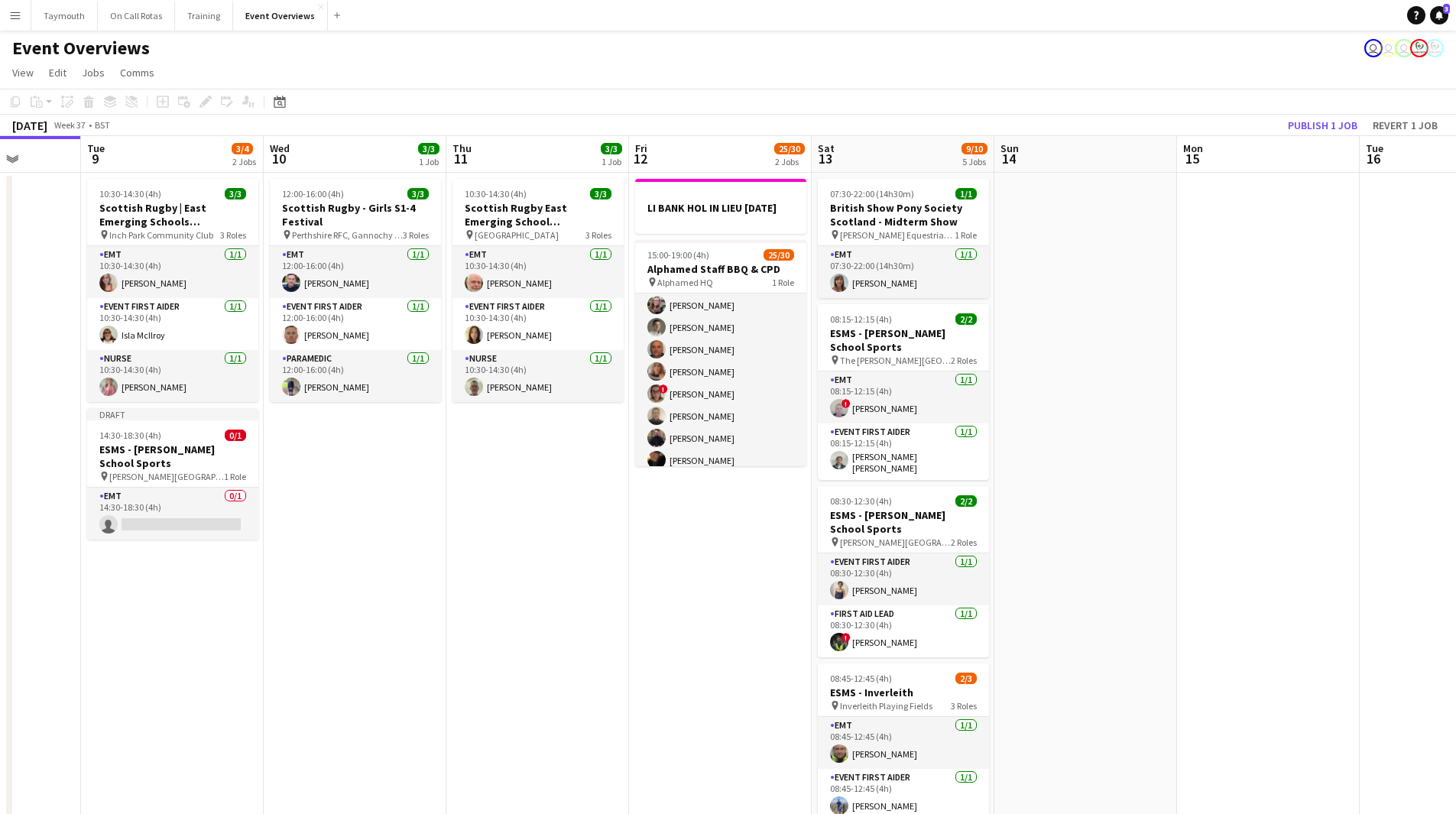
scroll to position [0, 370]
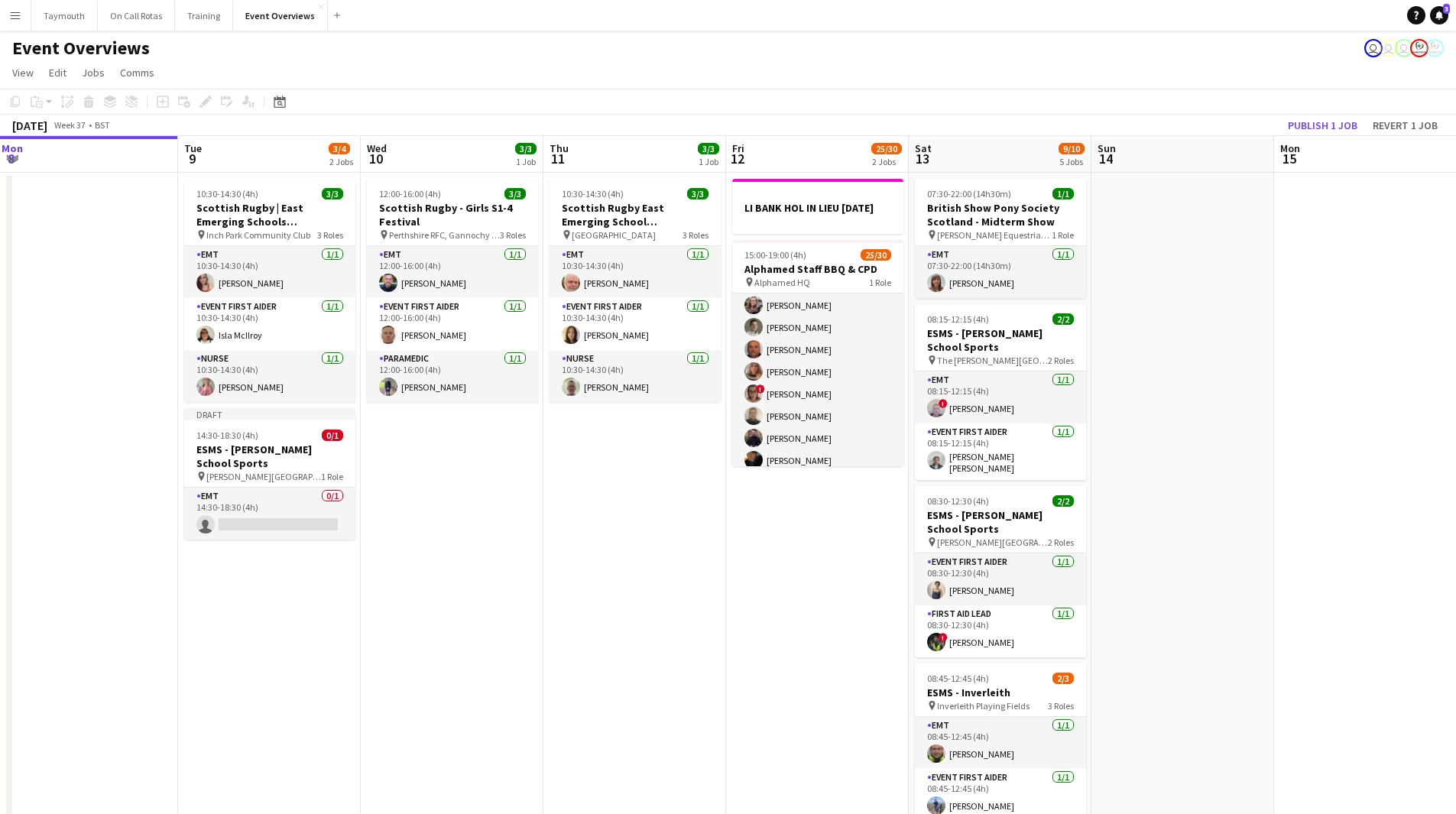
drag, startPoint x: 323, startPoint y: 534, endPoint x: 535, endPoint y: 542, distance: 212.2
click at [535, 542] on app-calendar-viewport "Sat 6 22/27 7 Jobs Sun 7 18/18 3 Jobs Mon 8 Tue 9 3/4 2 Jobs Wed 10 3/3 1 Job T…" at bounding box center [728, 808] width 1456 height 1345
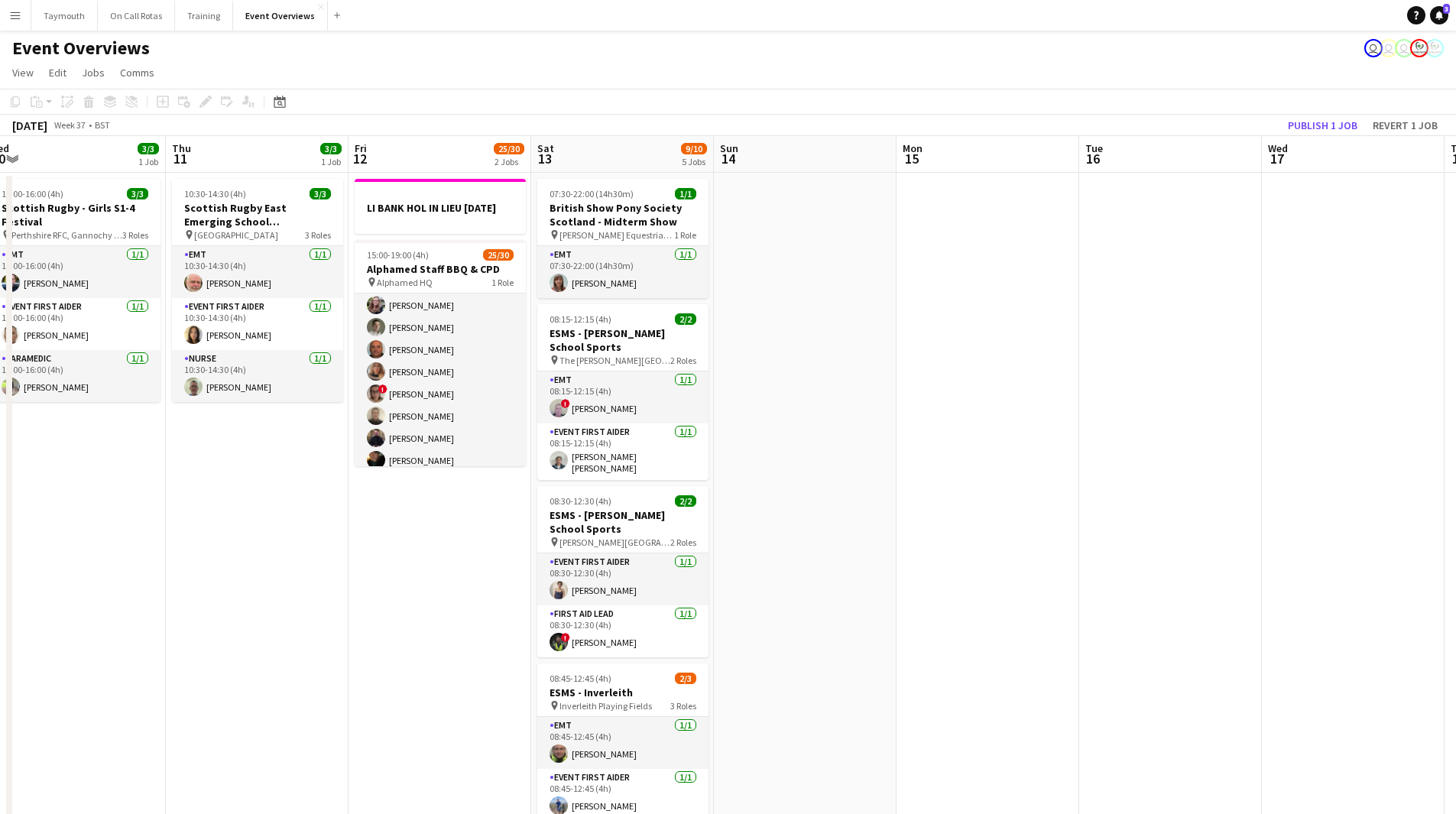
drag, startPoint x: 821, startPoint y: 586, endPoint x: 424, endPoint y: 596, distance: 397.1
click at [426, 599] on app-calendar-viewport "Sun 7 18/18 3 Jobs Mon 8 Tue 9 3/4 2 Jobs Wed 10 3/3 1 Job Thu 11 3/3 1 Job Fri…" at bounding box center [728, 808] width 1456 height 1345
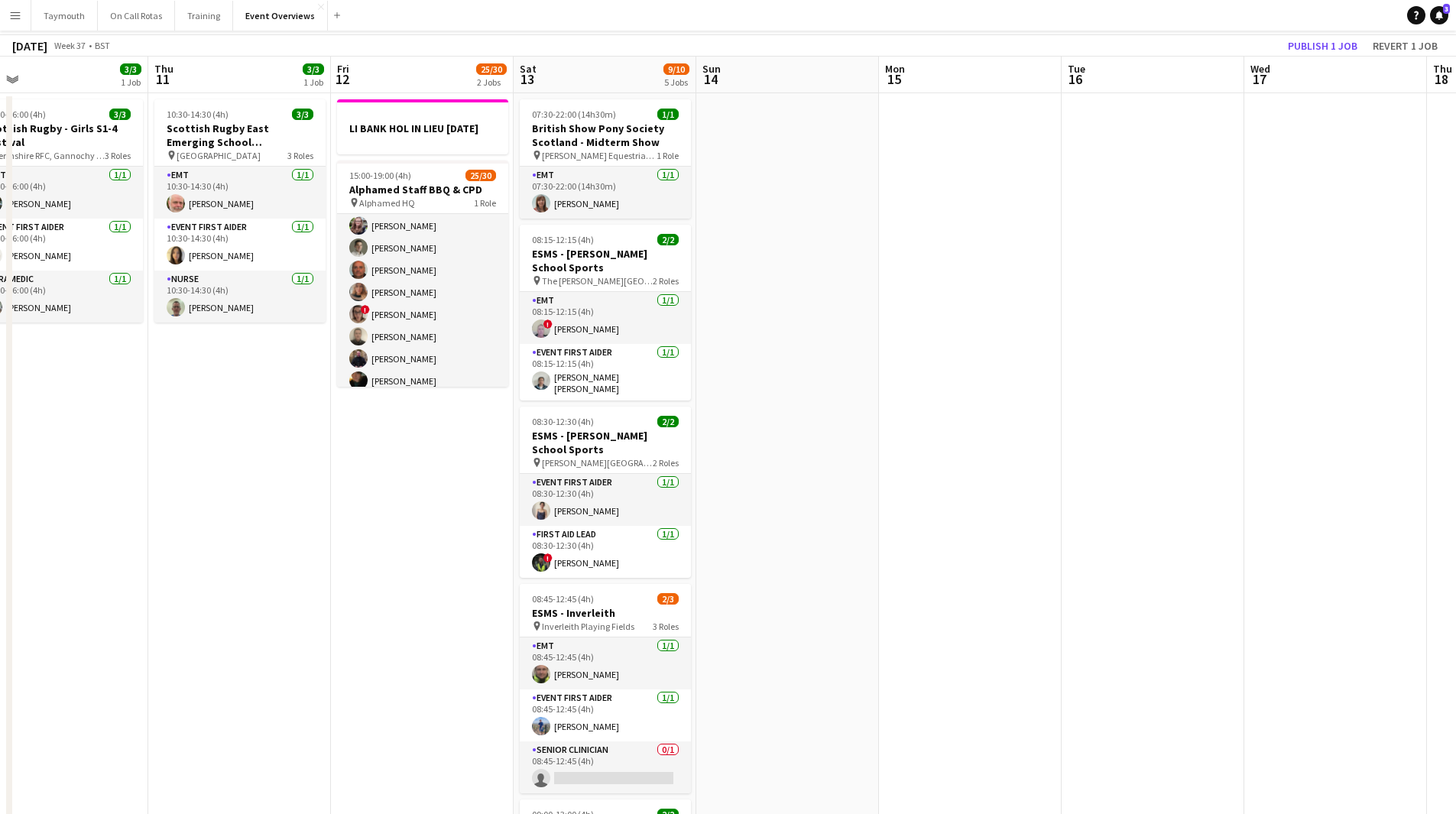
scroll to position [0, 0]
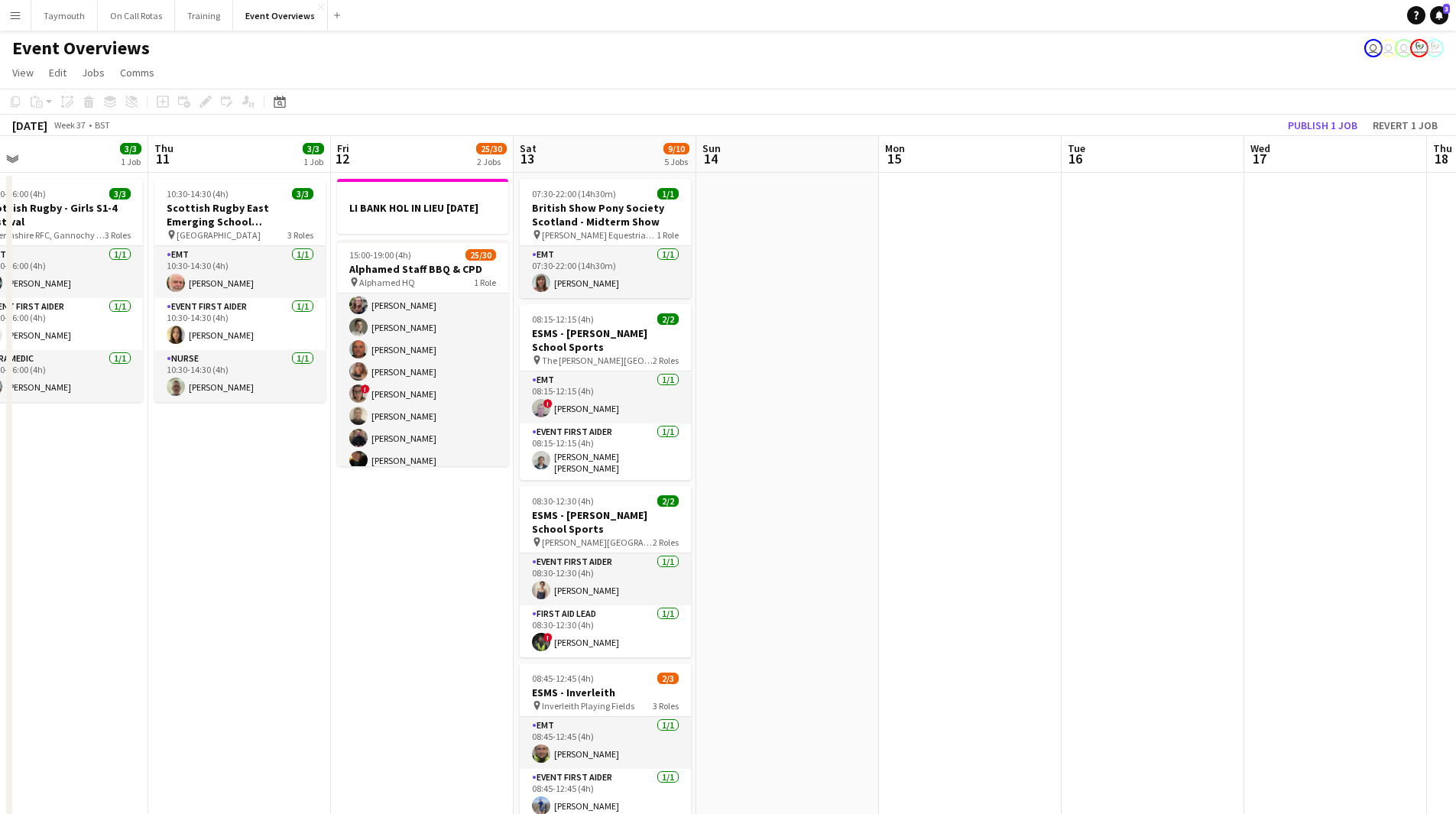
drag, startPoint x: 720, startPoint y: 604, endPoint x: 1275, endPoint y: 592, distance: 555.1
click at [1359, 572] on app-calendar-viewport "Sun 7 18/18 3 Jobs Mon 8 Tue 9 3/4 2 Jobs Wed 10 3/3 1 Job Thu 11 3/3 1 Job Fri…" at bounding box center [728, 808] width 1456 height 1345
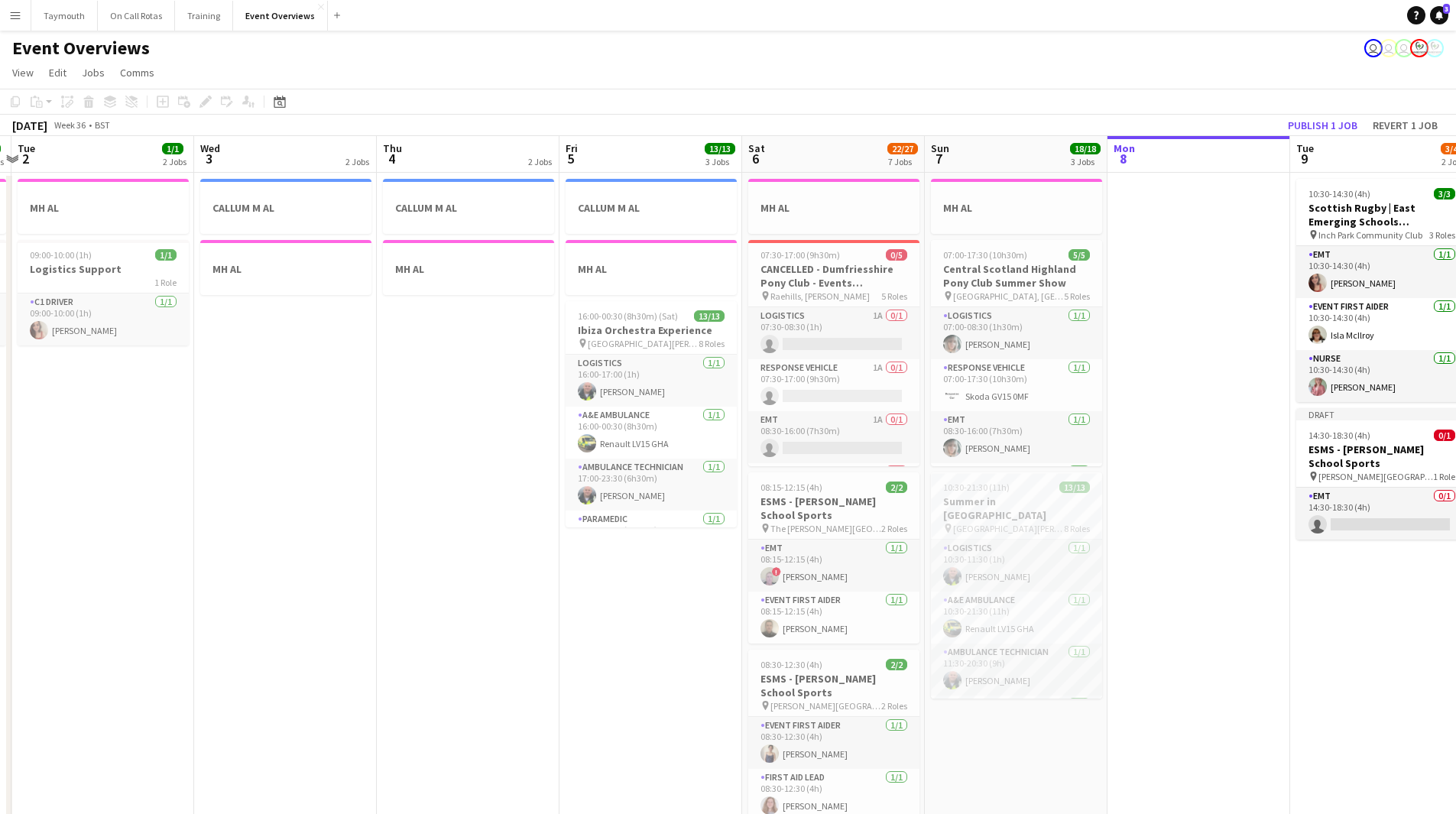
click at [1199, 641] on app-calendar-viewport "Sun 31 2/2 2 Jobs Mon 1 1/1 2 Jobs Tue 2 1/1 2 Jobs Wed 3 2 Jobs Thu 4 2 Jobs F…" at bounding box center [728, 808] width 1456 height 1345
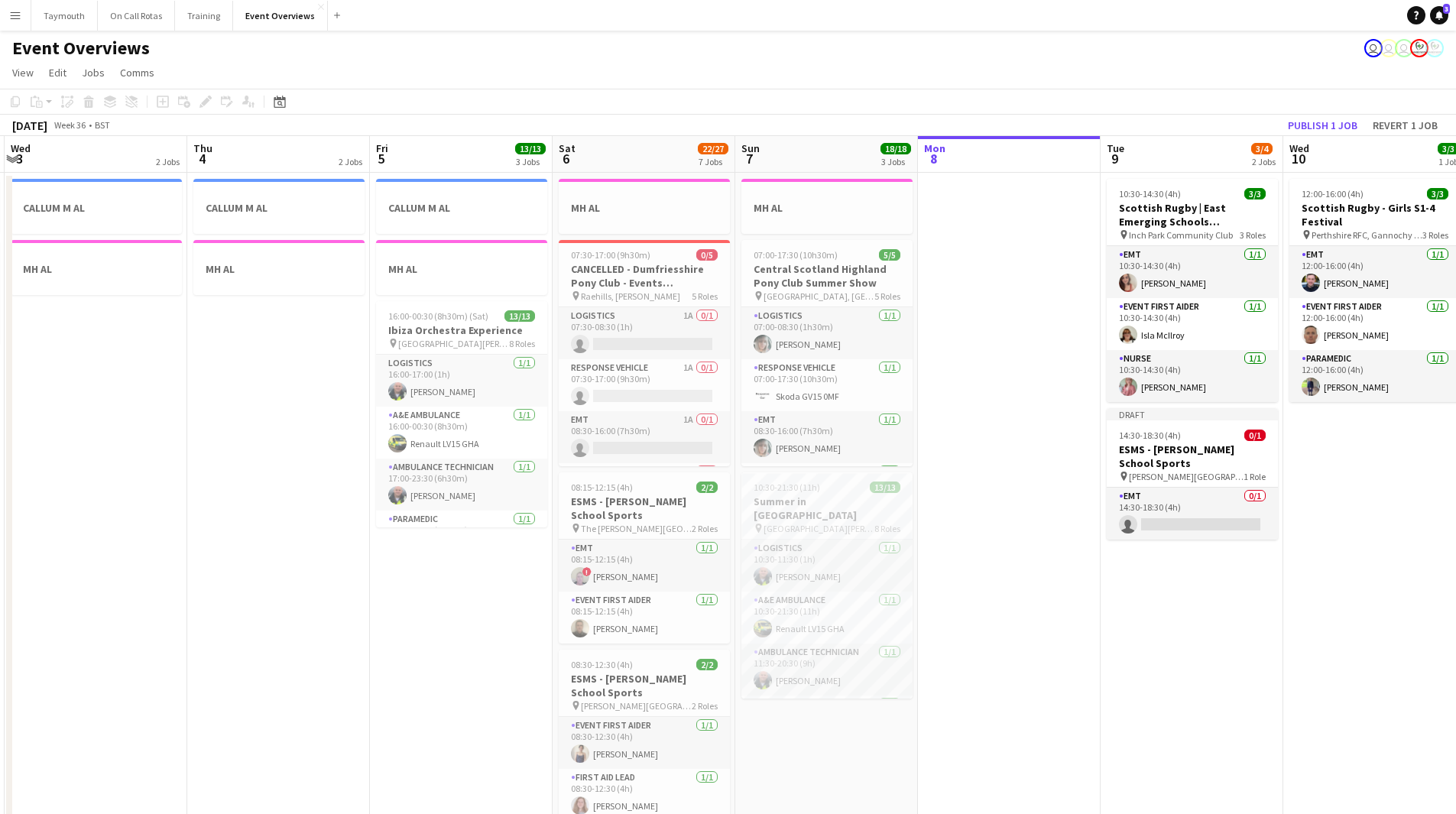
drag, startPoint x: 1199, startPoint y: 597, endPoint x: 508, endPoint y: 602, distance: 691.0
click at [499, 610] on app-calendar-viewport "Sun 31 2/2 2 Jobs Mon 1 1/1 2 Jobs Tue 2 1/1 2 Jobs Wed 3 2 Jobs Thu 4 2 Jobs F…" at bounding box center [728, 808] width 1456 height 1345
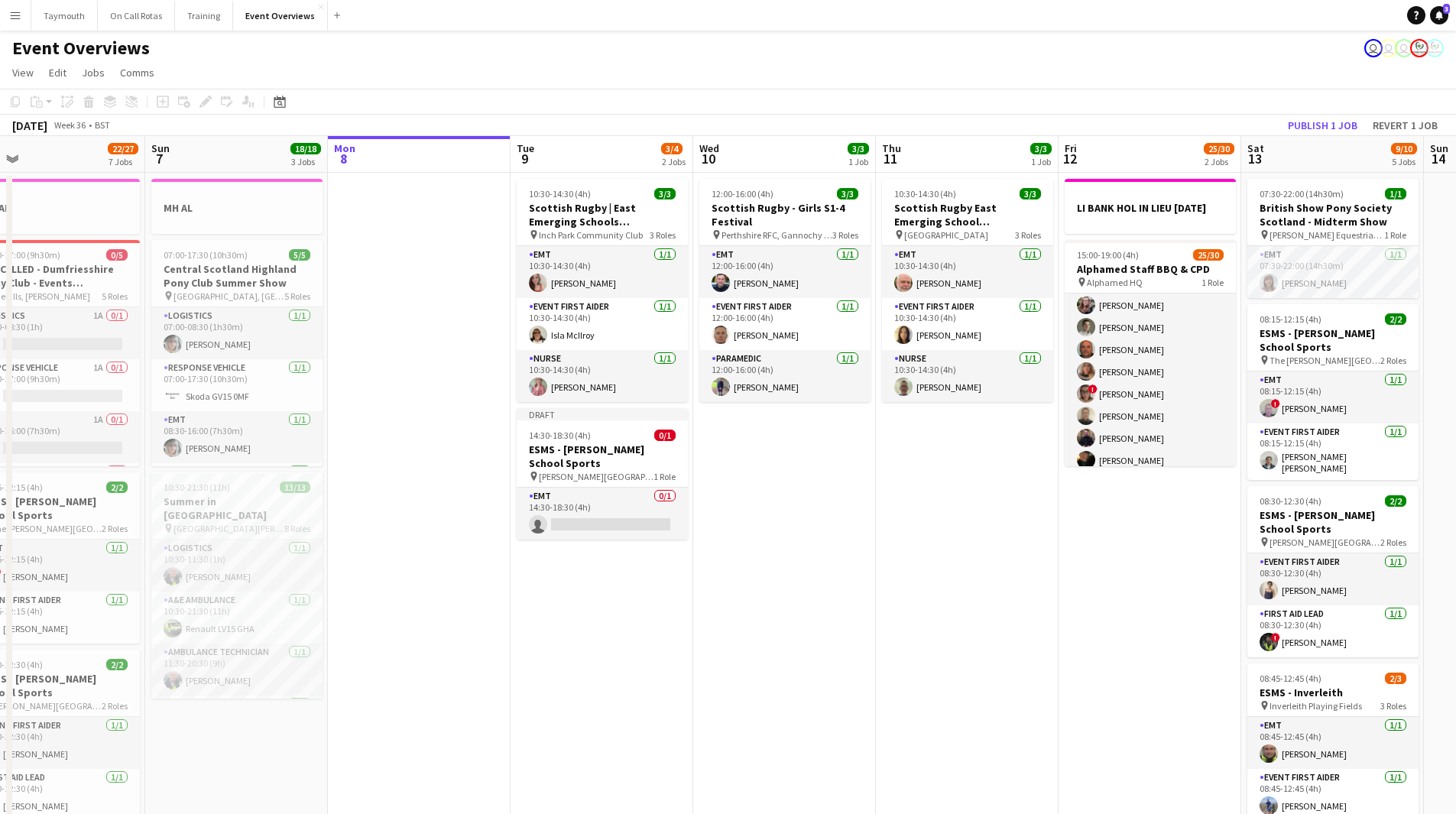
drag, startPoint x: 755, startPoint y: 625, endPoint x: 376, endPoint y: 624, distance: 379.0
click at [376, 625] on app-calendar-viewport "Wed 3 2 Jobs Thu 4 2 Jobs Fri 5 13/13 3 Jobs Sat 6 22/27 7 Jobs Sun 7 18/18 3 J…" at bounding box center [728, 808] width 1456 height 1345
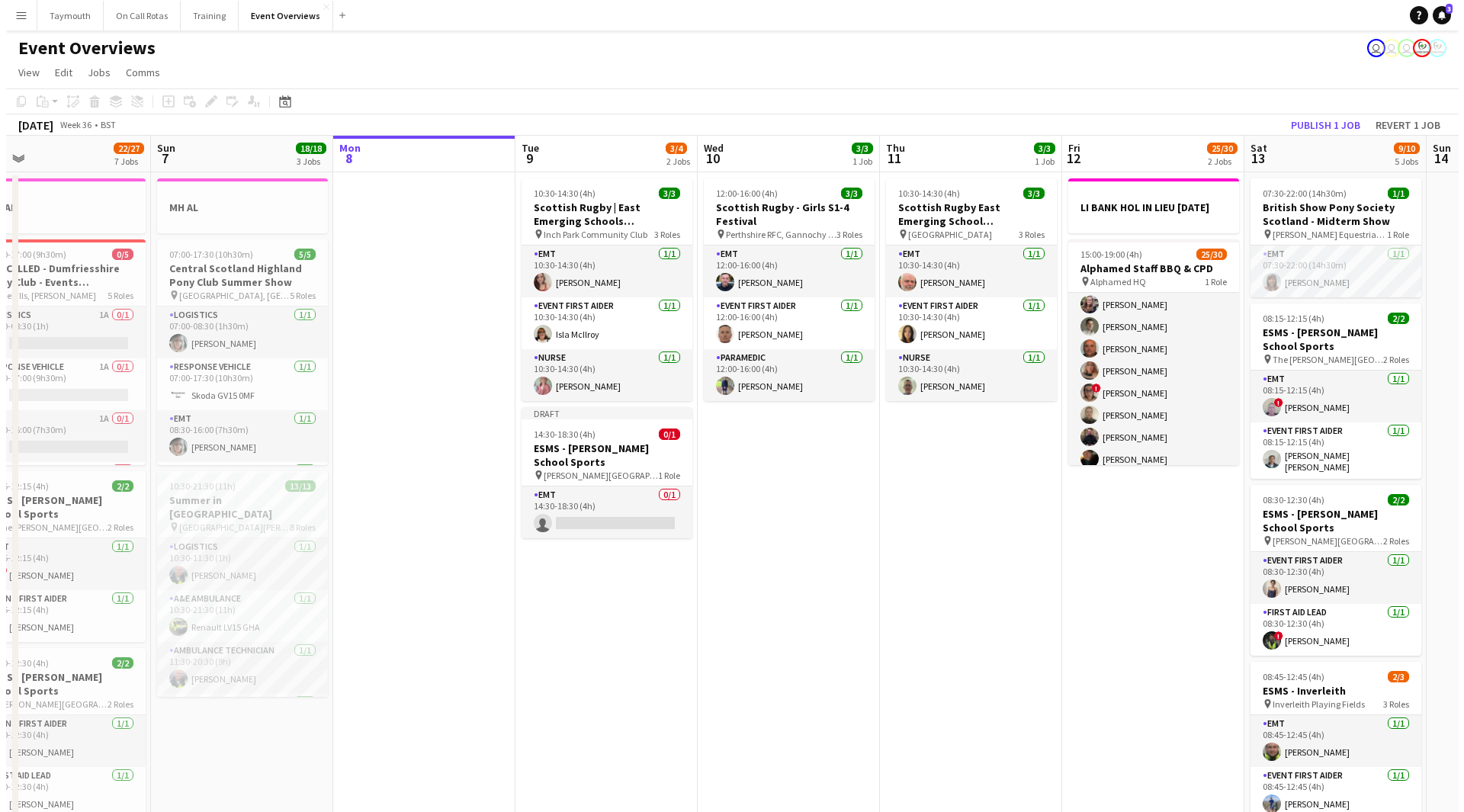
scroll to position [0, 552]
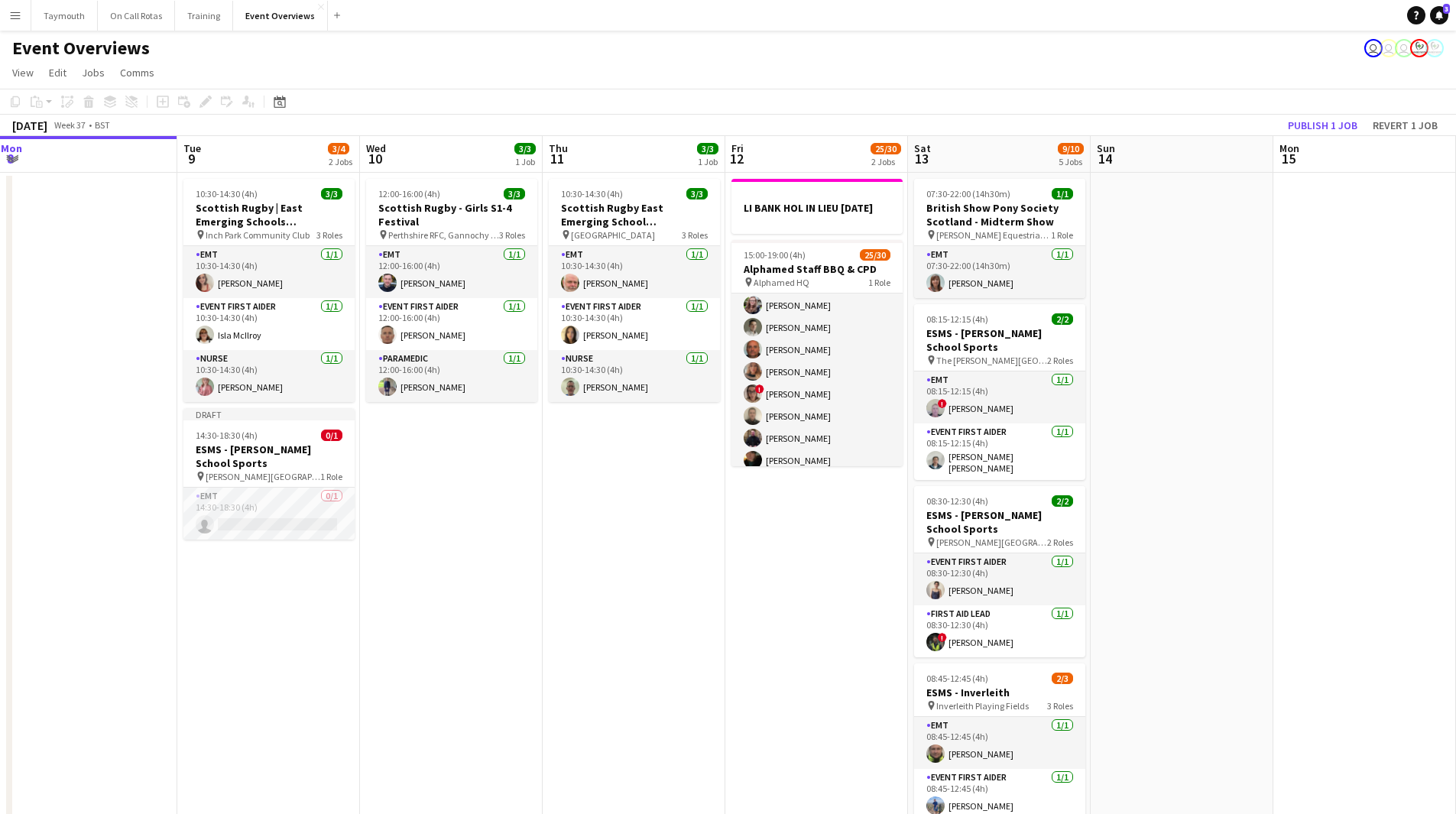
click at [26, 12] on button "Menu" at bounding box center [15, 15] width 30 height 30
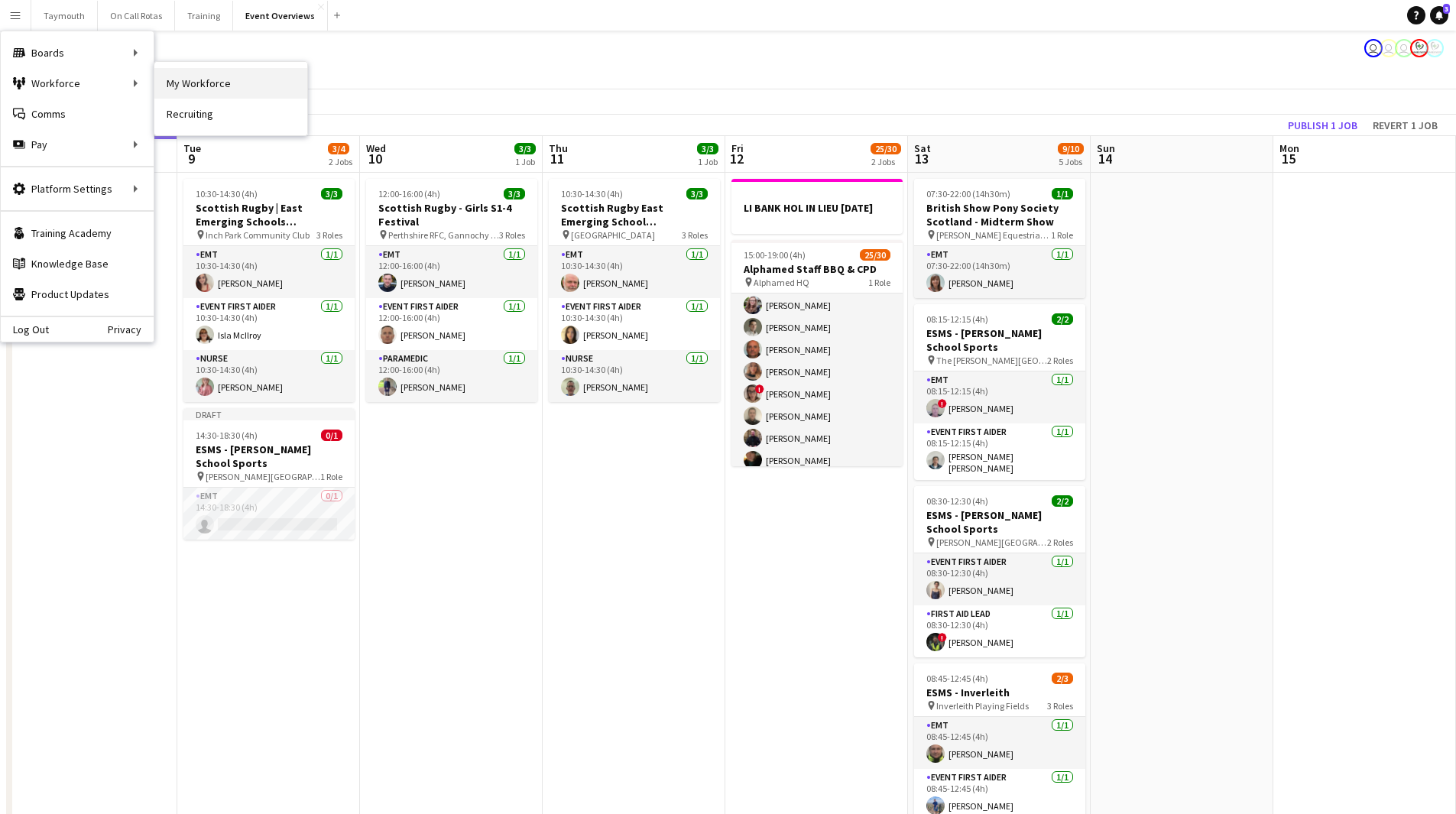
click at [209, 77] on link "My Workforce" at bounding box center [230, 83] width 153 height 30
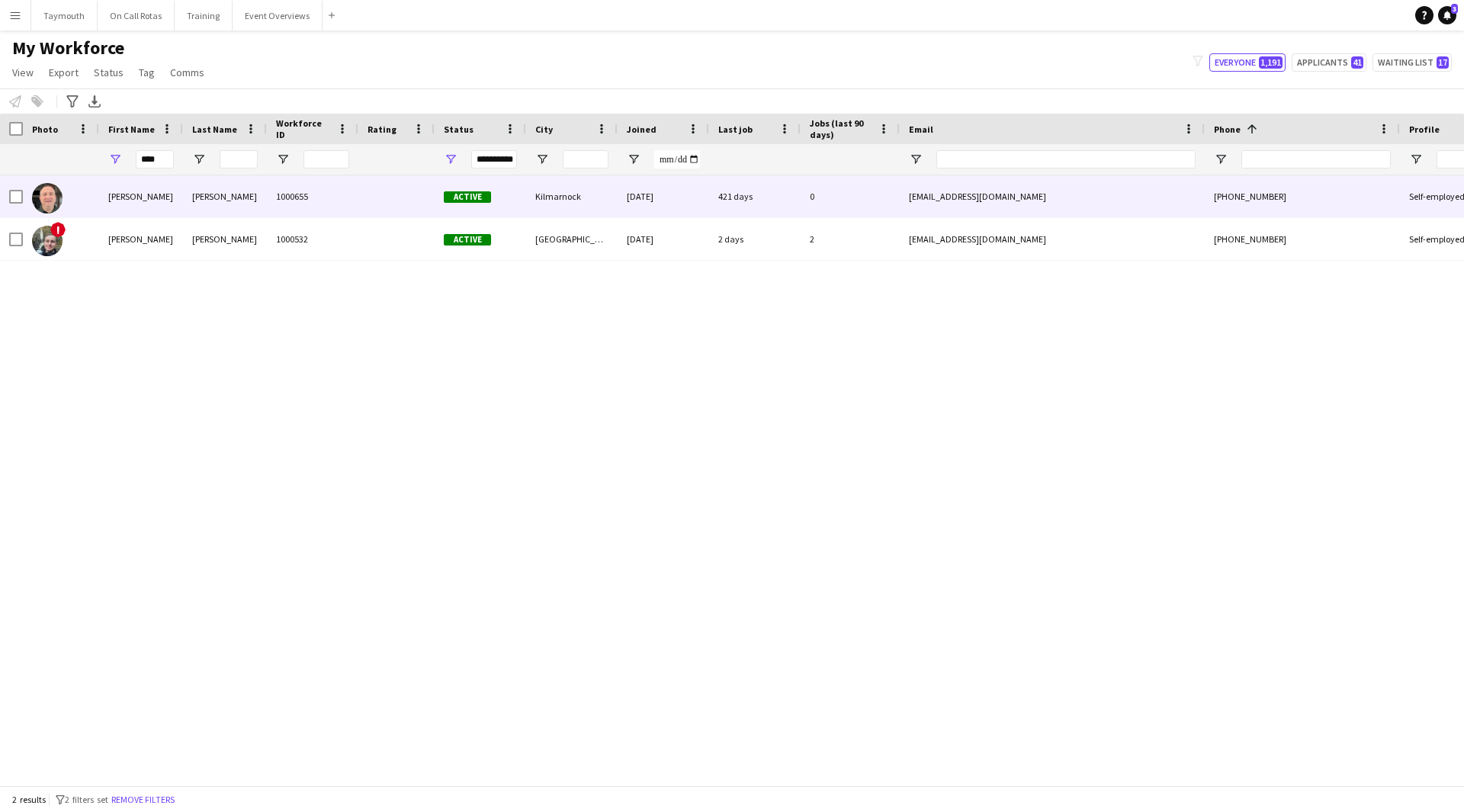
click at [186, 216] on div "Spence" at bounding box center [225, 196] width 84 height 42
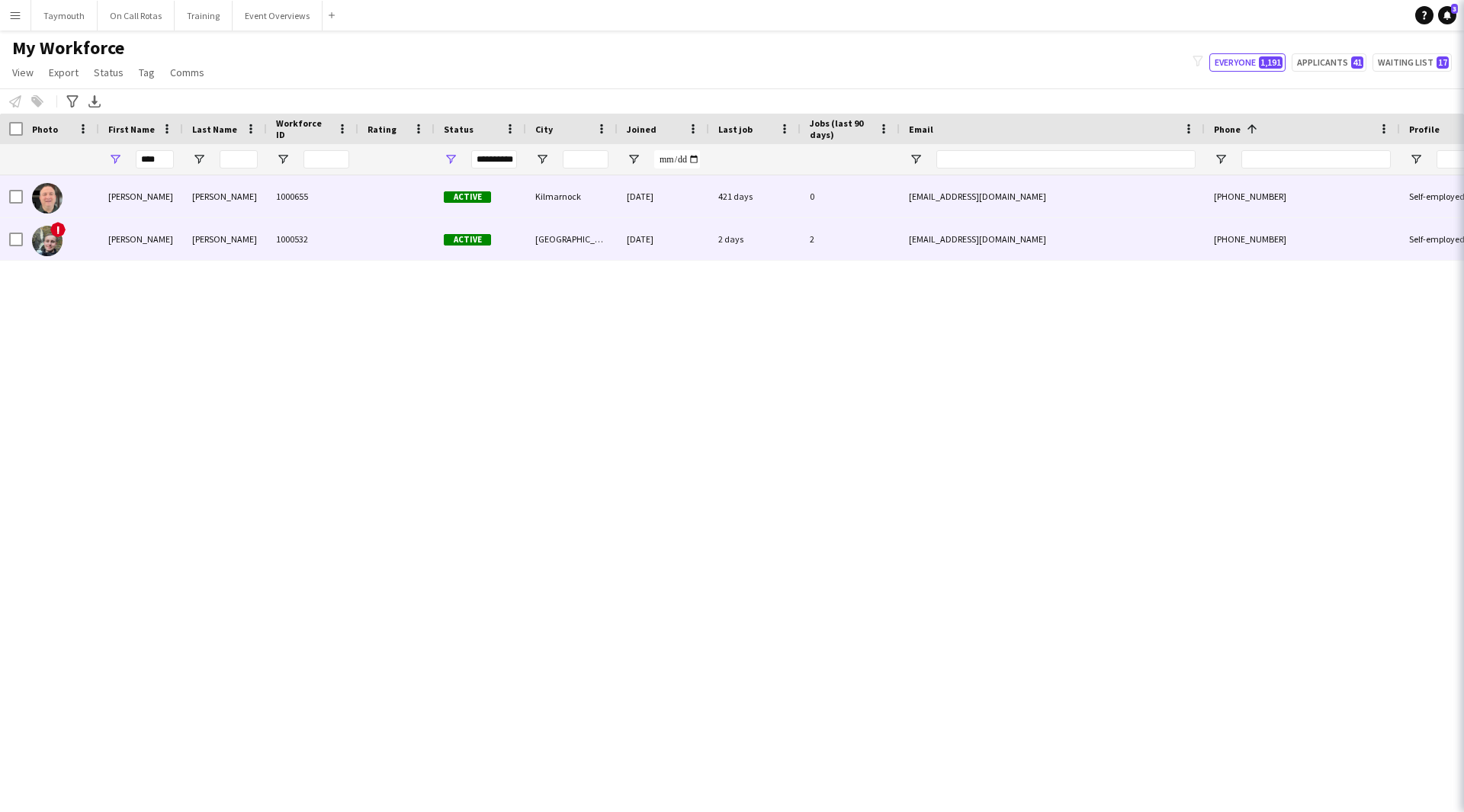
click at [202, 238] on div "Murray" at bounding box center [225, 239] width 84 height 42
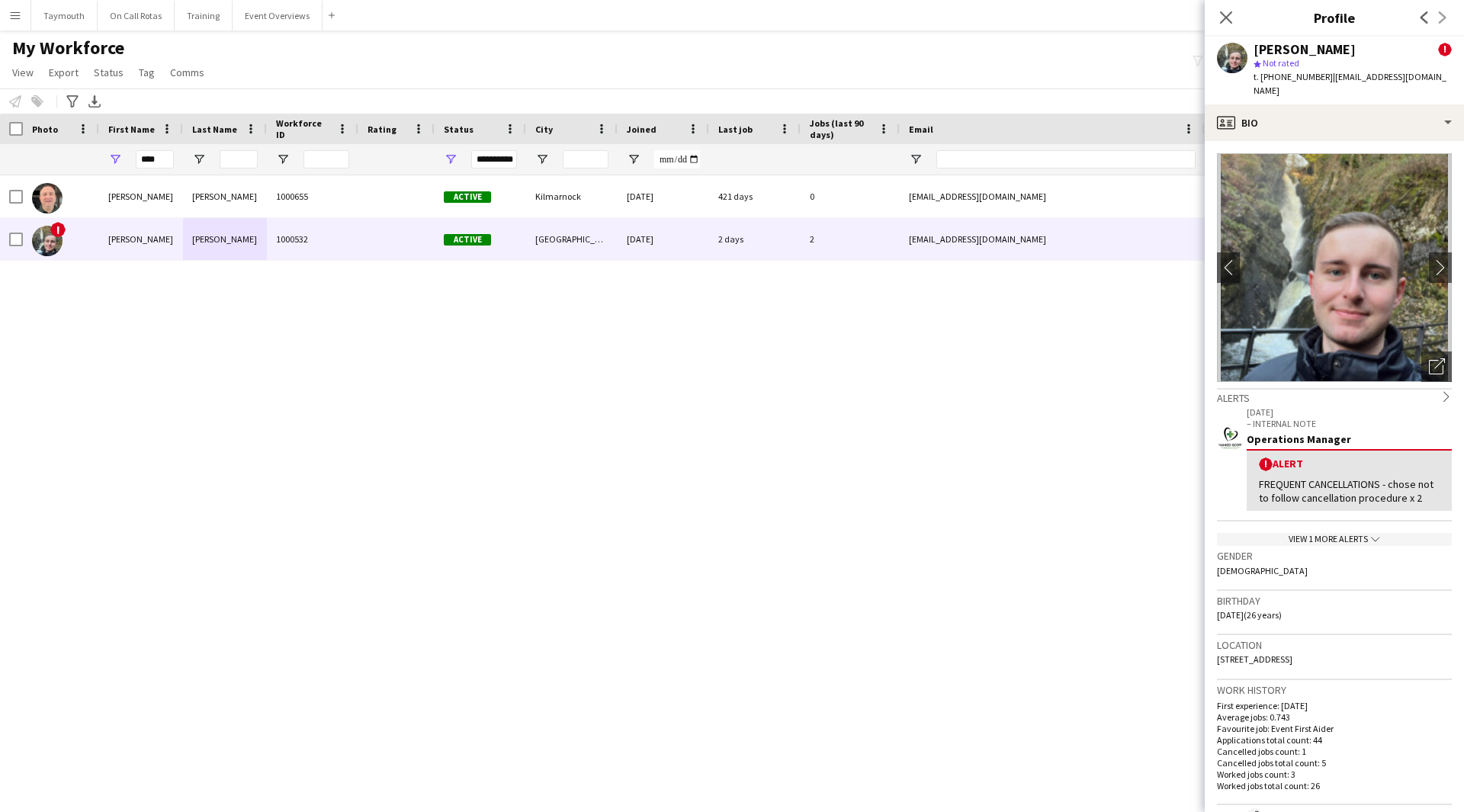
drag, startPoint x: 1360, startPoint y: 658, endPoint x: 1316, endPoint y: 661, distance: 44.1
click at [1316, 661] on div "Location 8 Buttar's Street, Dundee, DD2 4PP" at bounding box center [1334, 657] width 235 height 45
copy span "DD2 4PP"
click at [1321, 533] on div "View 1 more alerts chevron-down" at bounding box center [1334, 539] width 235 height 13
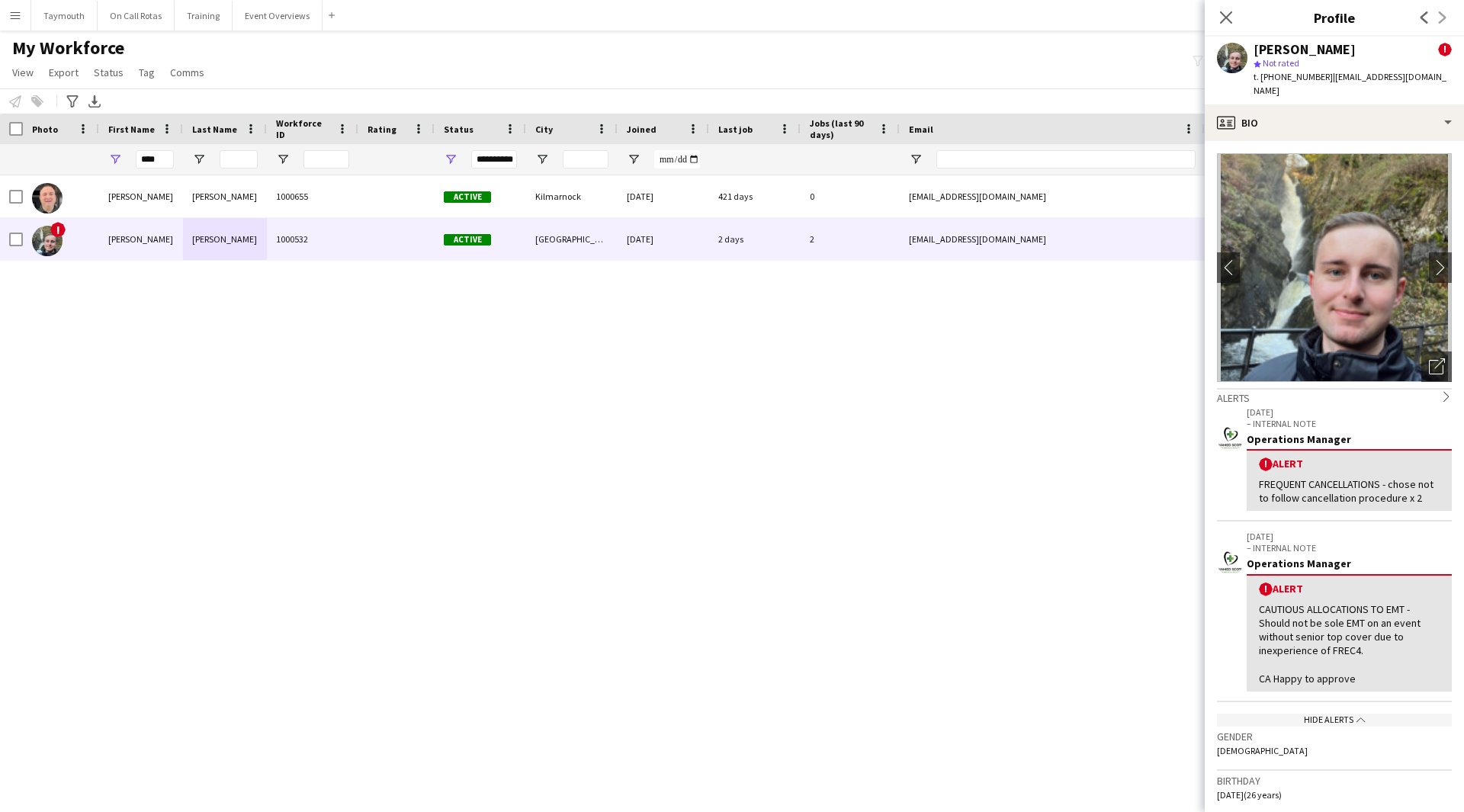
click at [269, 30] on main "My Workforce View Views Default view Active Staff Applications - First Aider Ap…" at bounding box center [732, 410] width 1464 height 761
click at [272, 18] on button "Event Overviews Close" at bounding box center [277, 15] width 90 height 29
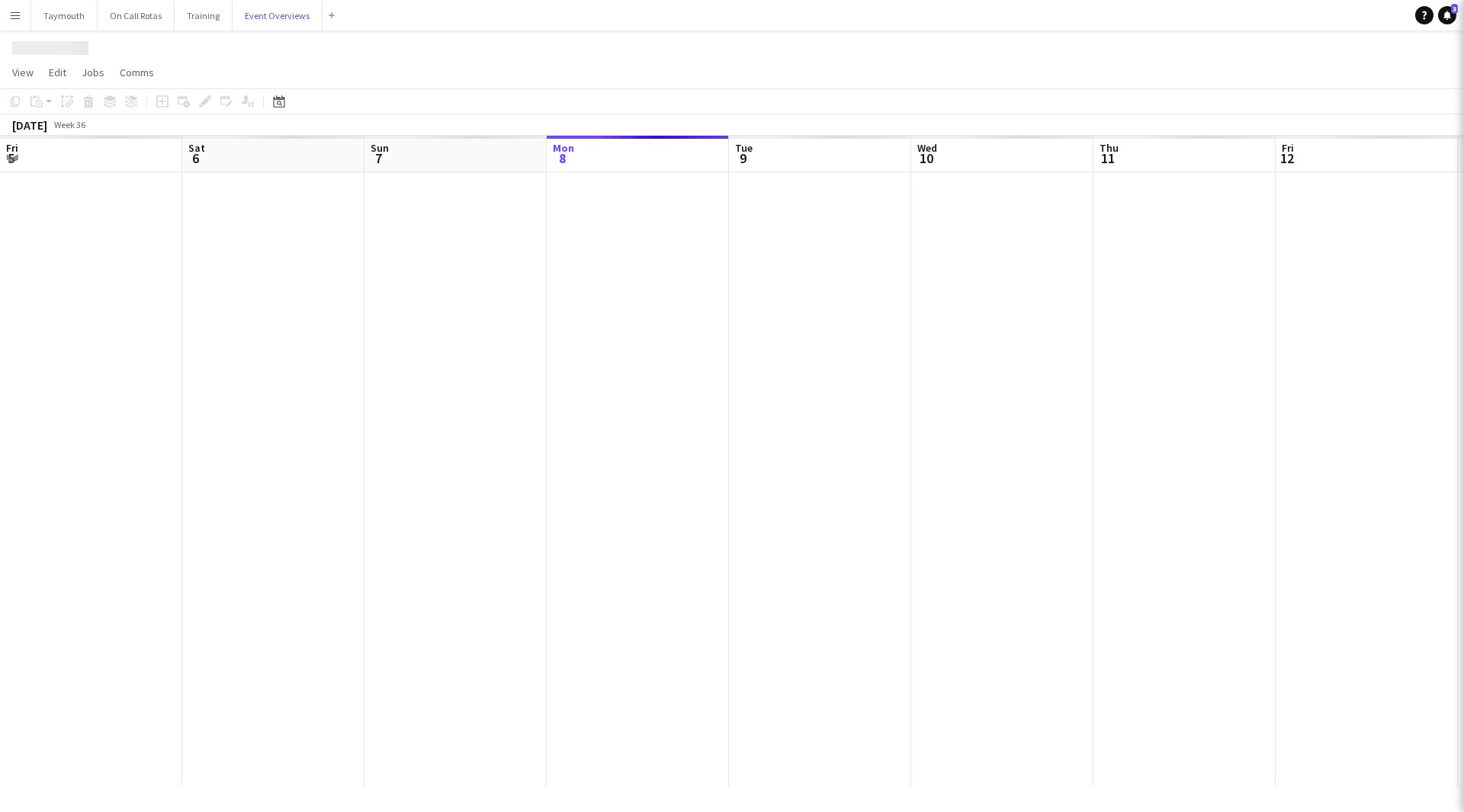
scroll to position [0, 364]
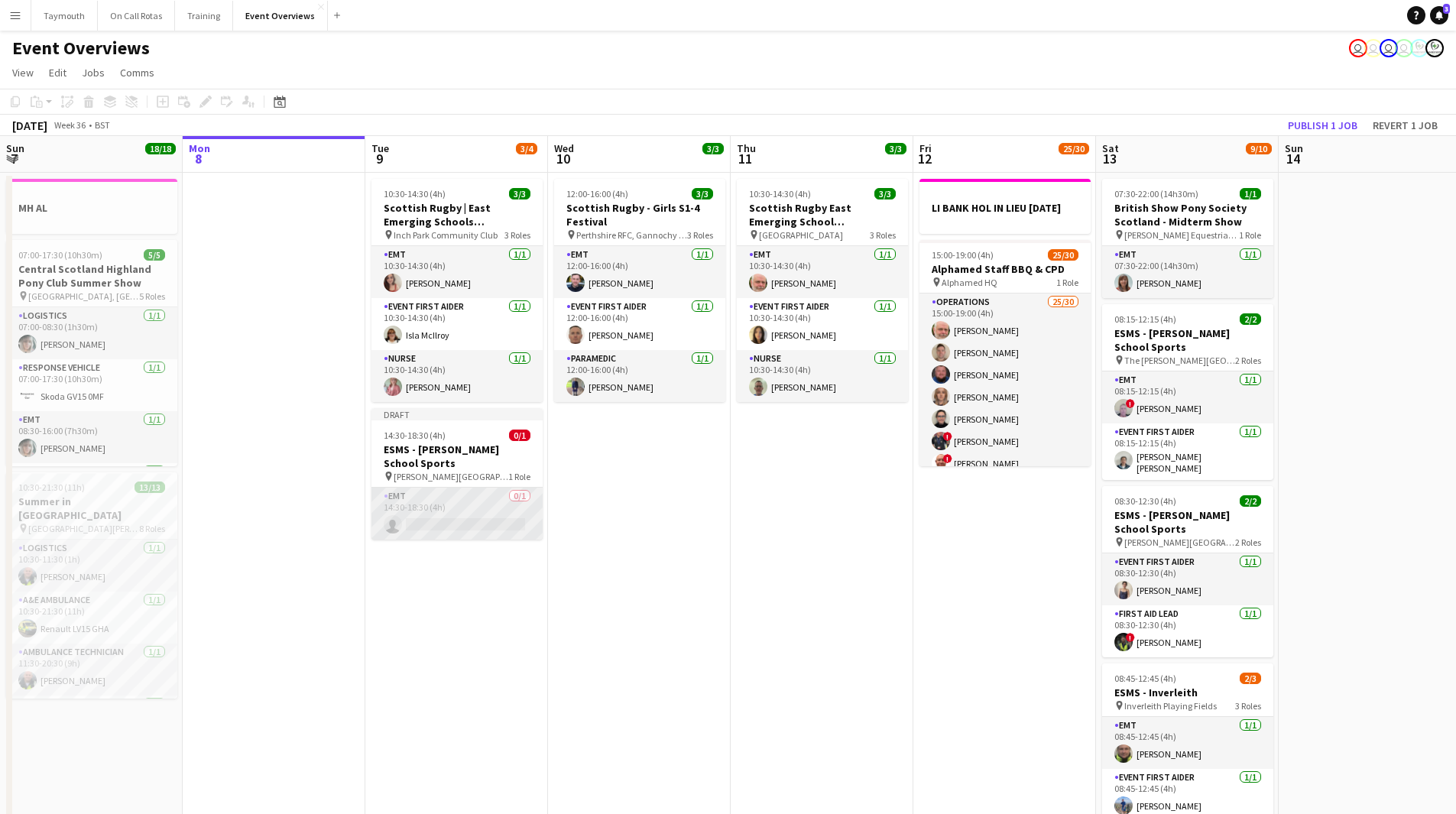
click at [444, 514] on app-card-role "EMT 0/1 14:30-18:30 (4h) single-neutral-actions" at bounding box center [457, 514] width 171 height 52
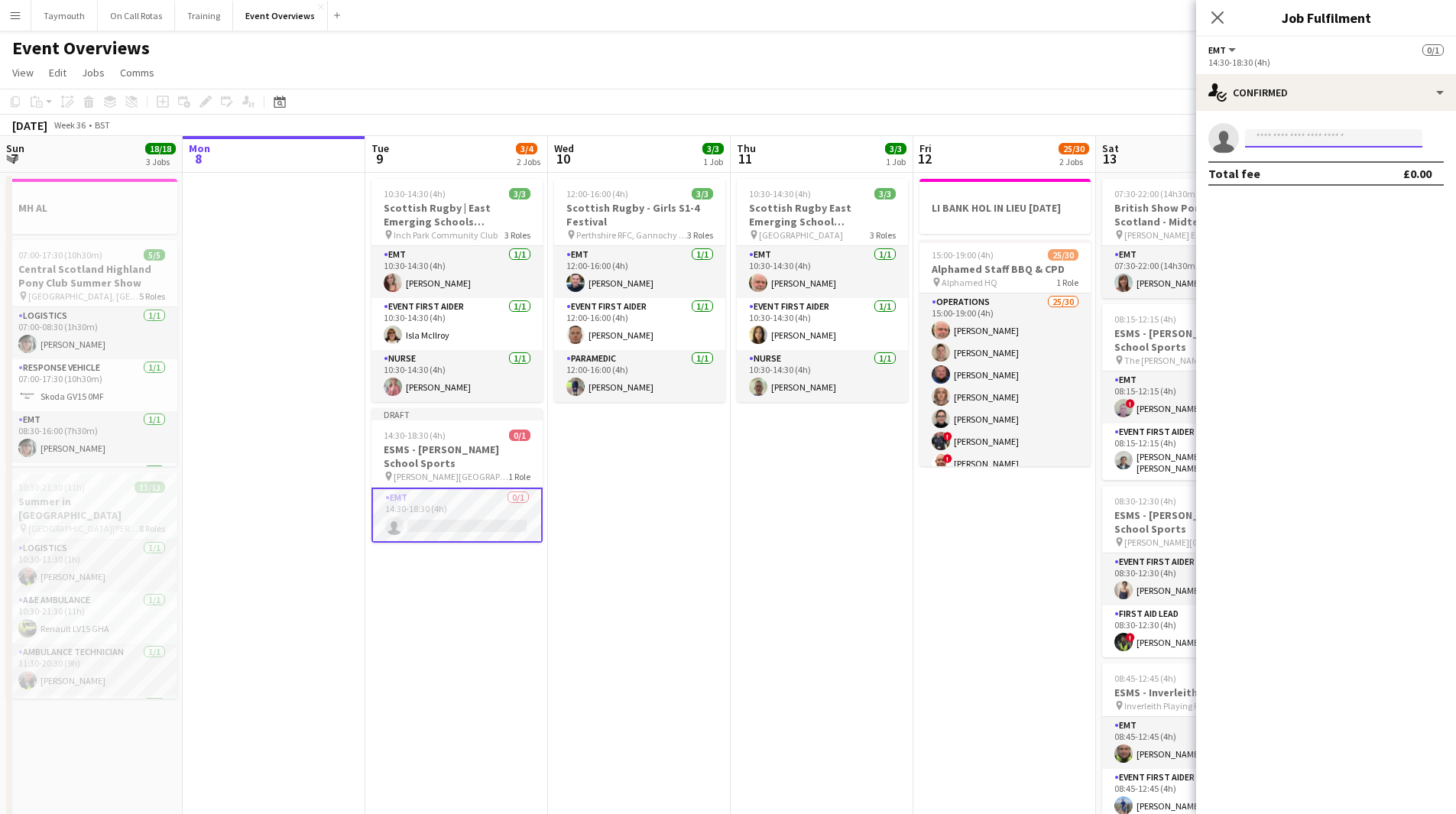
click at [1341, 134] on input at bounding box center [1334, 138] width 177 height 18
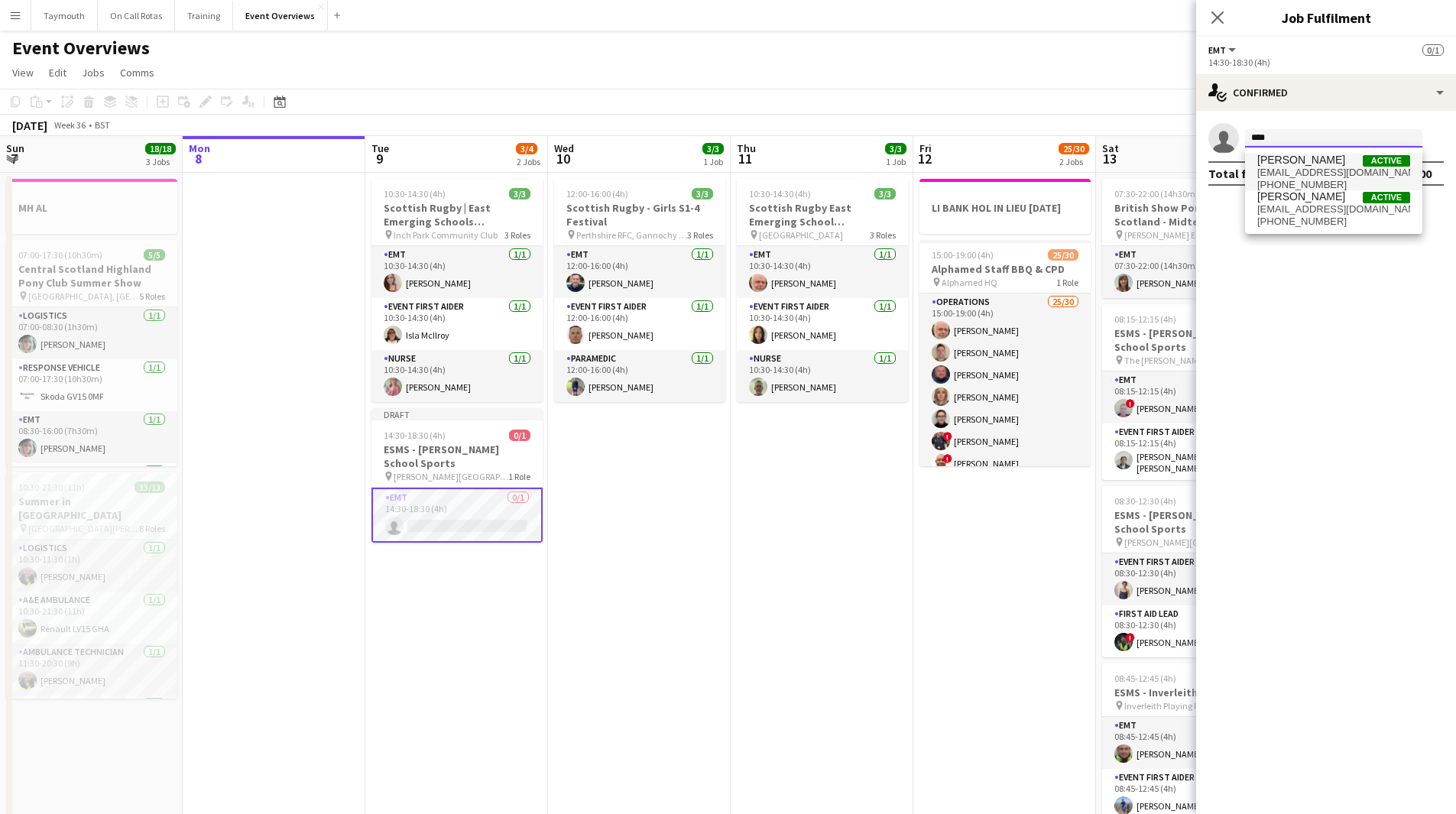
type input "****"
click at [1317, 169] on span "murraygraham97@gmail.com" at bounding box center [1333, 173] width 153 height 12
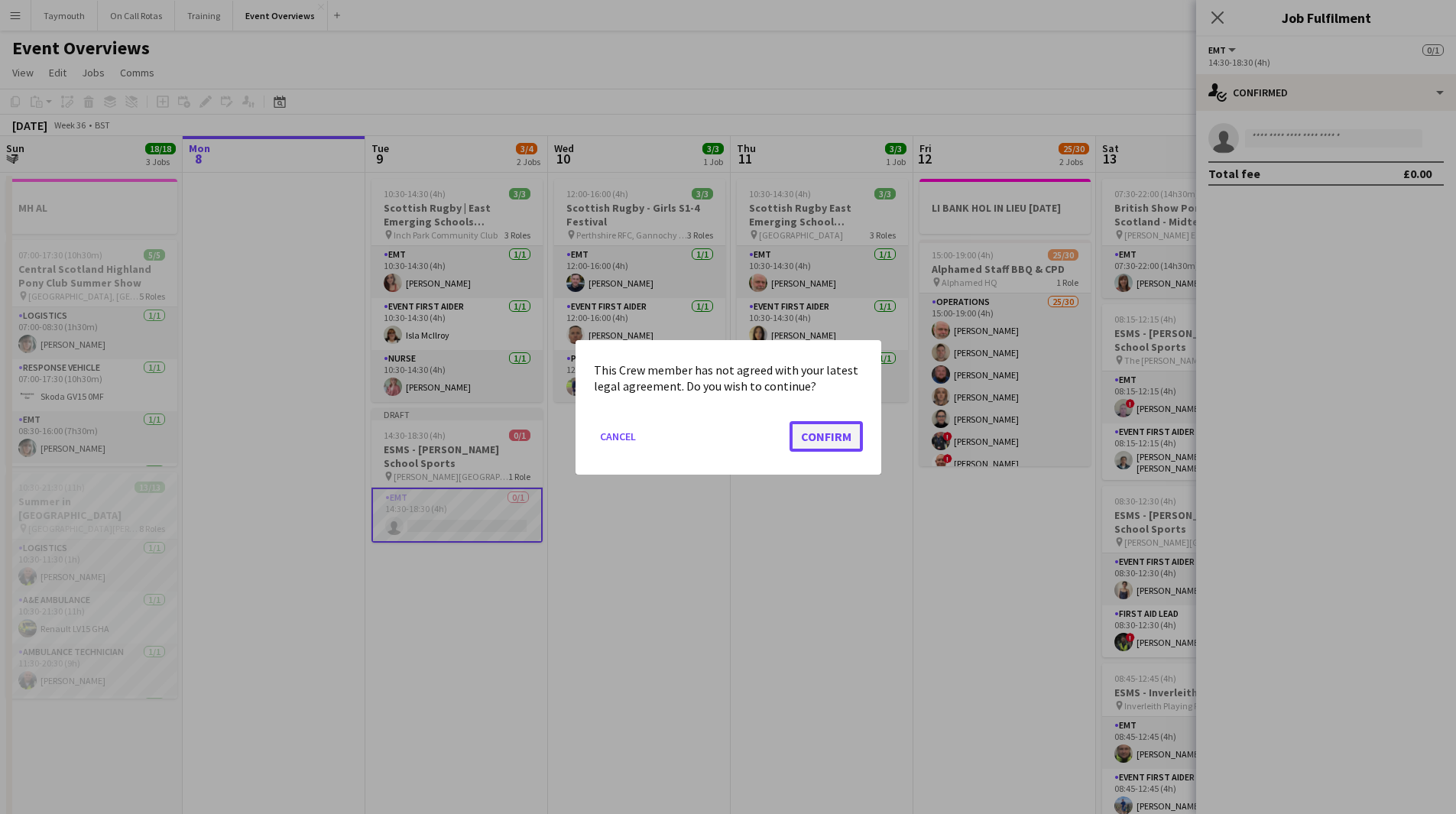
click at [826, 431] on button "Confirm" at bounding box center [827, 435] width 73 height 30
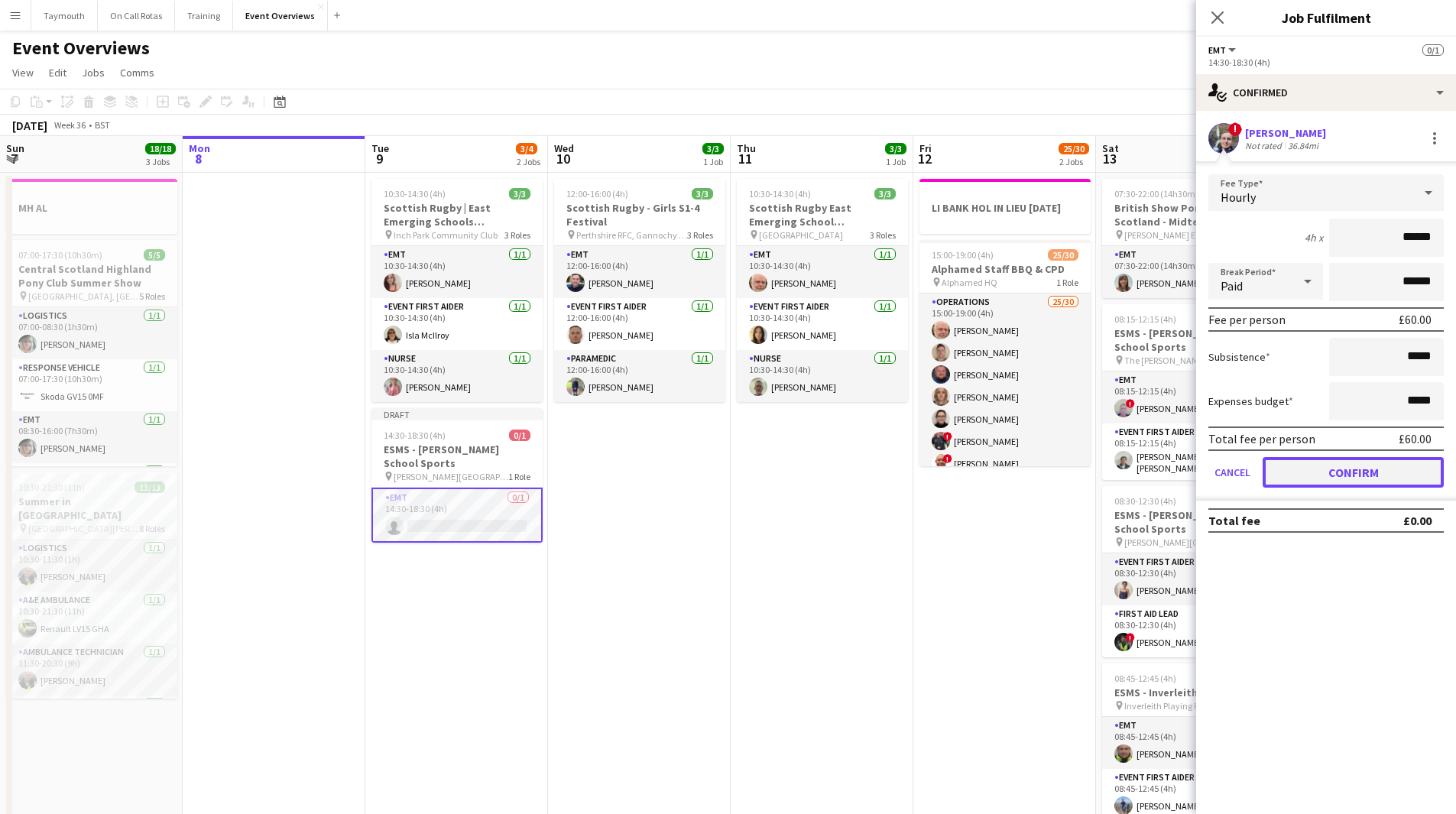
click at [1308, 467] on button "Confirm" at bounding box center [1353, 472] width 181 height 30
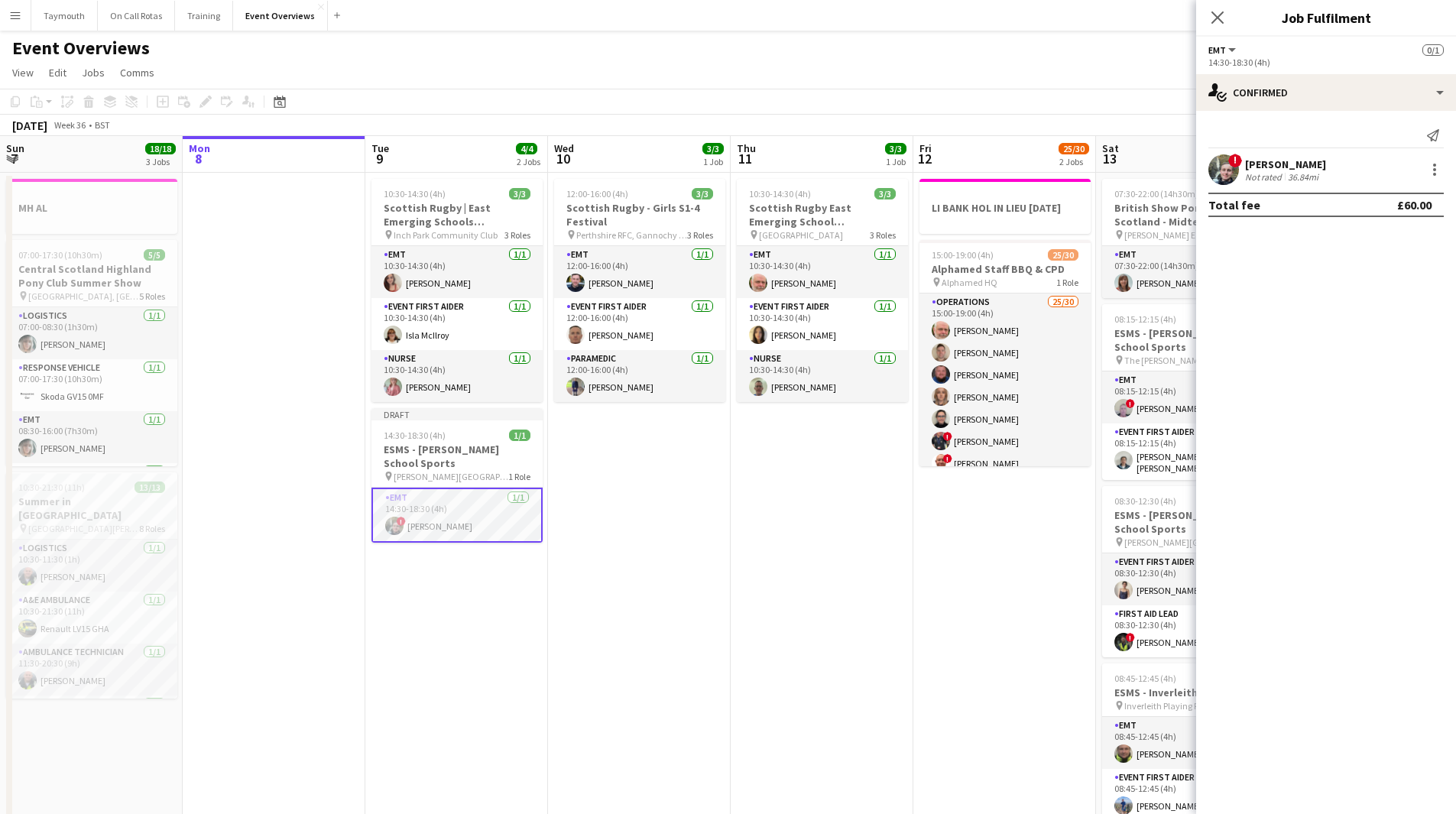
click at [617, 514] on app-date-cell "12:00-16:00 (4h) 3/3 Scottish Rugby - Girls S1-4 Festival pin Perthshire RFC, G…" at bounding box center [639, 827] width 183 height 1308
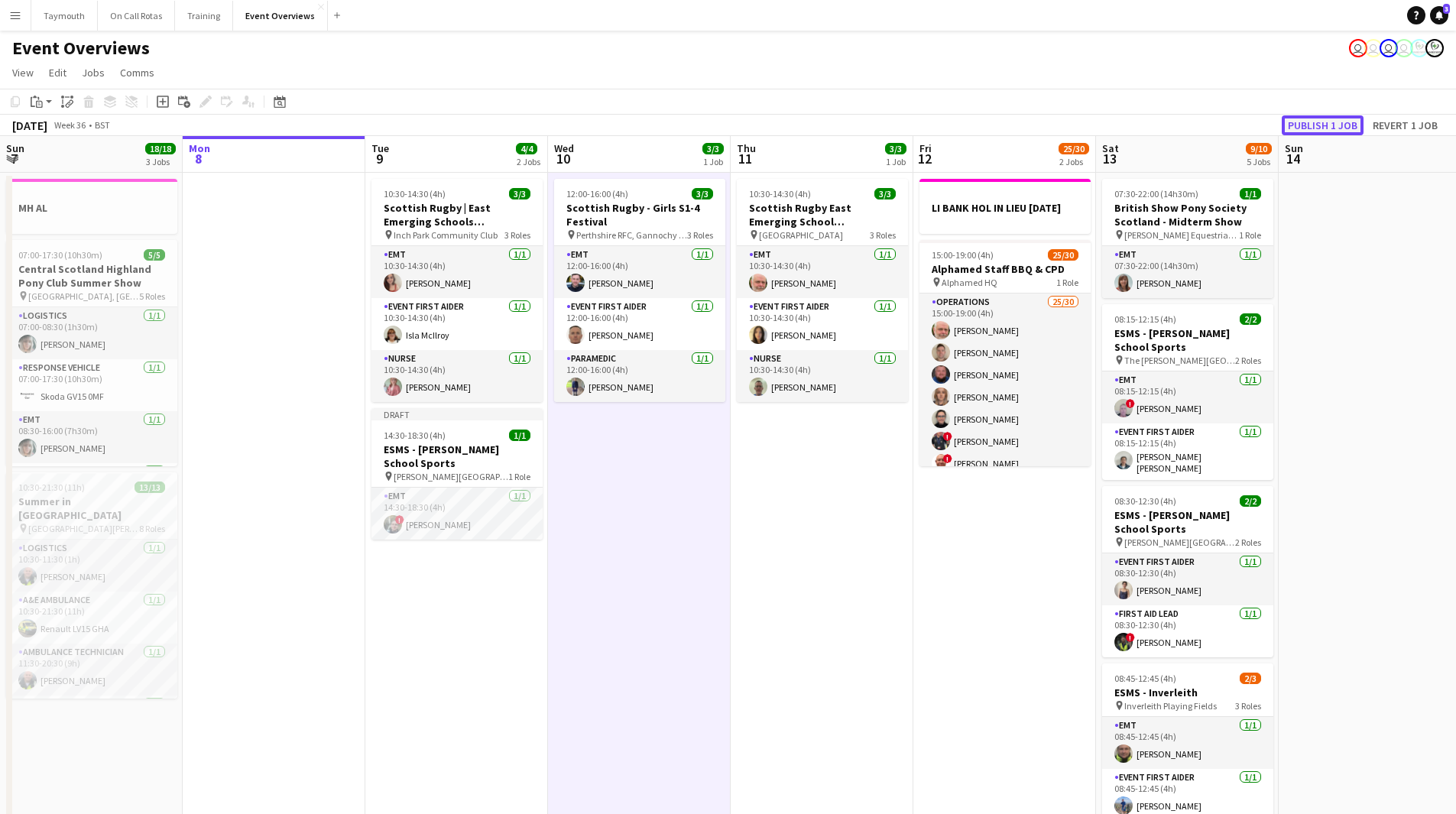
click at [1330, 123] on button "Publish 1 job" at bounding box center [1323, 125] width 81 height 20
click at [9, 20] on button "Menu" at bounding box center [15, 15] width 30 height 30
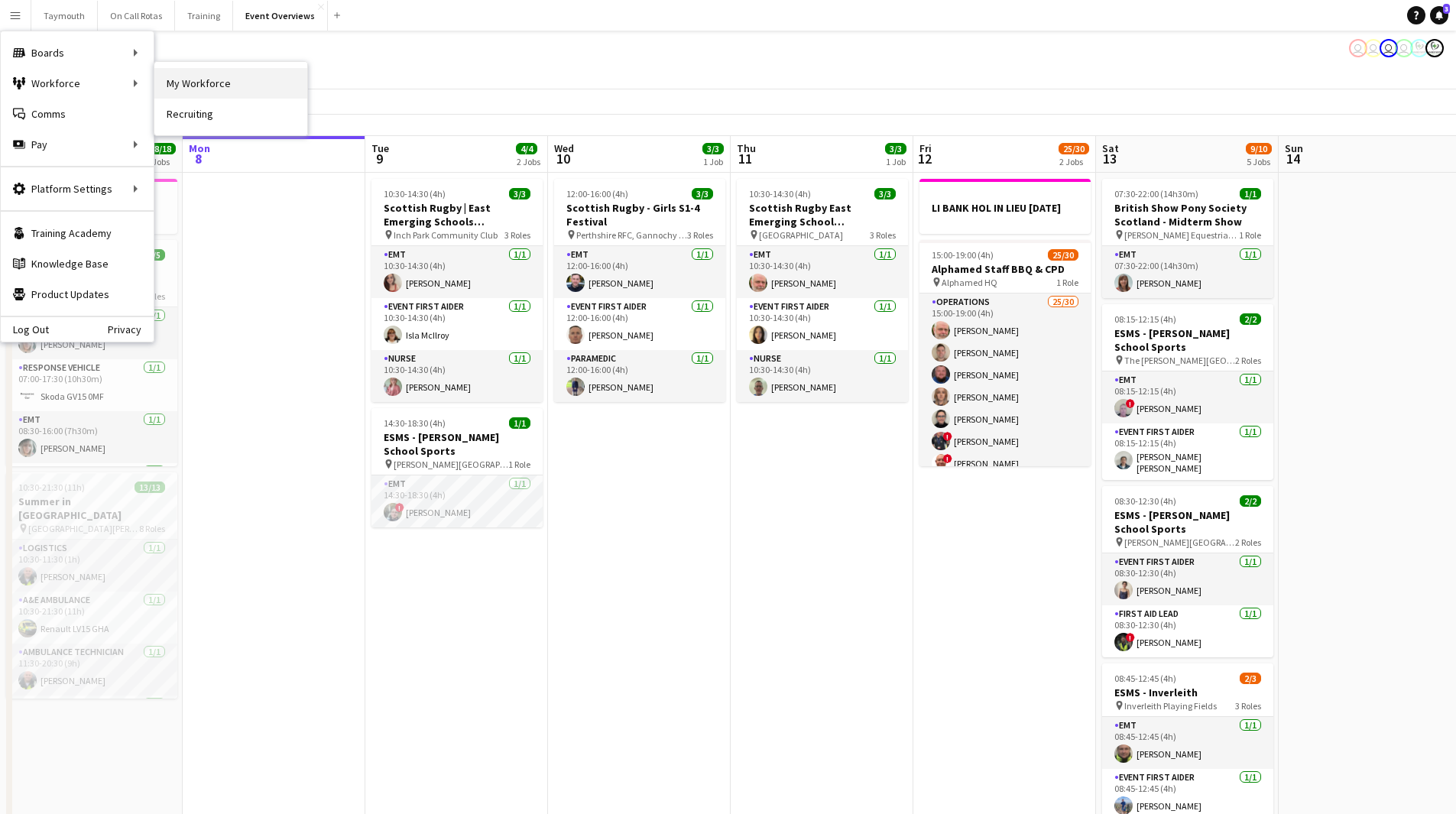
click at [220, 80] on link "My Workforce" at bounding box center [230, 83] width 153 height 30
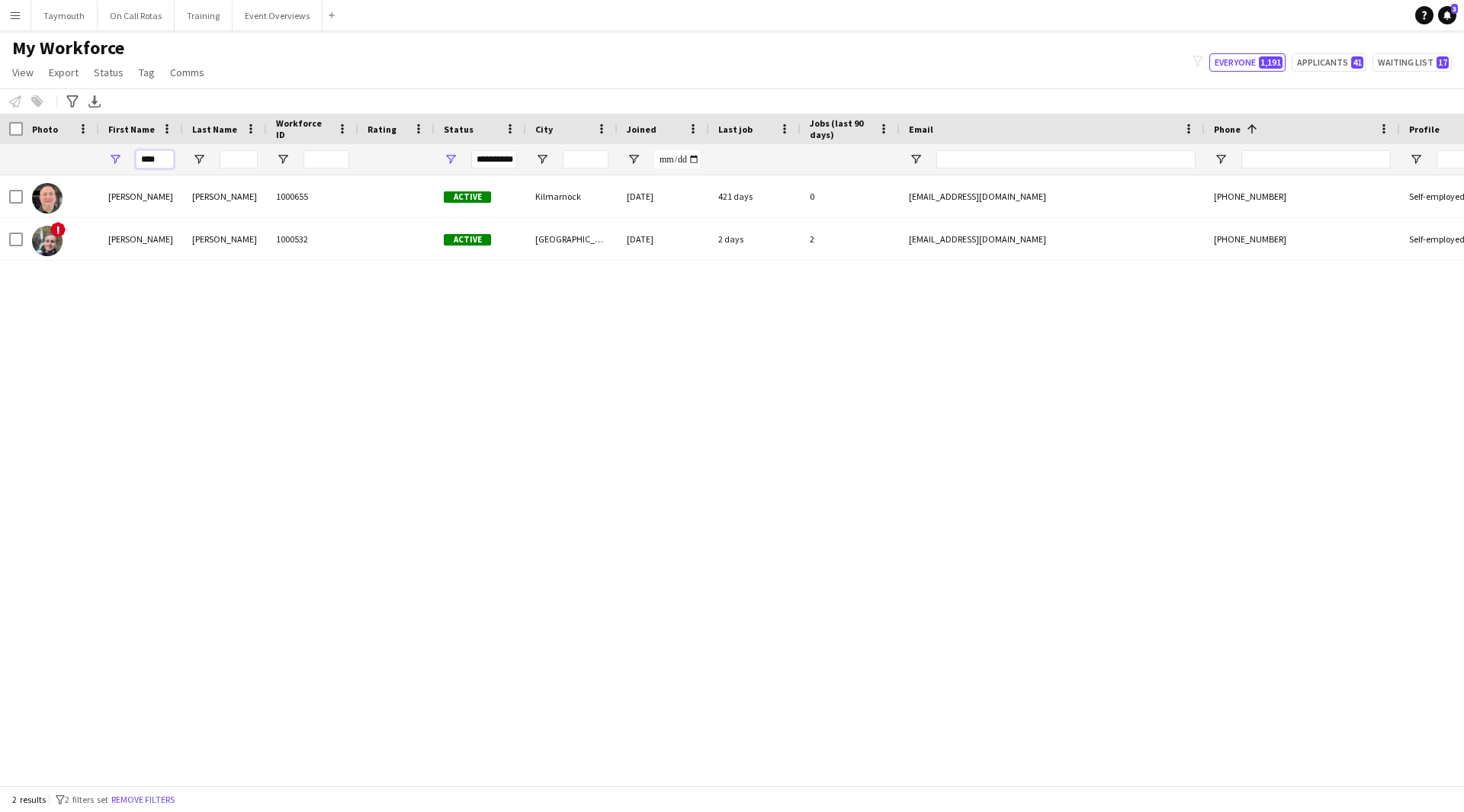
drag, startPoint x: 28, startPoint y: 155, endPoint x: -568, endPoint y: 50, distance: 605.2
click at [0, 50] on html "Menu Boards Boards Boards All jobs Status Workforce Workforce My Workforce Recr…" at bounding box center [732, 406] width 1464 height 812
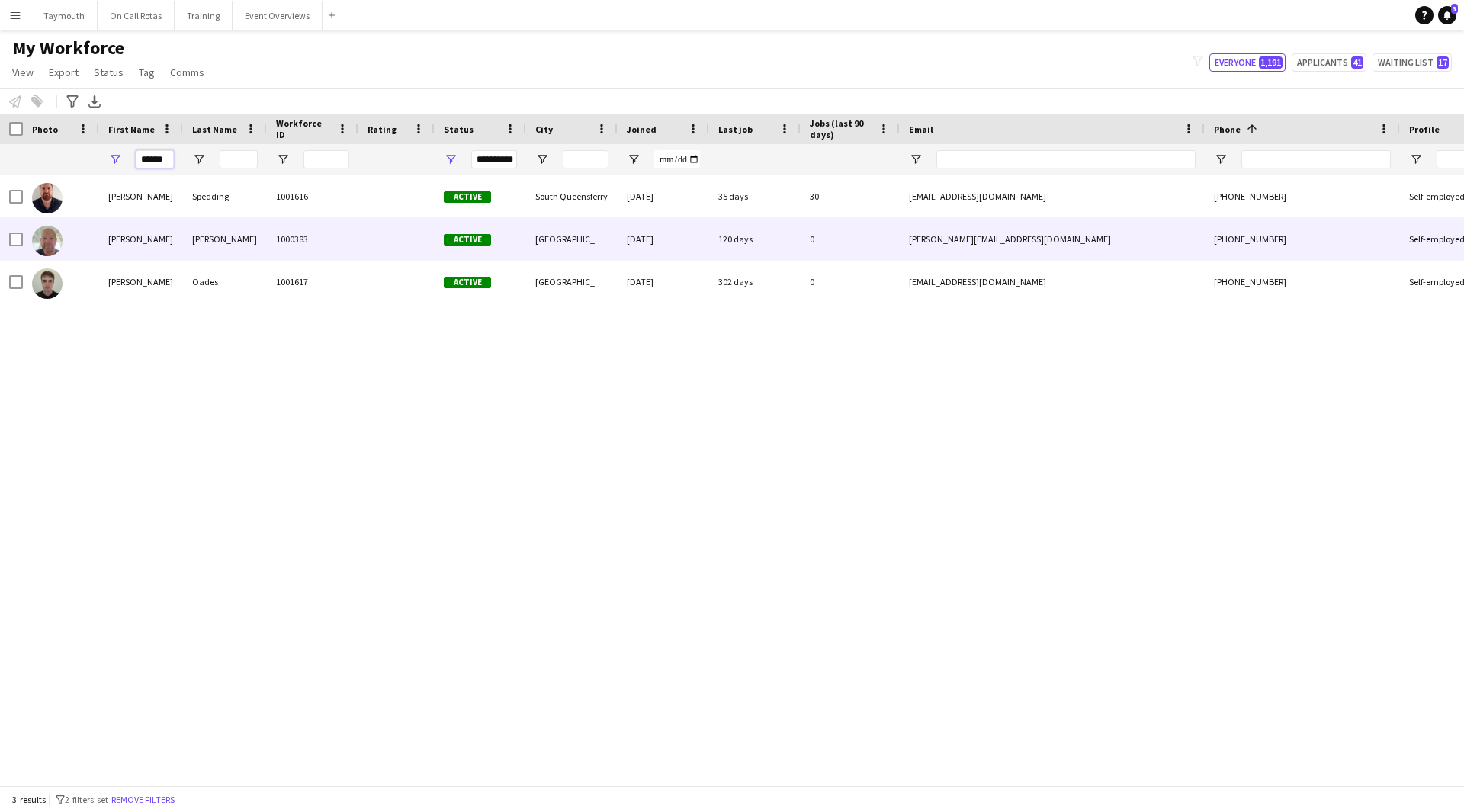
type input "******"
click at [505, 251] on div "Active" at bounding box center [480, 239] width 92 height 42
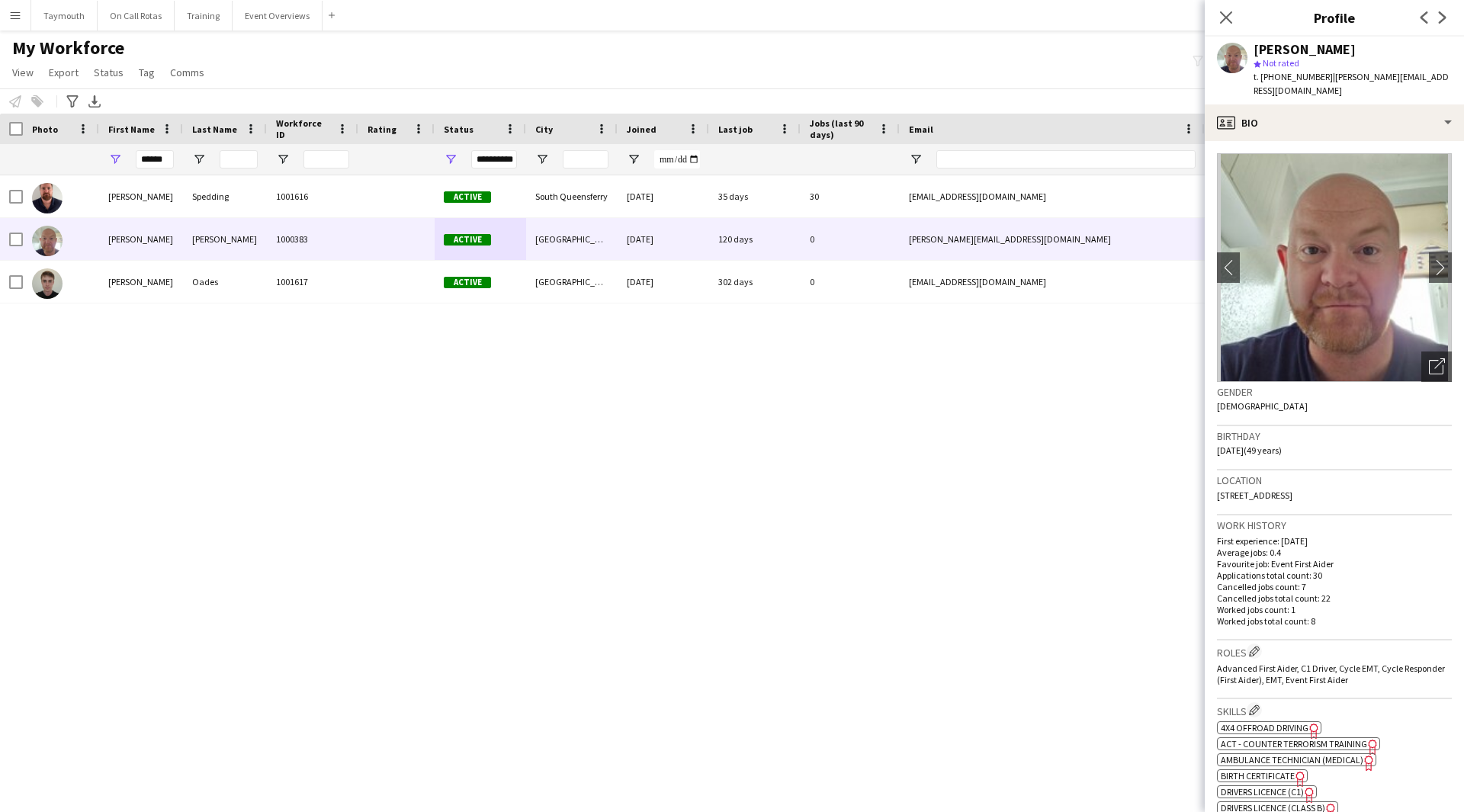
drag, startPoint x: 1431, startPoint y: 477, endPoint x: 1380, endPoint y: 488, distance: 52.2
click at [1380, 488] on div "Location 169 Bonnyton Drive, Eaglesham, Glasgow, G76 0NG" at bounding box center [1334, 492] width 235 height 45
copy span "G76 0NG"
